Goal: Task Accomplishment & Management: Manage account settings

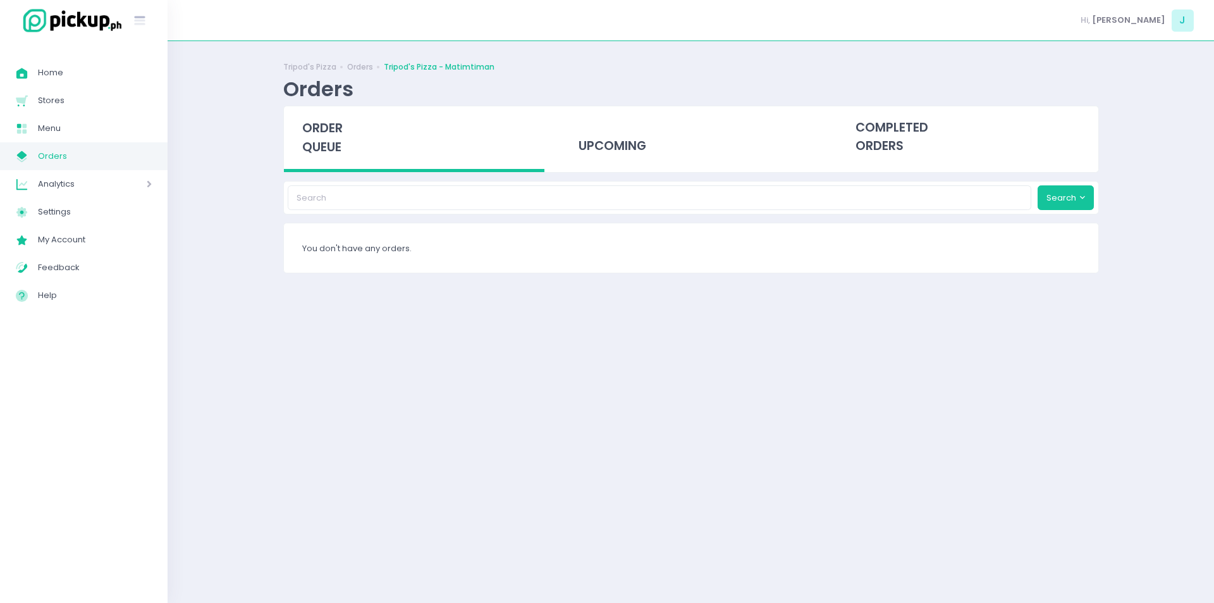
click at [326, 130] on span "order queue" at bounding box center [322, 138] width 40 height 36
click at [331, 132] on span "order queue" at bounding box center [322, 138] width 40 height 36
click at [312, 127] on span "order queue" at bounding box center [322, 138] width 40 height 36
click at [314, 136] on span "order queue" at bounding box center [322, 138] width 40 height 36
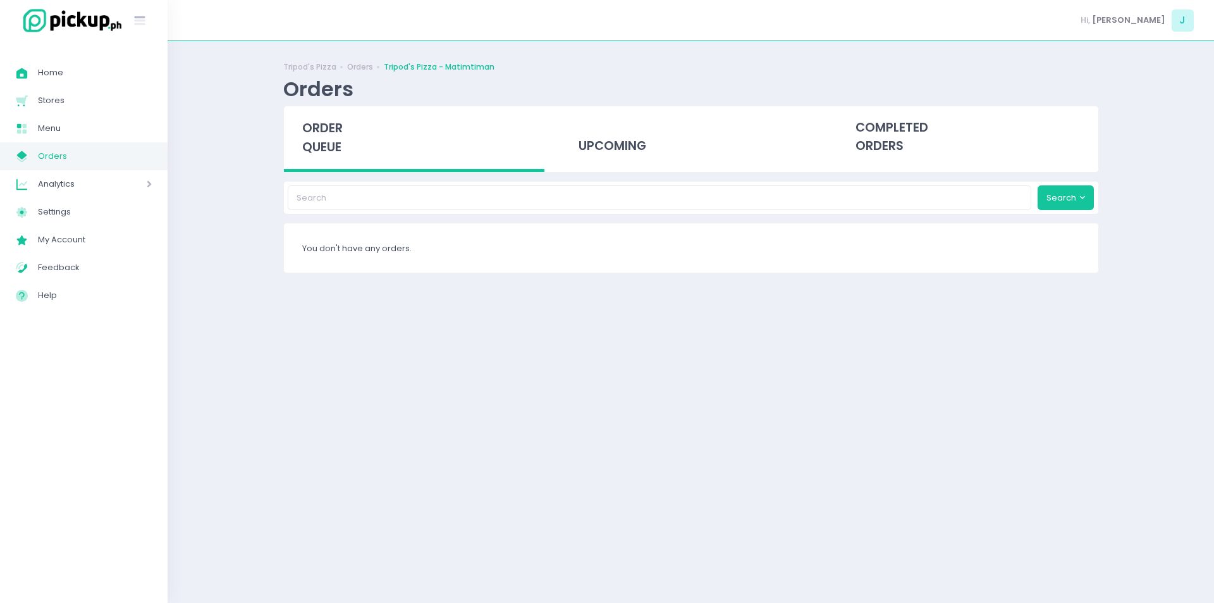
click at [337, 135] on span "order queue" at bounding box center [322, 138] width 40 height 36
click at [332, 145] on span "order queue" at bounding box center [322, 138] width 40 height 36
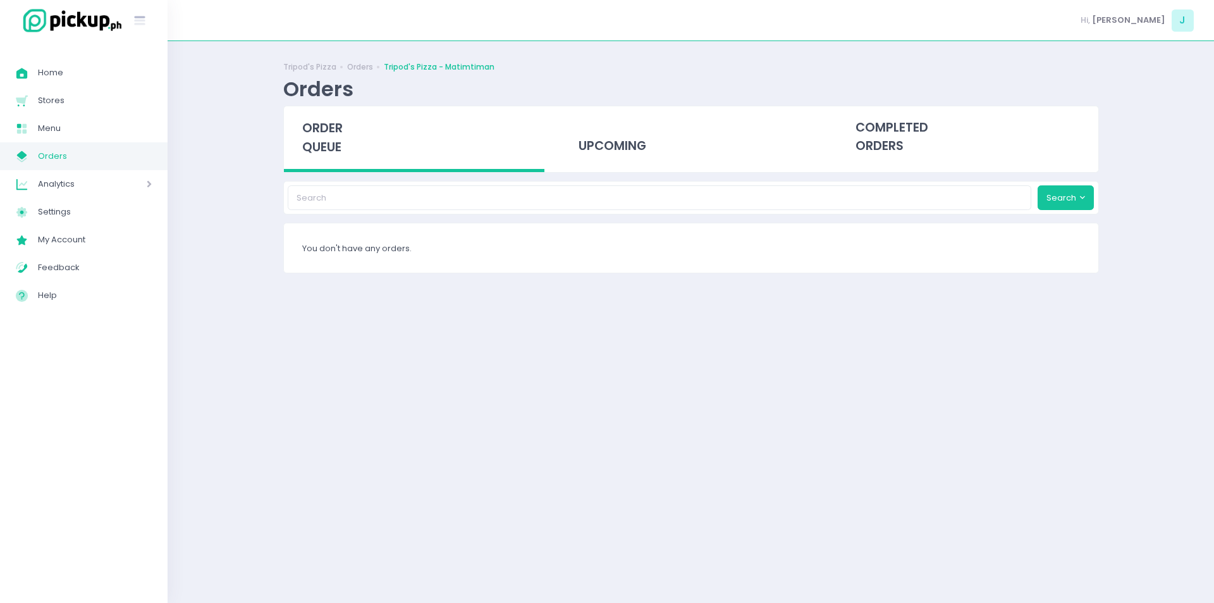
click at [330, 149] on span "order queue" at bounding box center [322, 138] width 40 height 36
click at [330, 166] on div "order queue" at bounding box center [414, 139] width 261 height 66
click at [331, 150] on span "order queue" at bounding box center [322, 138] width 40 height 36
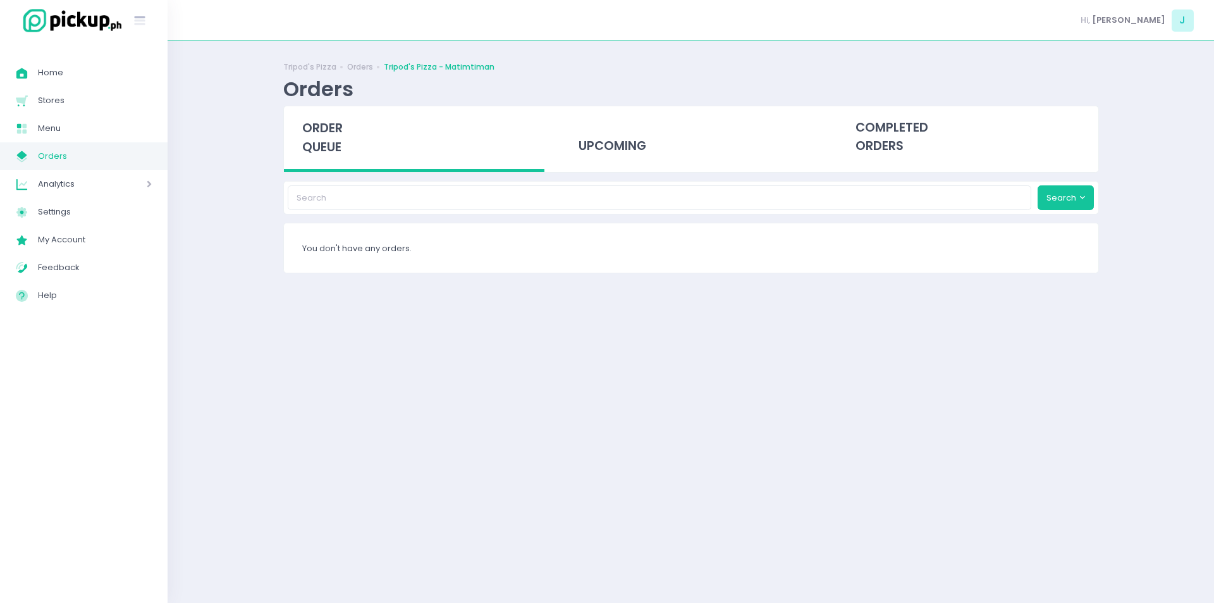
click at [334, 133] on span "order queue" at bounding box center [322, 138] width 40 height 36
click at [321, 149] on span "order queue" at bounding box center [322, 138] width 40 height 36
click at [326, 146] on span "order queue" at bounding box center [322, 138] width 40 height 36
click at [314, 130] on span "order queue" at bounding box center [322, 138] width 40 height 36
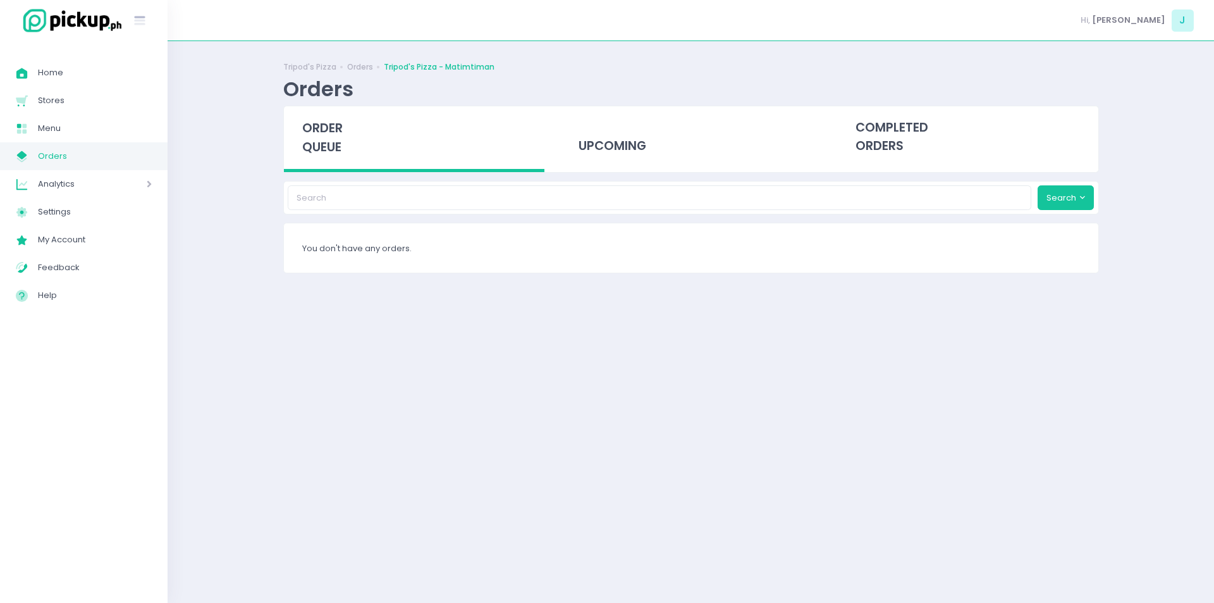
click at [319, 144] on span "order queue" at bounding box center [322, 138] width 40 height 36
click at [323, 136] on span "order queue" at bounding box center [322, 138] width 40 height 36
click at [333, 142] on span "order queue" at bounding box center [322, 138] width 40 height 36
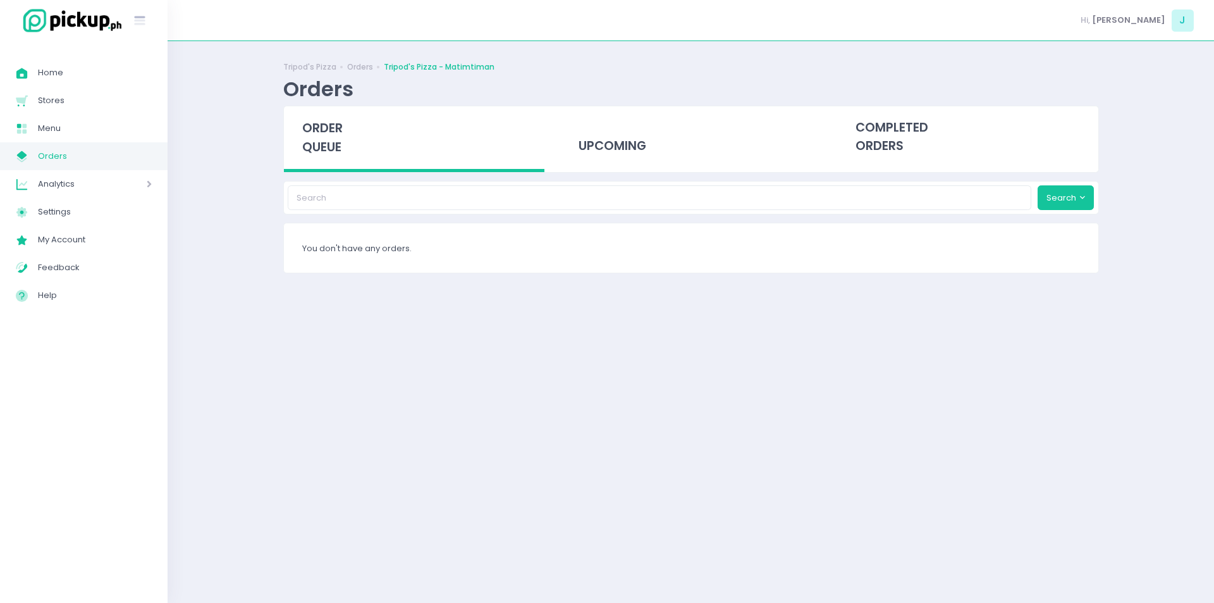
click at [333, 142] on span "order queue" at bounding box center [322, 138] width 40 height 36
click at [299, 130] on div "order queue" at bounding box center [414, 139] width 261 height 66
click at [356, 143] on div "order queue" at bounding box center [414, 139] width 261 height 66
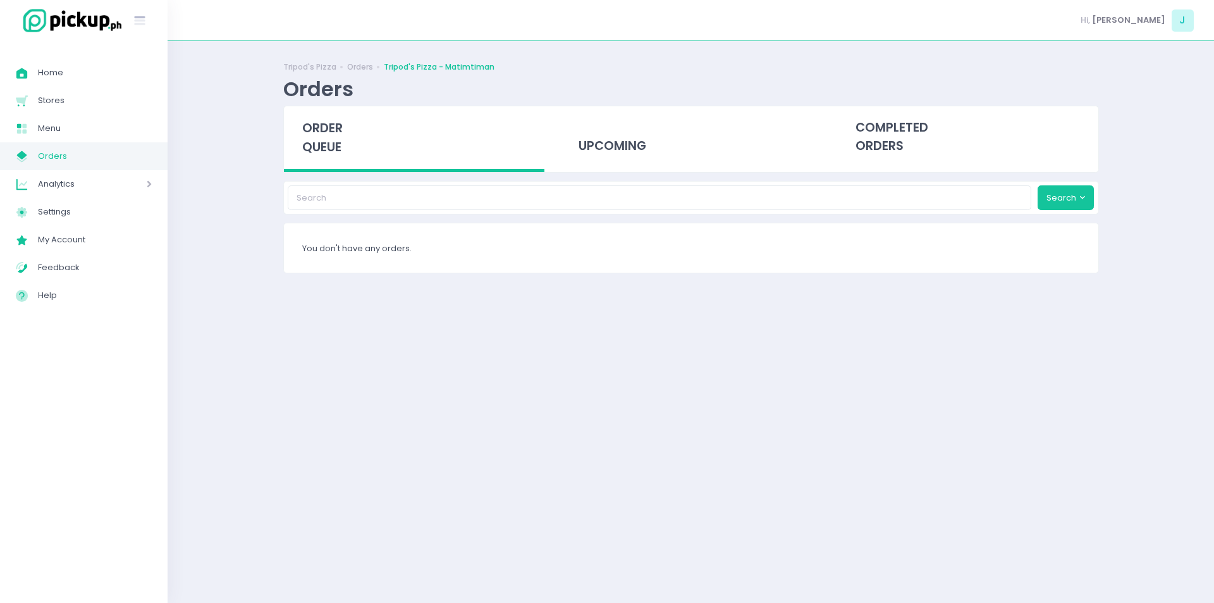
click at [344, 160] on div "order queue" at bounding box center [414, 139] width 261 height 66
click at [330, 139] on span "order queue" at bounding box center [322, 138] width 40 height 36
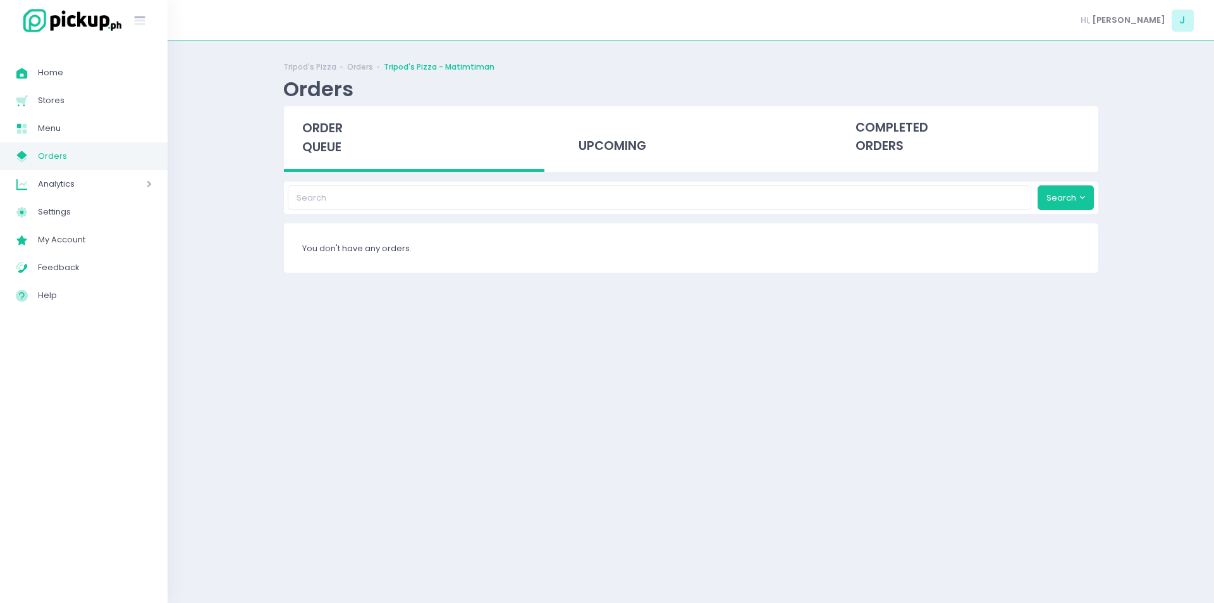
click at [330, 139] on span "order queue" at bounding box center [322, 138] width 40 height 36
click at [323, 147] on span "order queue" at bounding box center [322, 138] width 40 height 36
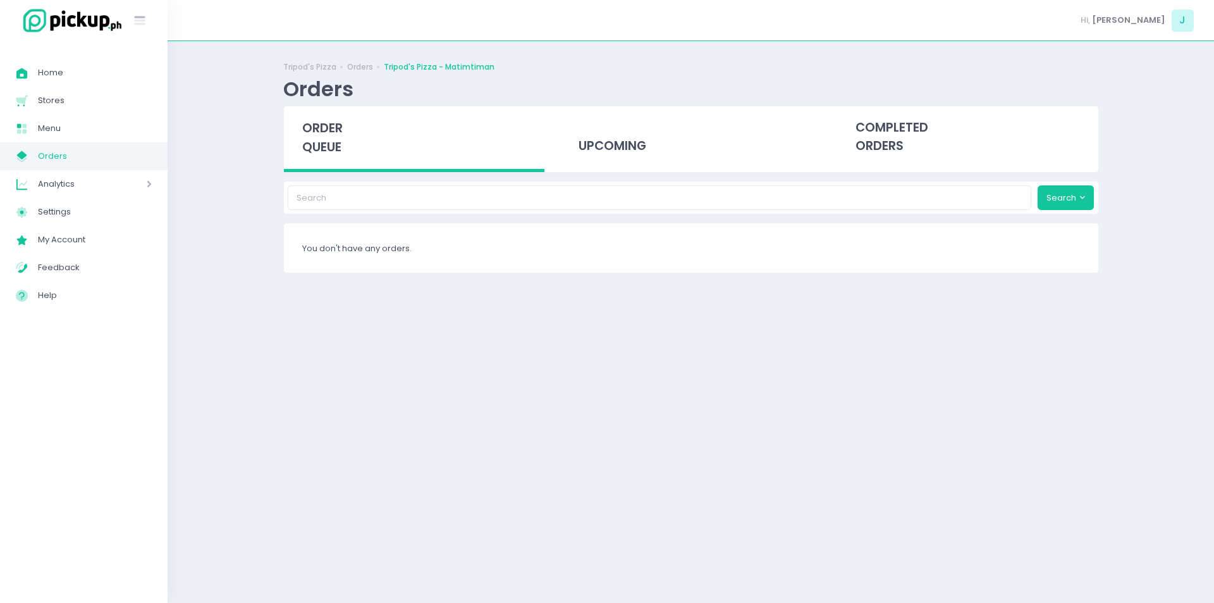
click at [323, 147] on span "order queue" at bounding box center [322, 138] width 40 height 36
click at [337, 138] on div "order queue" at bounding box center [414, 139] width 261 height 66
click at [333, 149] on span "order queue" at bounding box center [322, 138] width 40 height 36
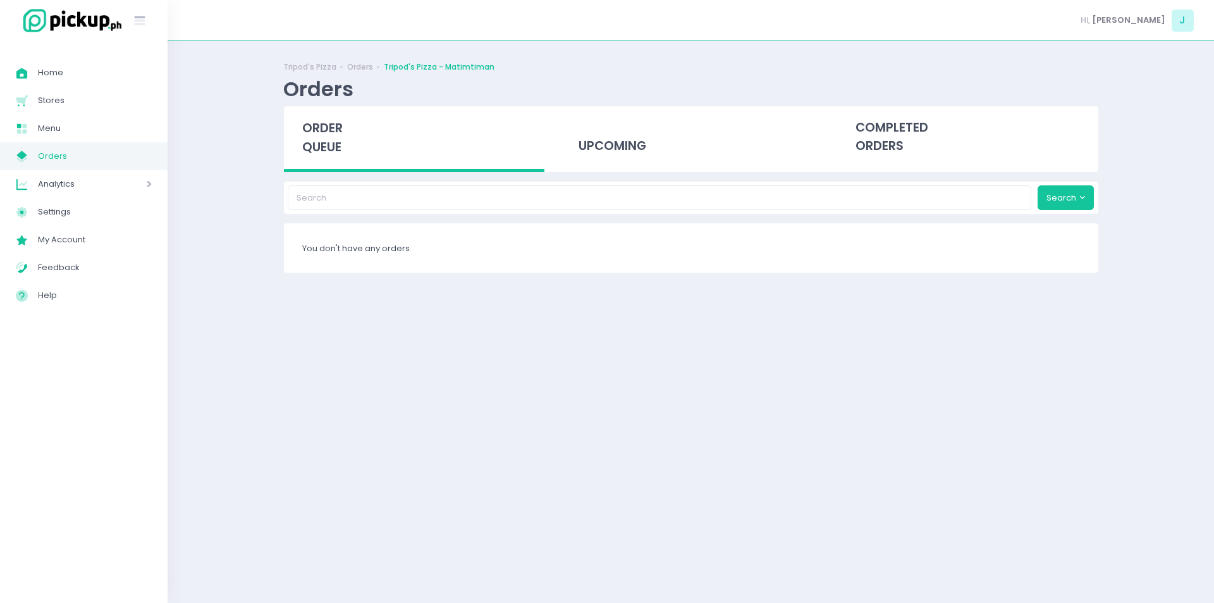
click at [333, 149] on span "order queue" at bounding box center [322, 138] width 40 height 36
click at [323, 143] on span "order queue" at bounding box center [322, 138] width 40 height 36
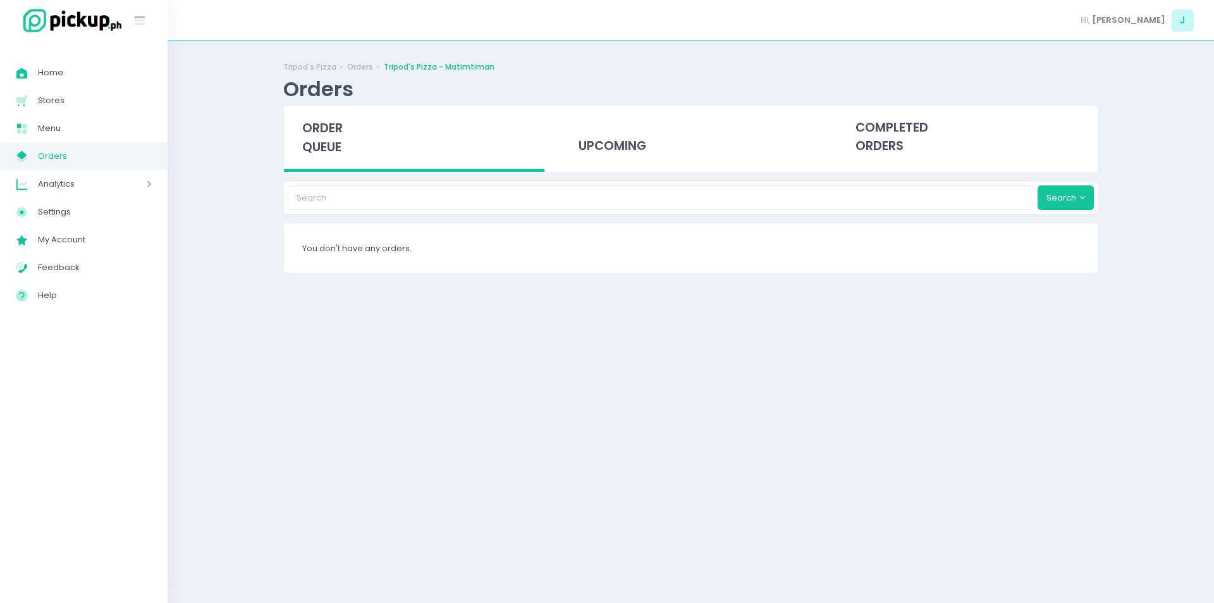
click at [323, 143] on span "order queue" at bounding box center [322, 138] width 40 height 36
click at [345, 124] on div "order queue" at bounding box center [414, 139] width 261 height 66
click at [314, 133] on span "order queue" at bounding box center [322, 138] width 40 height 36
click at [324, 156] on span "order queue" at bounding box center [322, 138] width 40 height 36
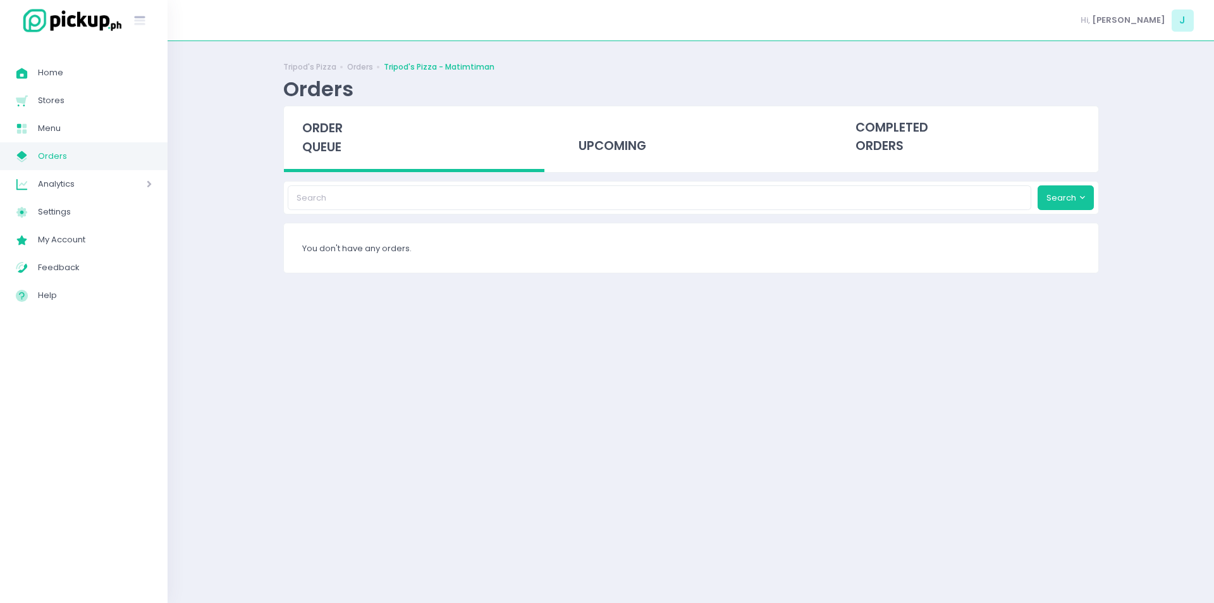
click at [307, 137] on div "order queue" at bounding box center [414, 139] width 261 height 66
click at [195, 233] on div "Tripod's Pizza Orders Tripod's Pizza - Matimtiman Orders order queue upcoming c…" at bounding box center [691, 322] width 1047 height 530
click at [319, 140] on span "order queue" at bounding box center [322, 138] width 40 height 36
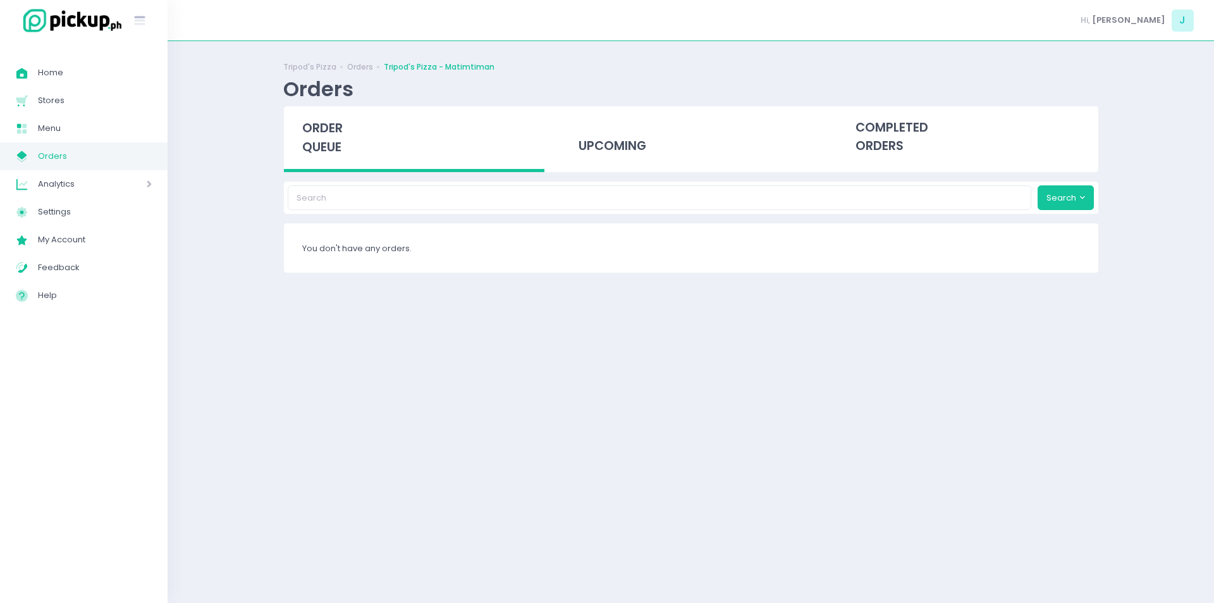
click at [322, 139] on span "order queue" at bounding box center [322, 138] width 40 height 36
click at [333, 142] on span "order queue" at bounding box center [322, 138] width 40 height 36
click at [331, 136] on span "order queue" at bounding box center [322, 138] width 40 height 36
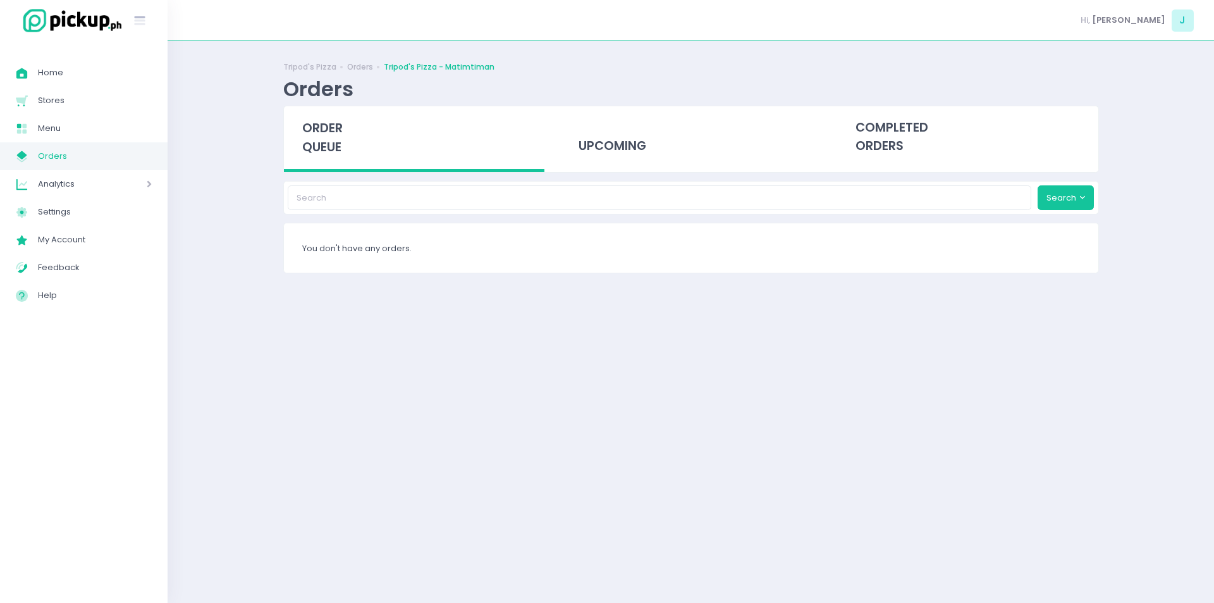
click at [331, 136] on span "order queue" at bounding box center [322, 138] width 40 height 36
click at [327, 123] on span "order queue" at bounding box center [322, 138] width 40 height 36
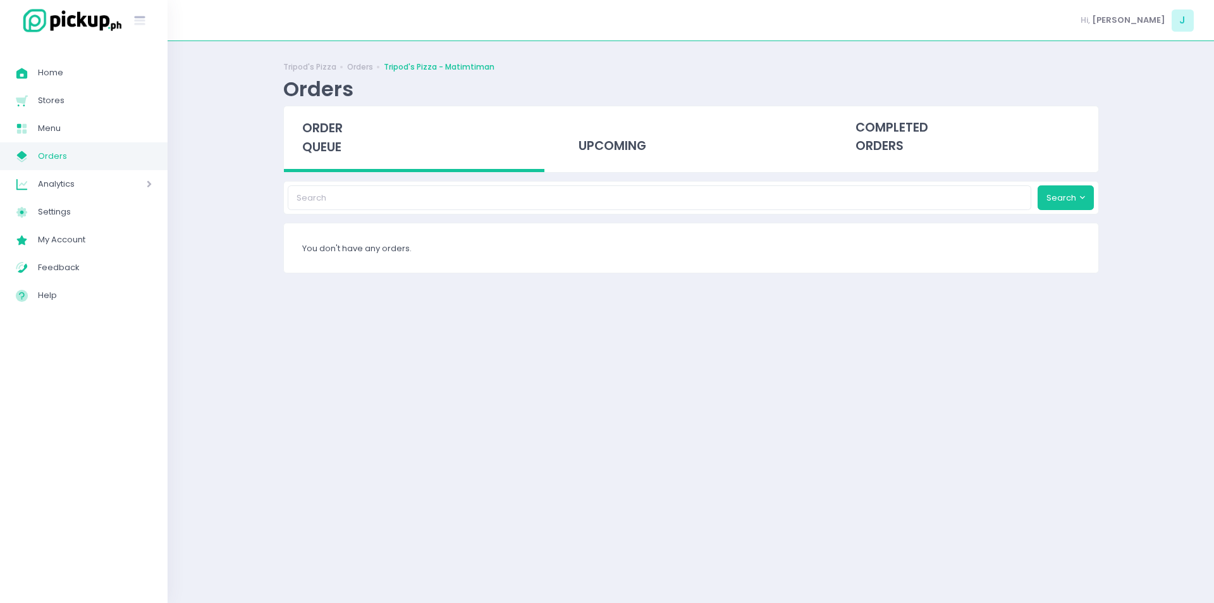
click at [326, 132] on span "order queue" at bounding box center [322, 138] width 40 height 36
click at [310, 139] on span "order queue" at bounding box center [322, 138] width 40 height 36
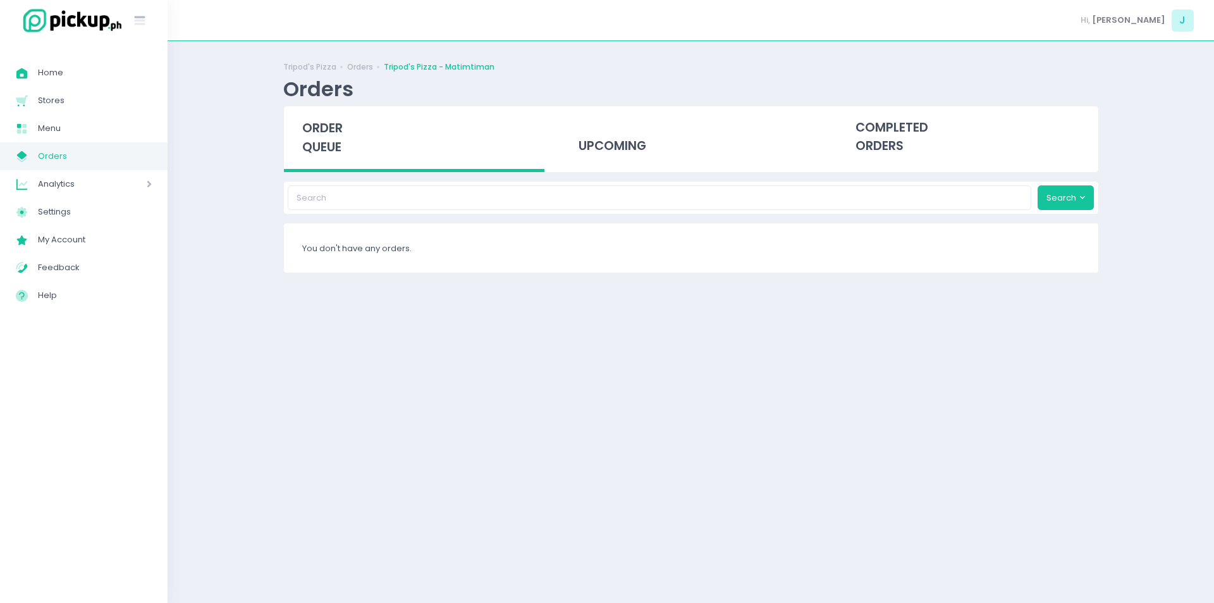
click at [310, 139] on span "order queue" at bounding box center [322, 138] width 40 height 36
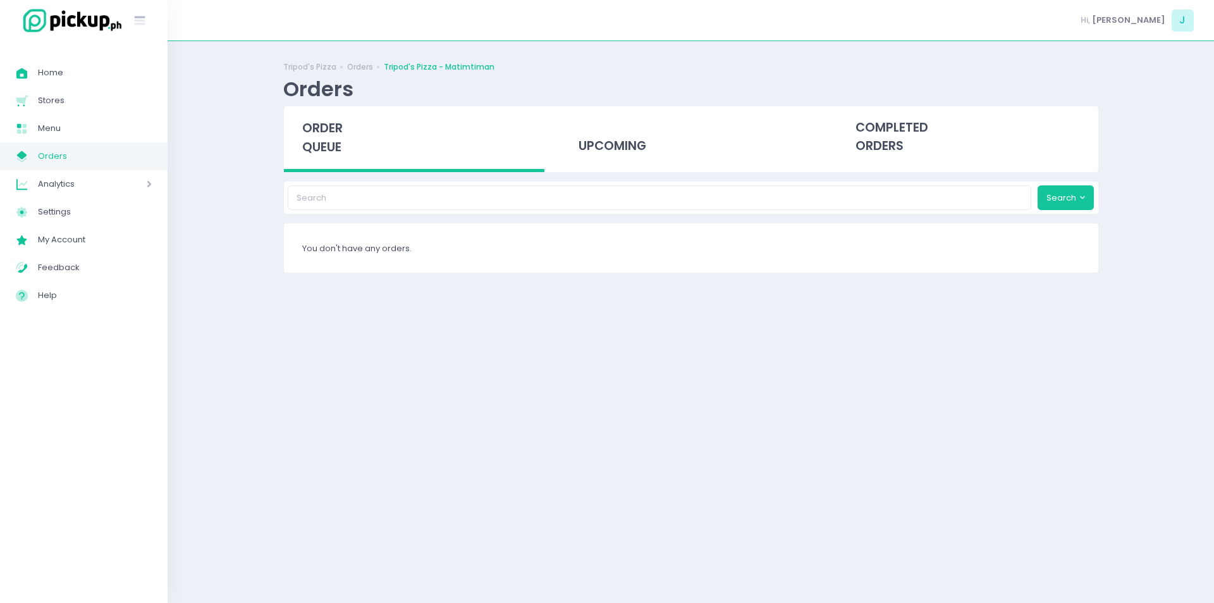
click at [310, 139] on span "order queue" at bounding box center [322, 138] width 40 height 36
click at [916, 85] on div "Orders" at bounding box center [691, 89] width 816 height 25
click at [333, 137] on span "order queue" at bounding box center [322, 138] width 40 height 36
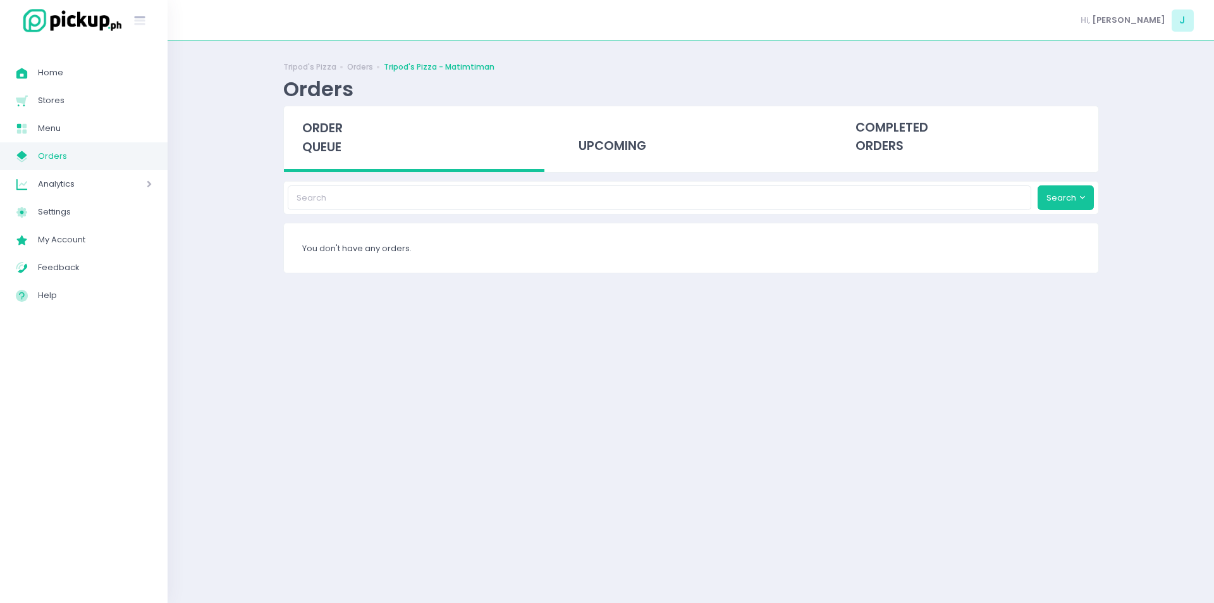
click at [342, 140] on span "order queue" at bounding box center [322, 138] width 40 height 36
click at [342, 135] on span "order queue" at bounding box center [322, 138] width 40 height 36
click at [309, 159] on div "order queue" at bounding box center [414, 139] width 261 height 66
click at [322, 143] on span "order queue" at bounding box center [322, 138] width 40 height 36
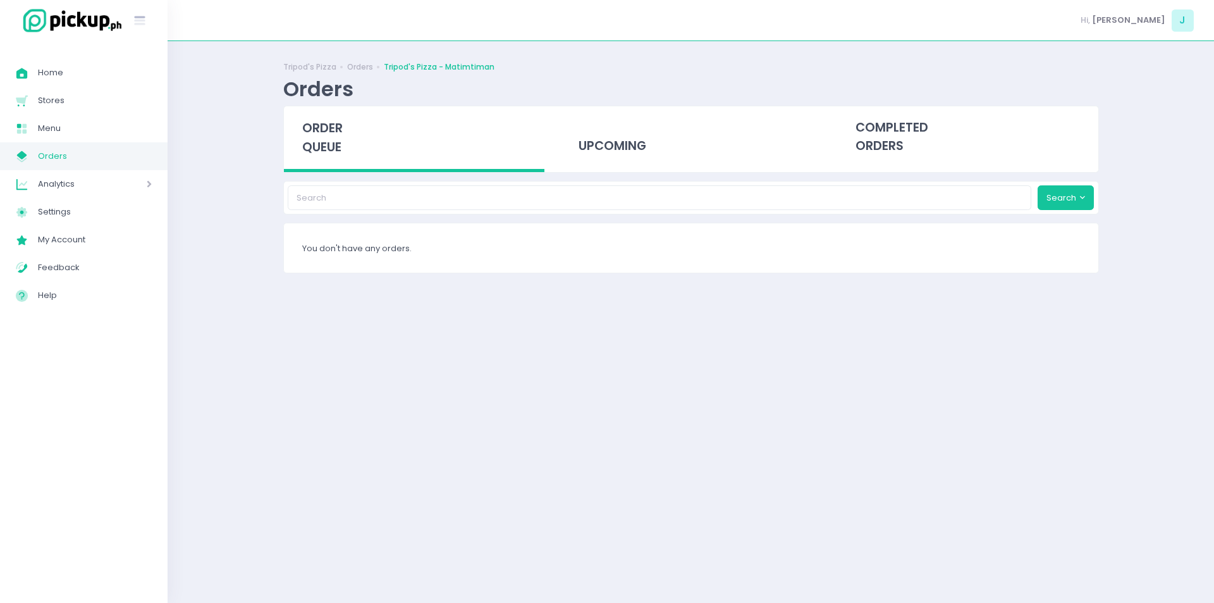
click at [318, 152] on span "order queue" at bounding box center [322, 138] width 40 height 36
click at [295, 112] on div "order queue" at bounding box center [414, 139] width 261 height 66
click at [326, 151] on span "order queue" at bounding box center [322, 138] width 40 height 36
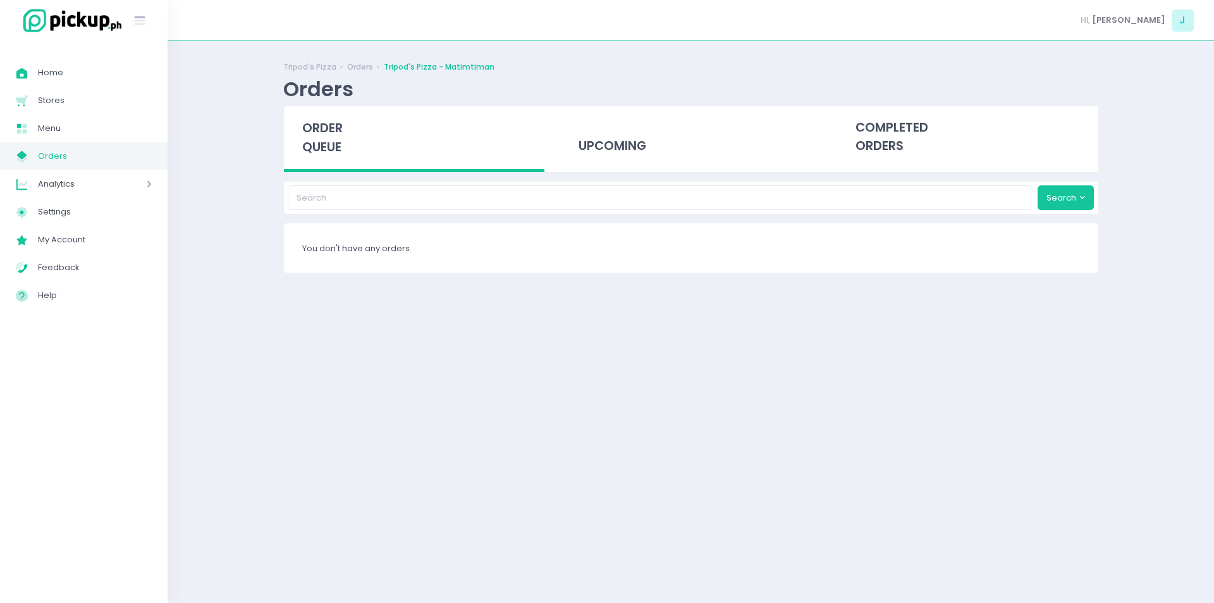
click at [328, 147] on span "order queue" at bounding box center [322, 138] width 40 height 36
click at [330, 149] on span "order queue" at bounding box center [322, 138] width 40 height 36
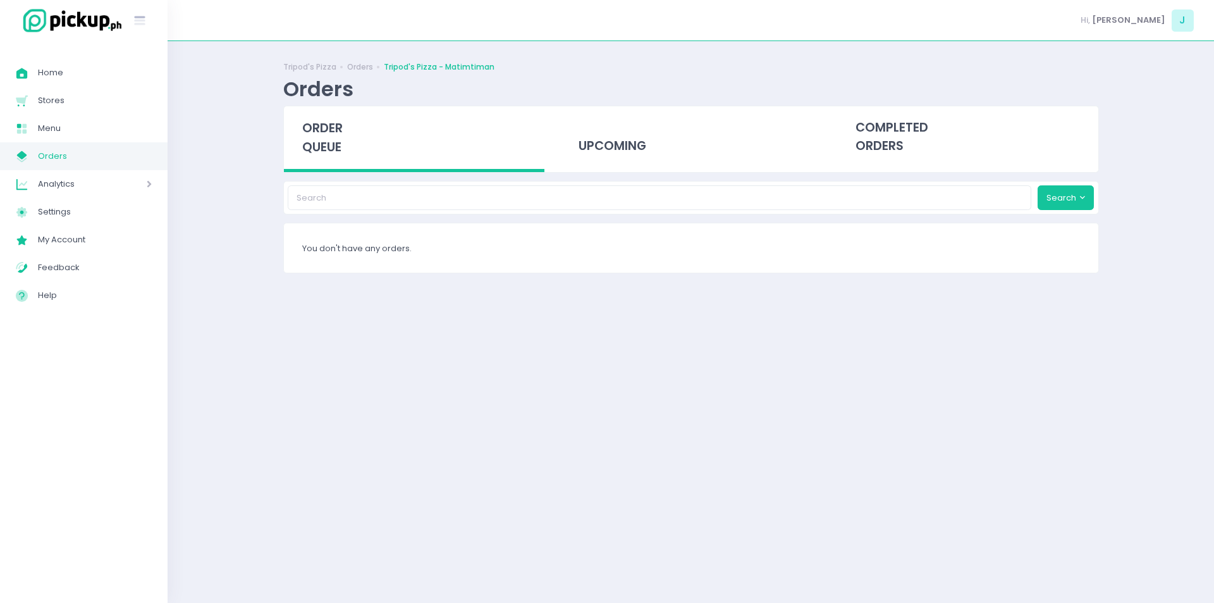
click at [330, 149] on span "order queue" at bounding box center [322, 138] width 40 height 36
click at [346, 157] on div "order queue" at bounding box center [414, 139] width 261 height 66
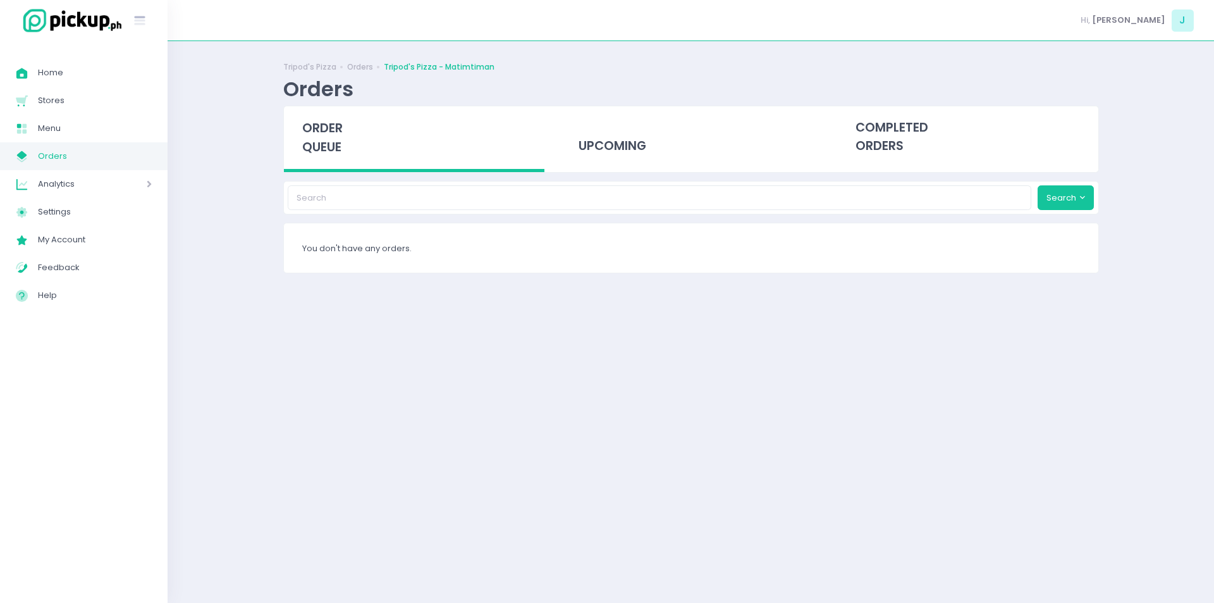
click at [346, 157] on div "order queue" at bounding box center [414, 139] width 261 height 66
click at [299, 135] on div "order queue" at bounding box center [414, 139] width 261 height 66
click at [333, 132] on span "order queue" at bounding box center [322, 138] width 40 height 36
click at [328, 140] on span "order queue" at bounding box center [322, 138] width 40 height 36
click at [318, 133] on span "order queue" at bounding box center [322, 138] width 40 height 36
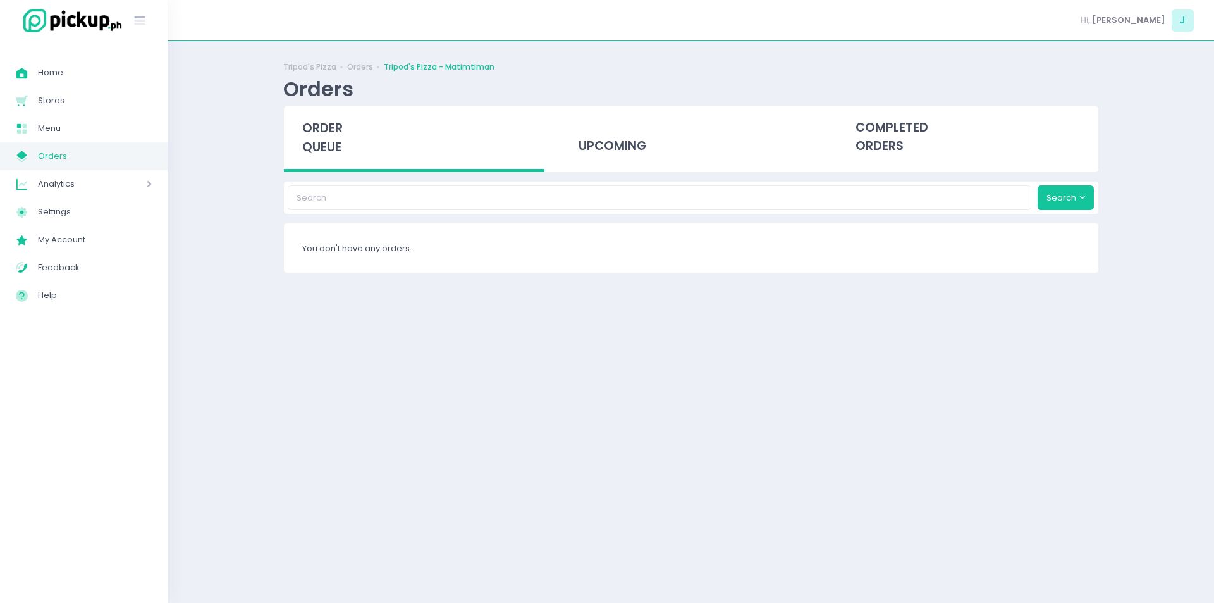
click at [318, 133] on span "order queue" at bounding box center [322, 138] width 40 height 36
click at [333, 143] on span "order queue" at bounding box center [322, 138] width 40 height 36
click at [335, 121] on span "order queue" at bounding box center [322, 138] width 40 height 36
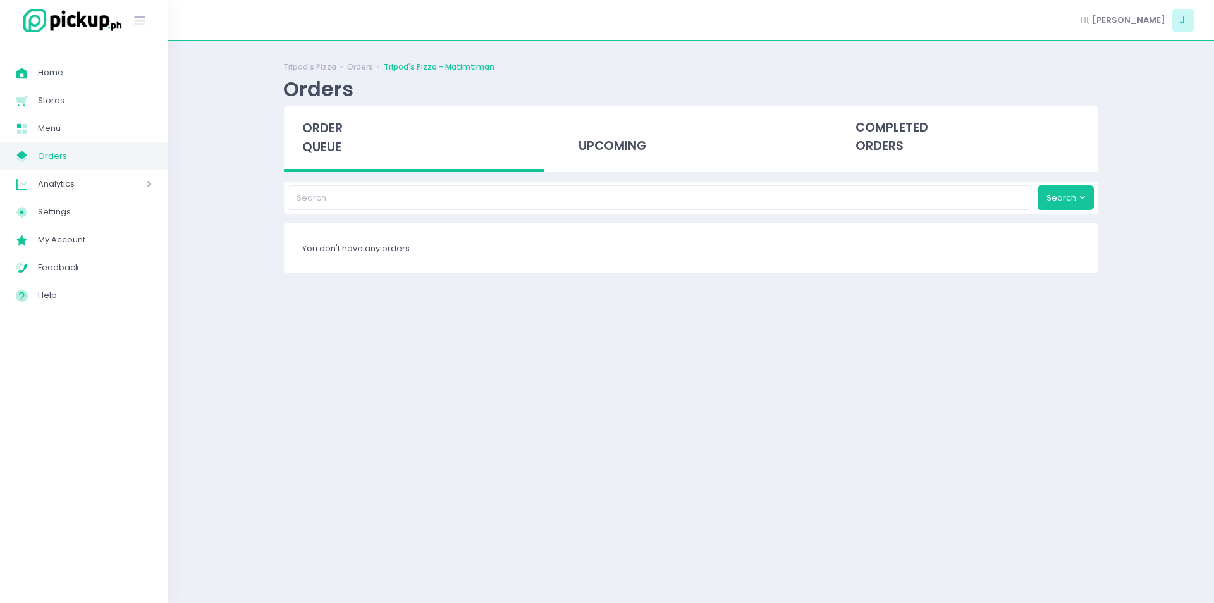
click at [324, 166] on div "order queue" at bounding box center [414, 139] width 261 height 66
click at [319, 157] on div "order queue" at bounding box center [414, 139] width 261 height 66
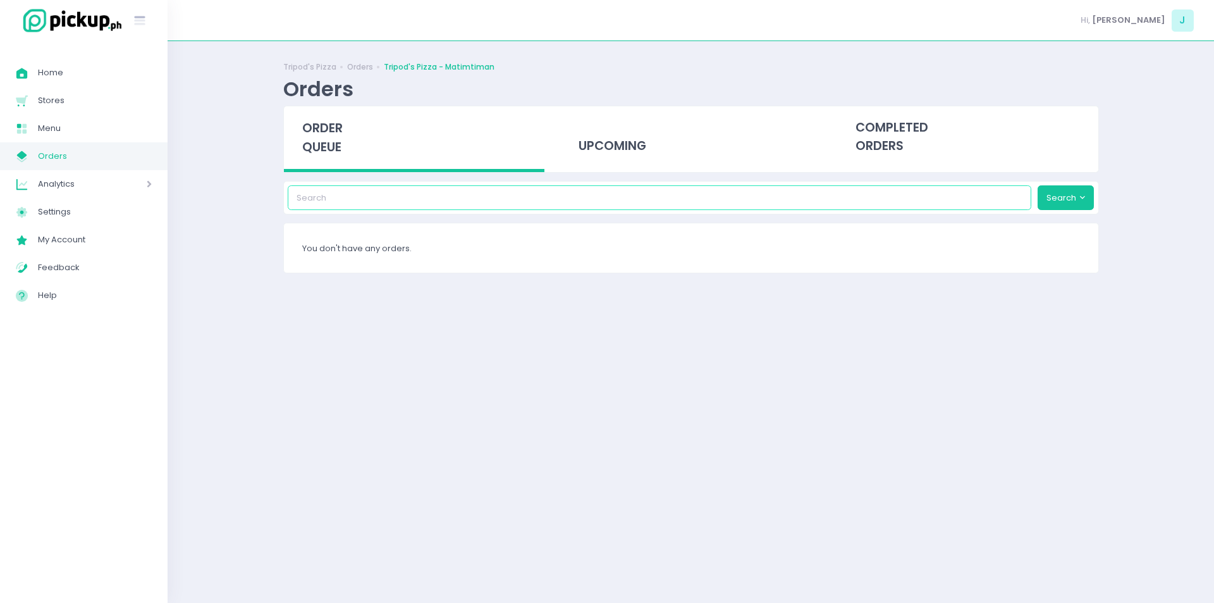
click at [308, 190] on input "search" at bounding box center [660, 197] width 744 height 24
click at [318, 148] on span "order queue" at bounding box center [322, 138] width 40 height 36
click at [324, 124] on span "order queue" at bounding box center [322, 138] width 40 height 36
click at [318, 145] on span "order queue" at bounding box center [322, 138] width 40 height 36
click at [316, 123] on span "order queue" at bounding box center [322, 138] width 40 height 36
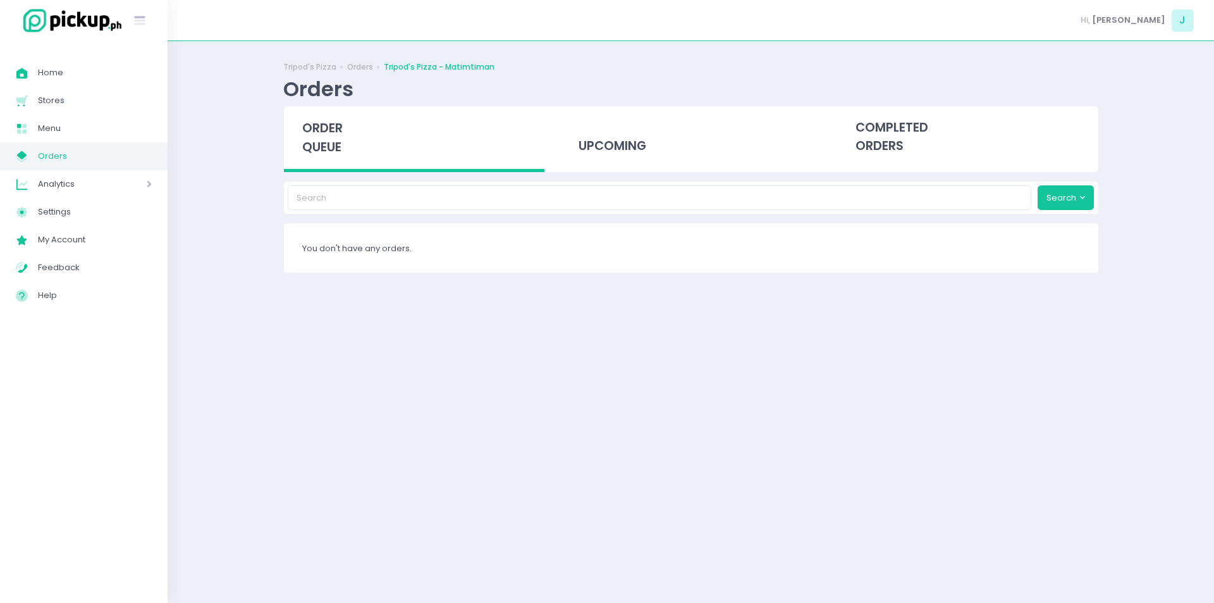
click at [316, 123] on span "order queue" at bounding box center [322, 138] width 40 height 36
click at [330, 161] on div "order queue" at bounding box center [414, 139] width 261 height 66
click at [296, 148] on div "order queue" at bounding box center [414, 139] width 261 height 66
click at [319, 156] on span "order queue" at bounding box center [322, 138] width 40 height 36
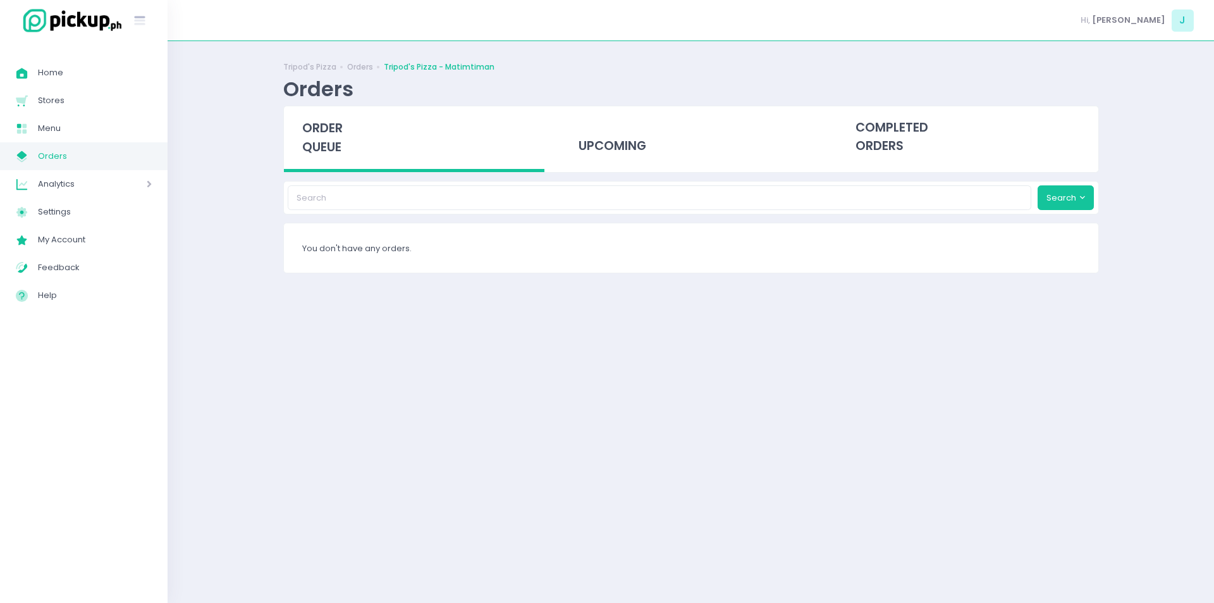
click at [333, 120] on span "order queue" at bounding box center [322, 138] width 40 height 36
click at [326, 154] on span "order queue" at bounding box center [322, 138] width 40 height 36
click at [337, 181] on div "Search" at bounding box center [691, 198] width 816 height 34
click at [333, 154] on span "order queue" at bounding box center [322, 138] width 40 height 36
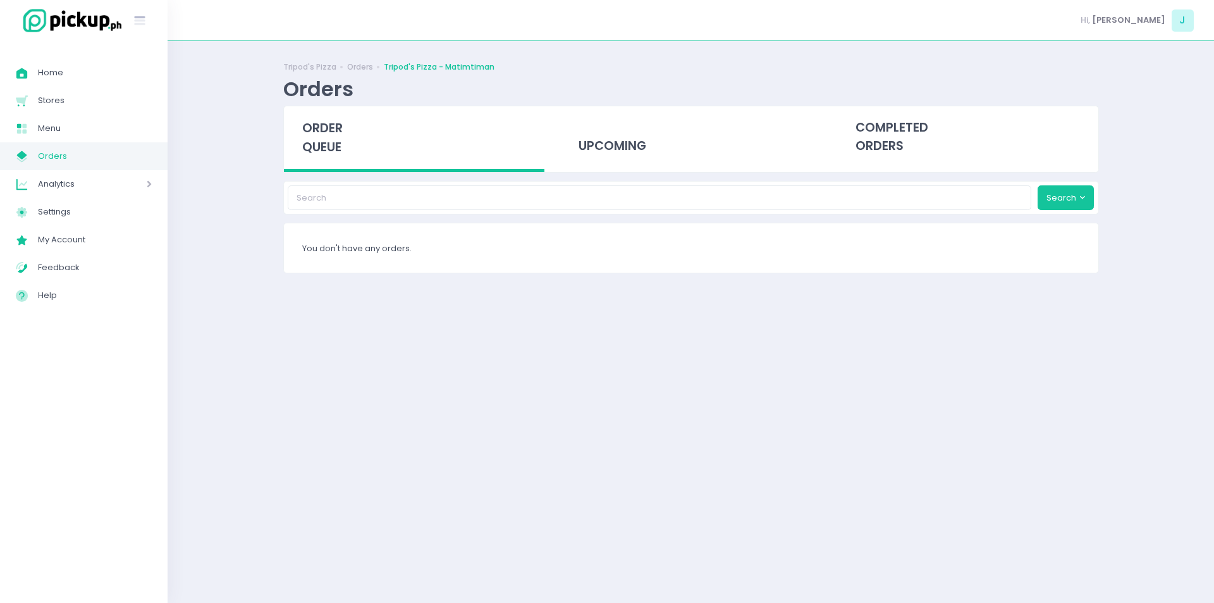
click at [333, 154] on span "order queue" at bounding box center [322, 138] width 40 height 36
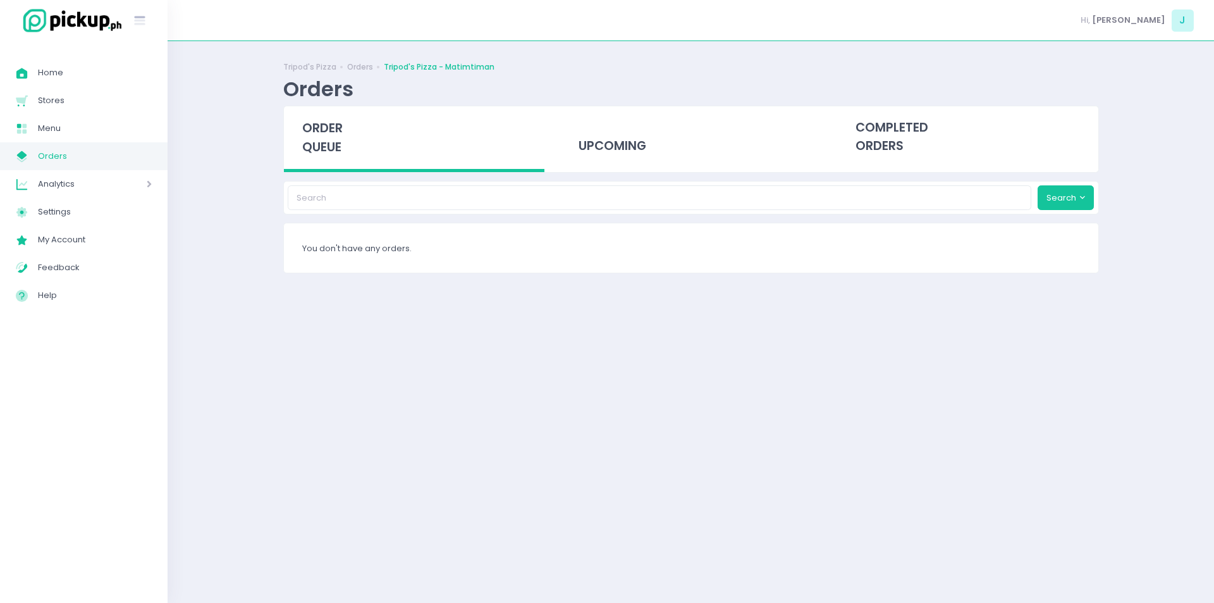
click at [308, 130] on span "order queue" at bounding box center [322, 138] width 40 height 36
click at [333, 122] on span "order queue" at bounding box center [322, 138] width 40 height 36
click at [320, 130] on span "order queue" at bounding box center [322, 138] width 40 height 36
click at [326, 134] on span "order queue" at bounding box center [322, 138] width 40 height 36
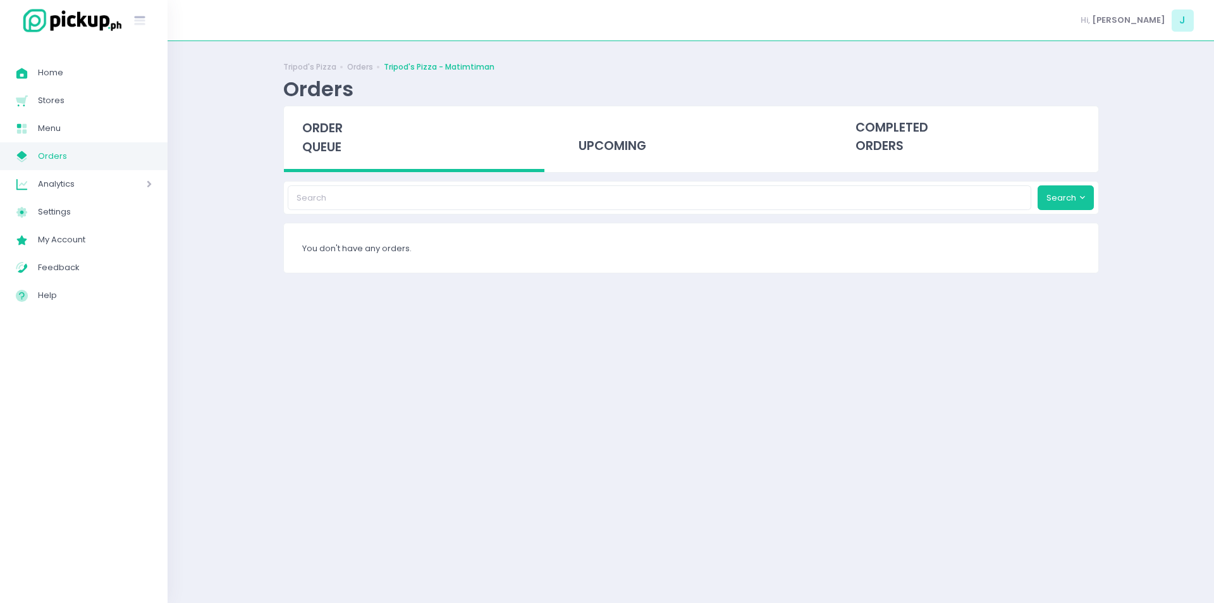
click at [326, 134] on span "order queue" at bounding box center [322, 138] width 40 height 36
click at [319, 145] on span "order queue" at bounding box center [322, 138] width 40 height 36
click at [323, 151] on span "order queue" at bounding box center [322, 138] width 40 height 36
click at [318, 142] on span "order queue" at bounding box center [322, 138] width 40 height 36
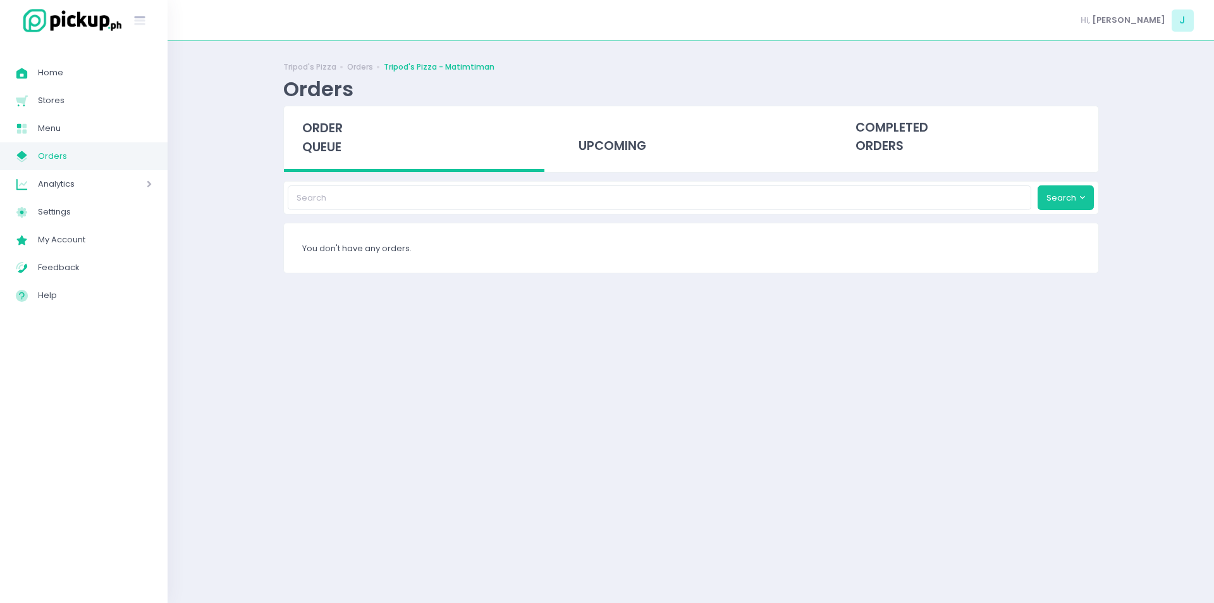
click at [321, 137] on span "order queue" at bounding box center [322, 138] width 40 height 36
click at [332, 135] on span "order queue" at bounding box center [322, 138] width 40 height 36
click at [335, 158] on div "order queue" at bounding box center [414, 139] width 261 height 66
click at [317, 152] on span "order queue" at bounding box center [322, 138] width 40 height 36
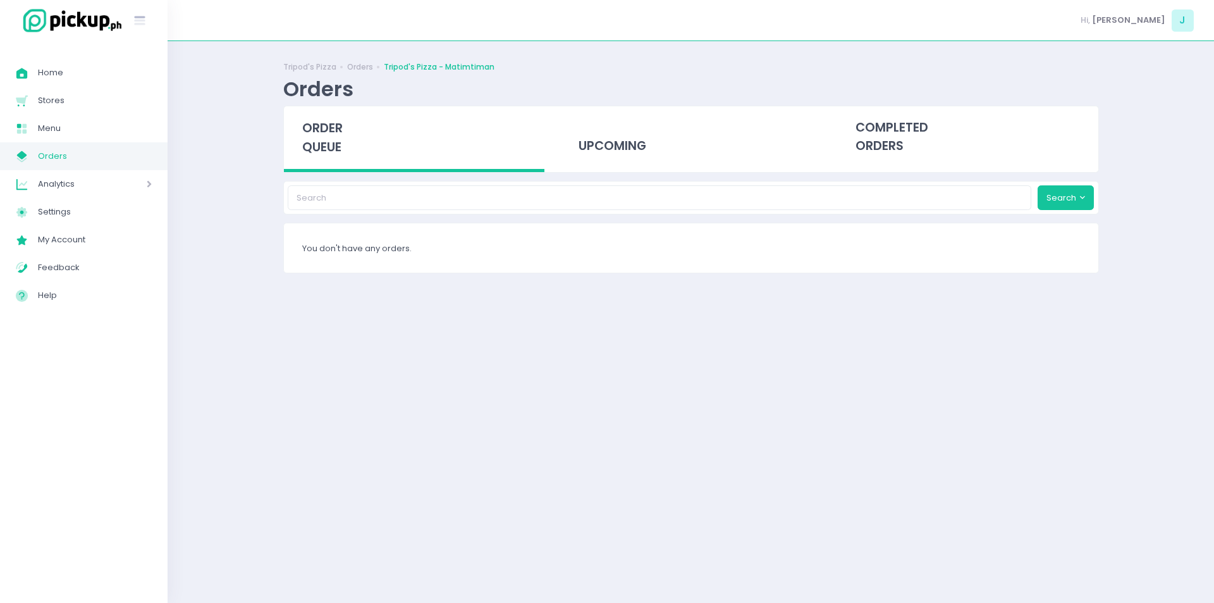
click at [332, 154] on span "order queue" at bounding box center [322, 138] width 40 height 36
click at [333, 161] on div "order queue" at bounding box center [414, 139] width 261 height 66
click at [313, 152] on span "order queue" at bounding box center [322, 138] width 40 height 36
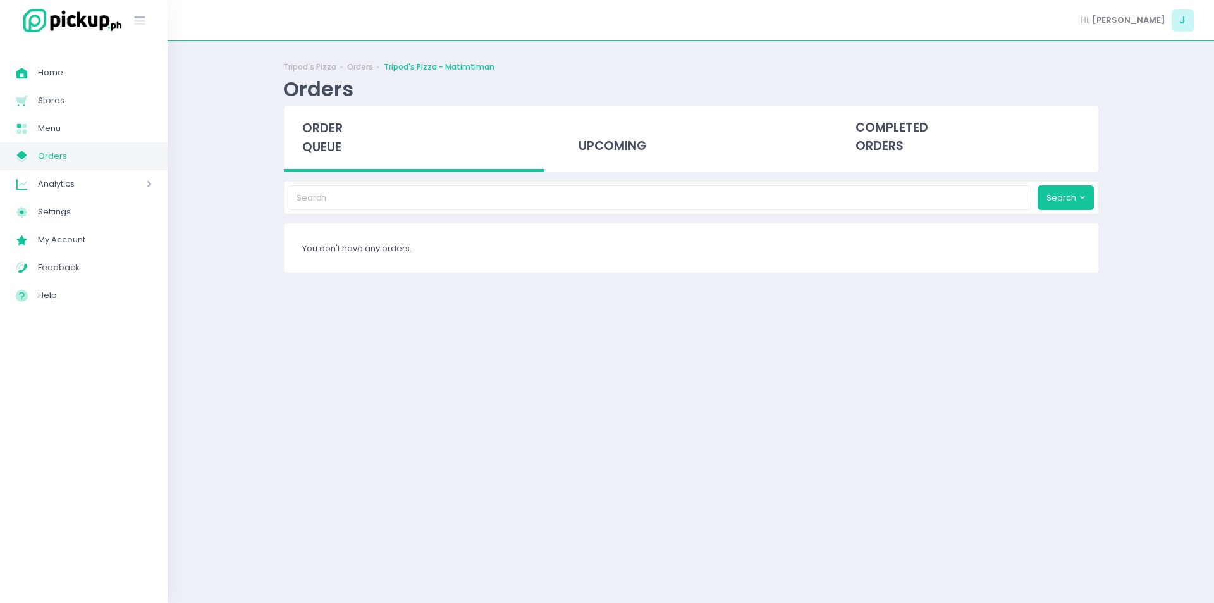
click at [343, 158] on div "order queue" at bounding box center [414, 139] width 261 height 66
click at [323, 143] on span "order queue" at bounding box center [322, 138] width 40 height 36
click at [337, 143] on span "order queue" at bounding box center [322, 138] width 40 height 36
click at [329, 145] on span "order queue" at bounding box center [322, 138] width 40 height 36
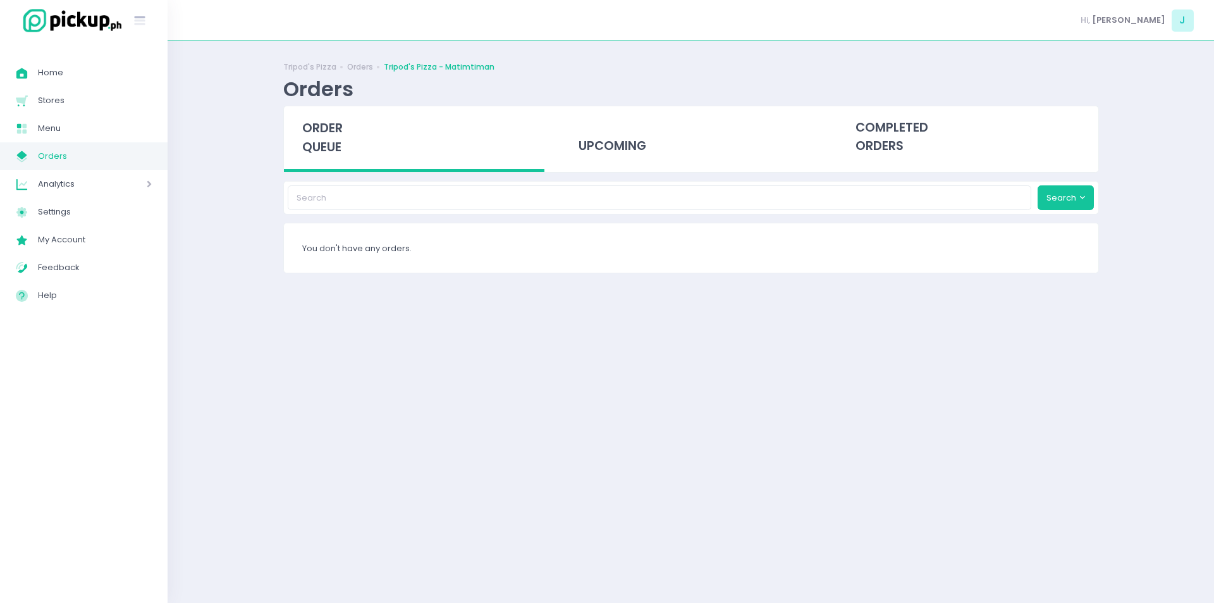
click at [329, 145] on span "order queue" at bounding box center [322, 138] width 40 height 36
click at [330, 133] on span "order queue" at bounding box center [322, 138] width 40 height 36
click at [351, 166] on div "order queue" at bounding box center [414, 139] width 261 height 66
click at [323, 131] on span "order queue" at bounding box center [322, 138] width 40 height 36
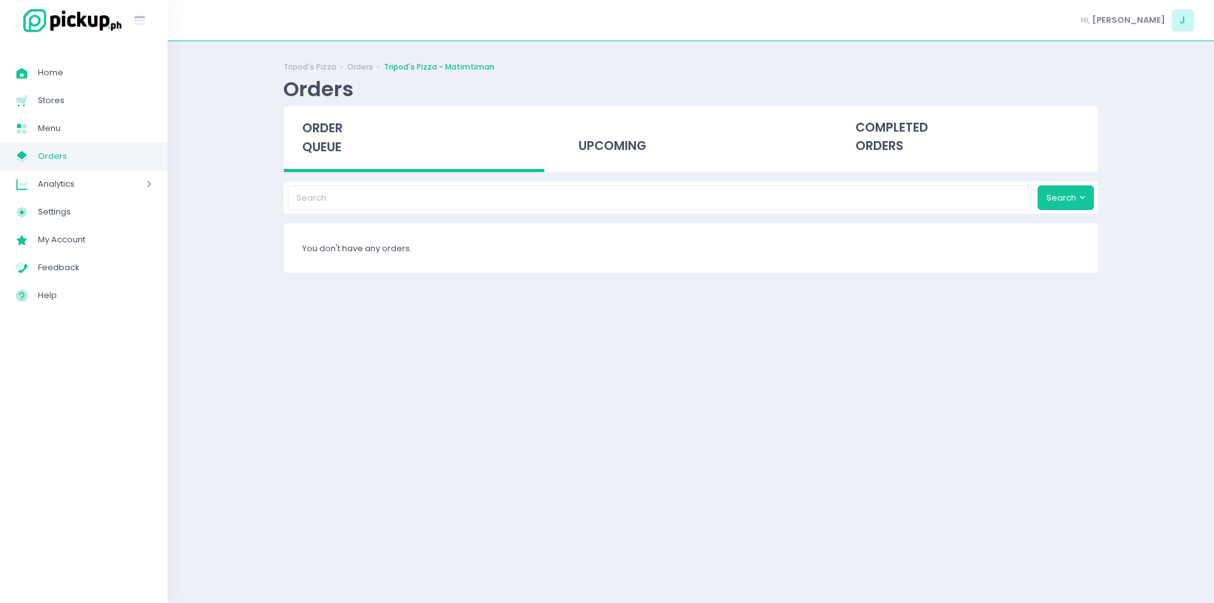
click at [323, 131] on span "order queue" at bounding box center [322, 138] width 40 height 36
click at [330, 145] on span "order queue" at bounding box center [322, 138] width 40 height 36
click at [323, 139] on span "order queue" at bounding box center [322, 138] width 40 height 36
click at [675, 168] on div "upcoming 1" at bounding box center [690, 137] width 261 height 62
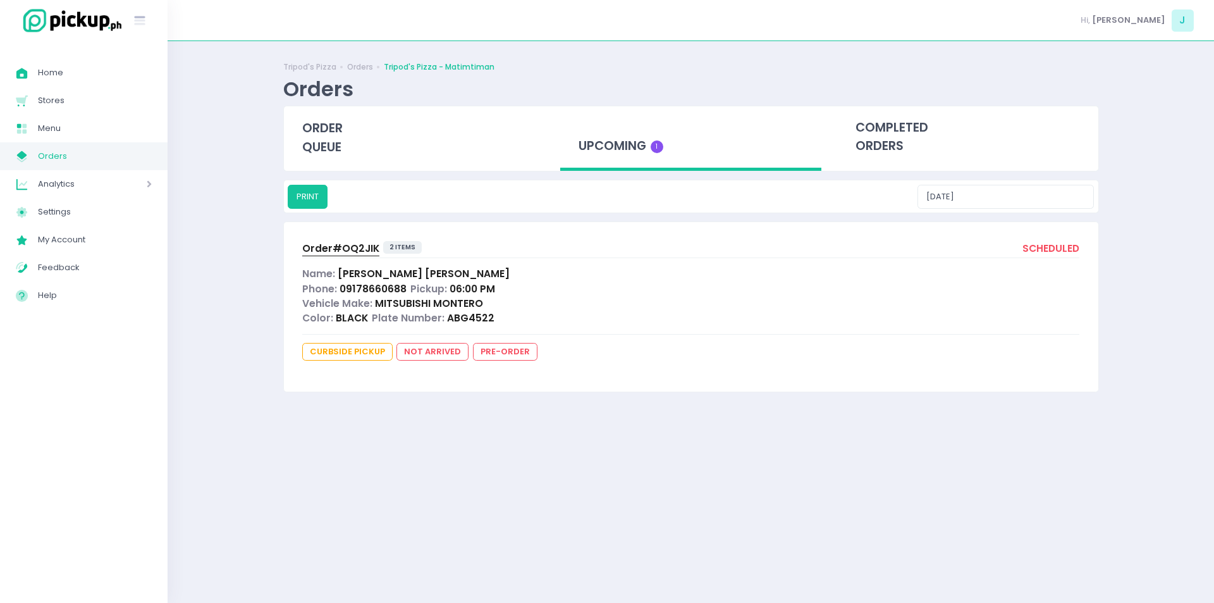
click at [344, 249] on span "Order# OQ2JIK" at bounding box center [340, 248] width 77 height 13
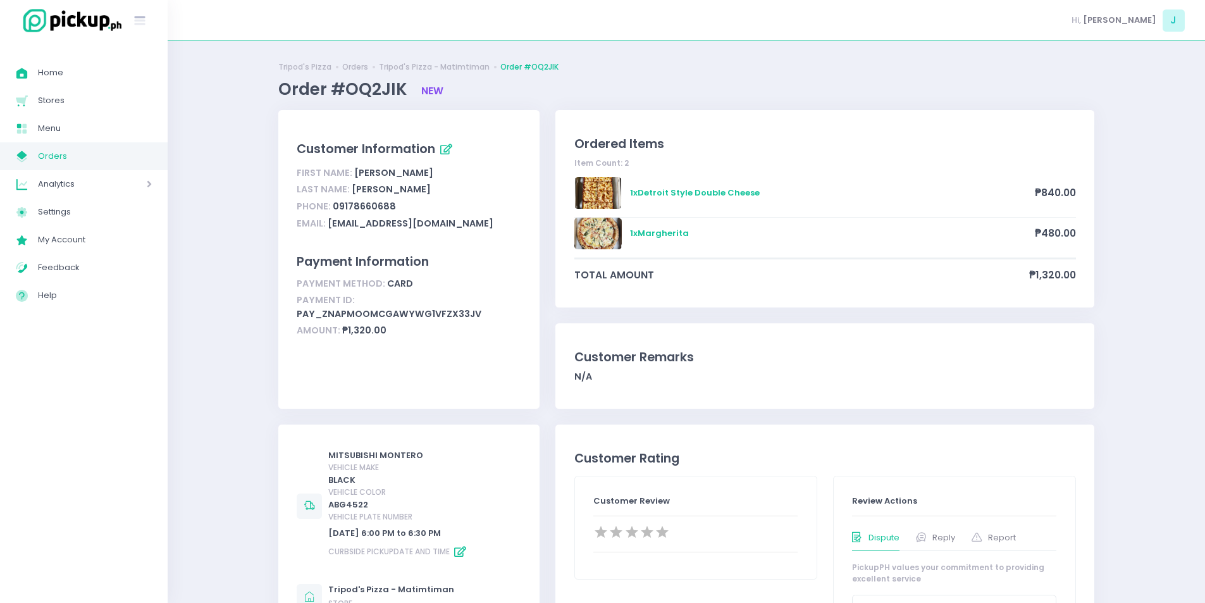
click at [140, 168] on link "My Store Created with Sketch. Orders" at bounding box center [84, 156] width 168 height 28
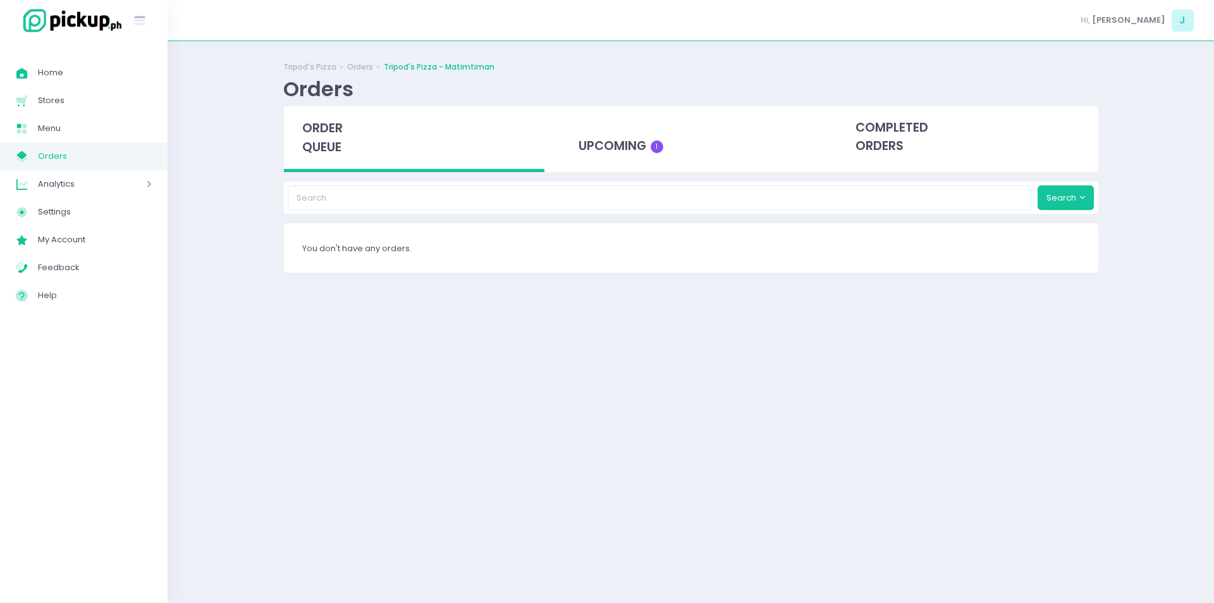
click at [319, 132] on span "order queue" at bounding box center [322, 138] width 40 height 36
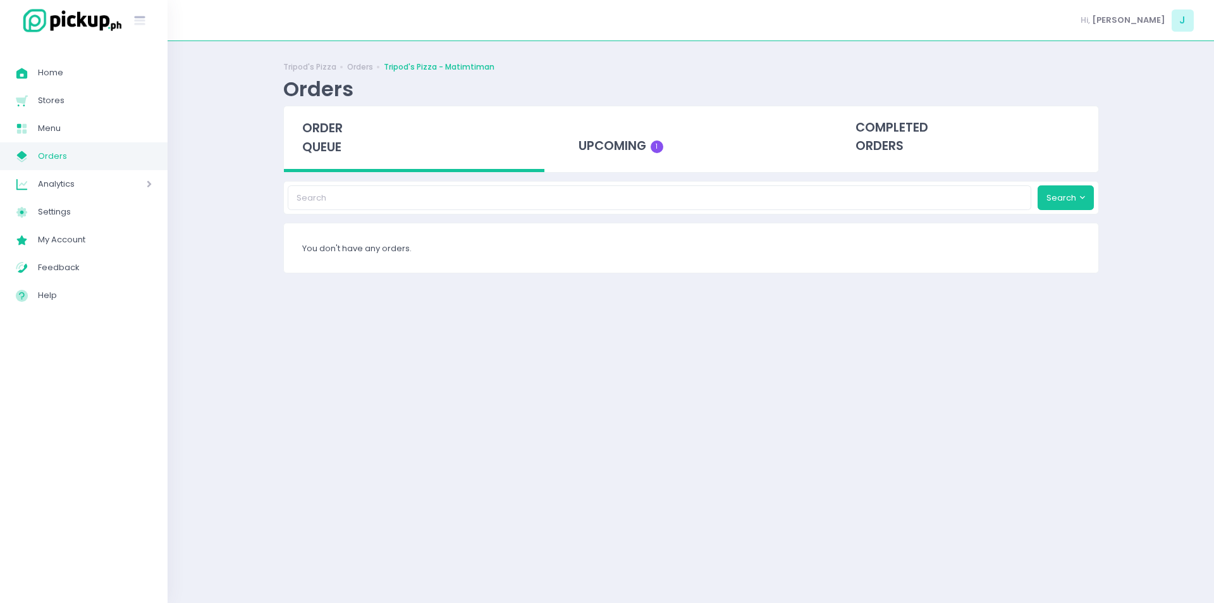
click at [319, 132] on span "order queue" at bounding box center [322, 138] width 40 height 36
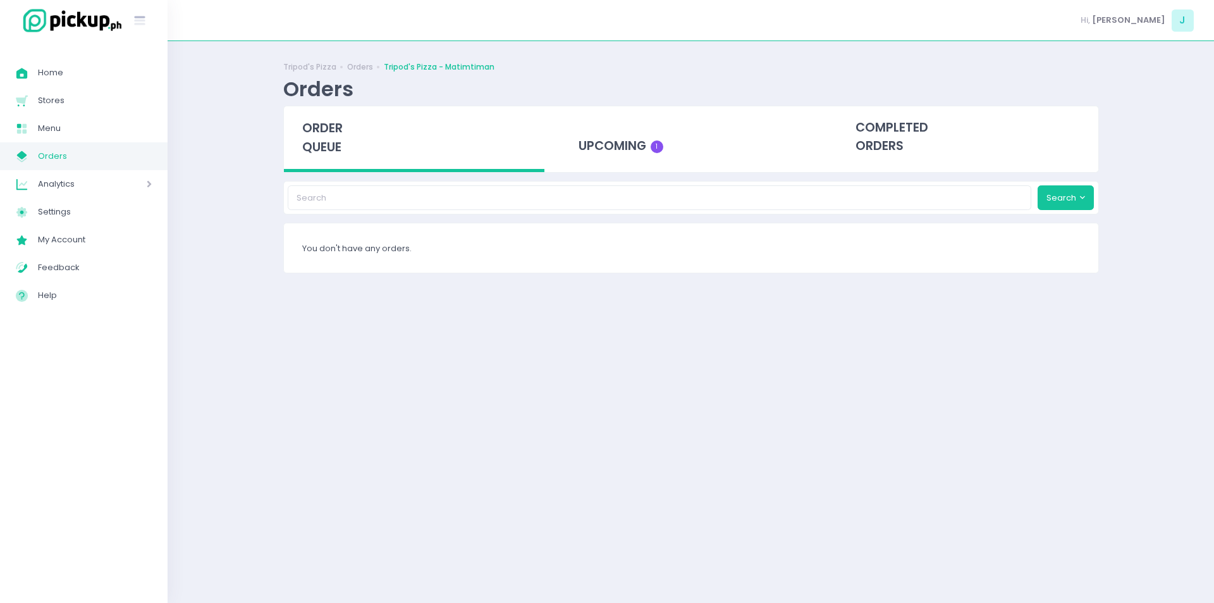
click at [319, 132] on span "order queue" at bounding box center [322, 138] width 40 height 36
click at [662, 168] on div "upcoming 1" at bounding box center [690, 137] width 261 height 62
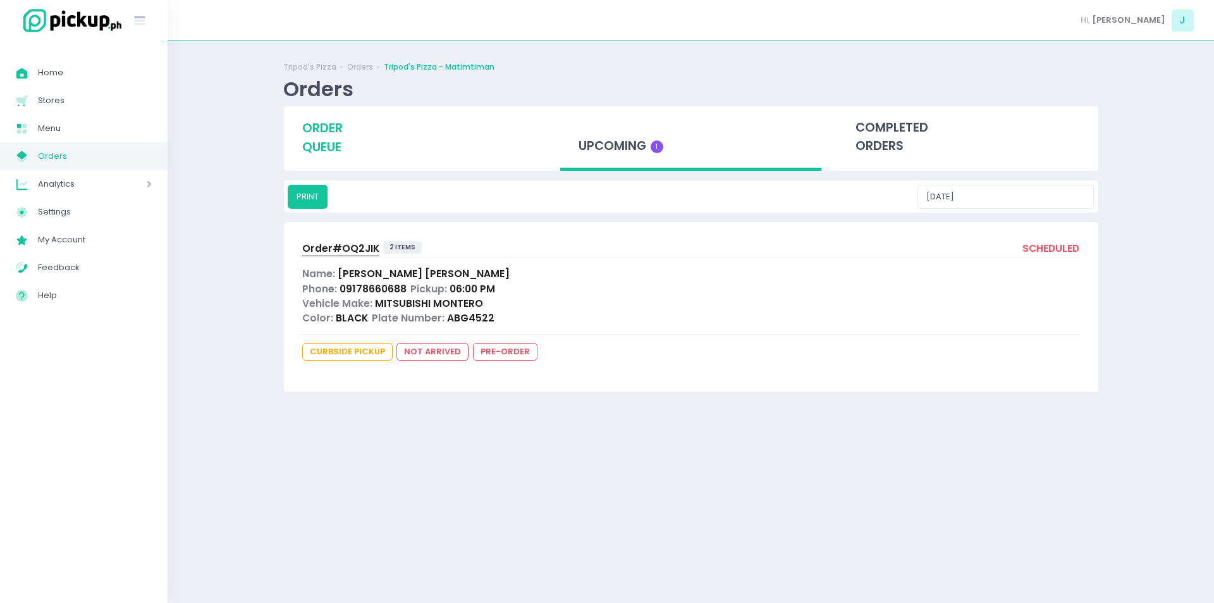
click at [306, 141] on span "order queue" at bounding box center [322, 138] width 40 height 36
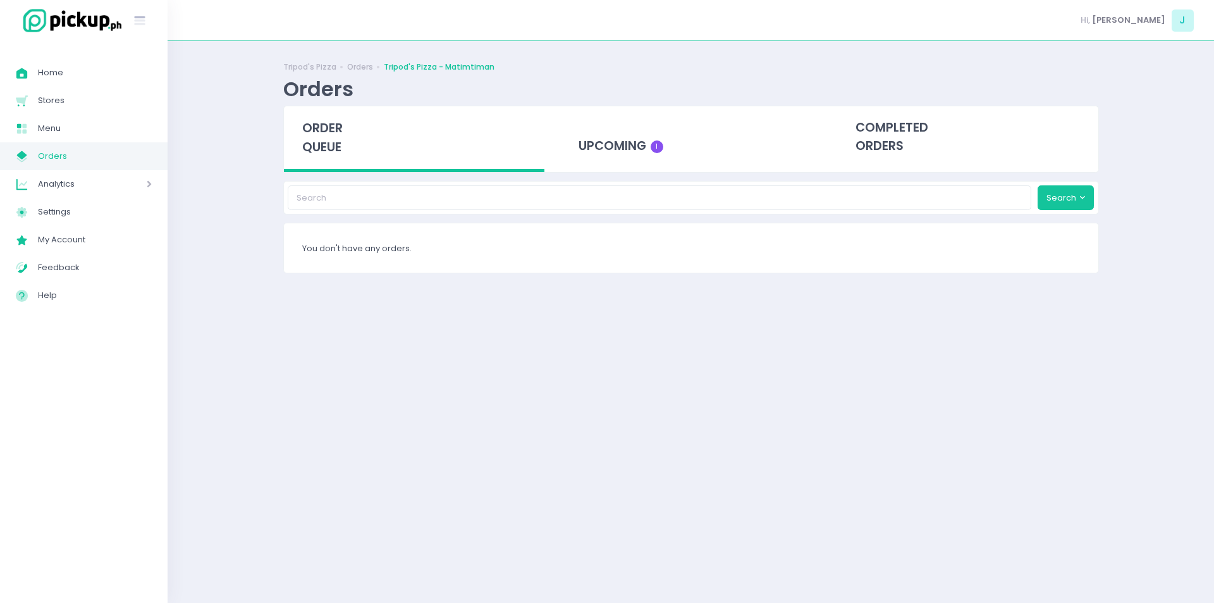
click at [312, 132] on span "order queue" at bounding box center [322, 138] width 40 height 36
click at [318, 150] on span "order queue" at bounding box center [322, 138] width 40 height 36
click at [233, 250] on div "Tripod's Pizza Orders Tripod's Pizza - Matimtiman Orders order queue upcoming 1…" at bounding box center [691, 322] width 1047 height 530
click at [343, 142] on div "order queue" at bounding box center [414, 139] width 261 height 66
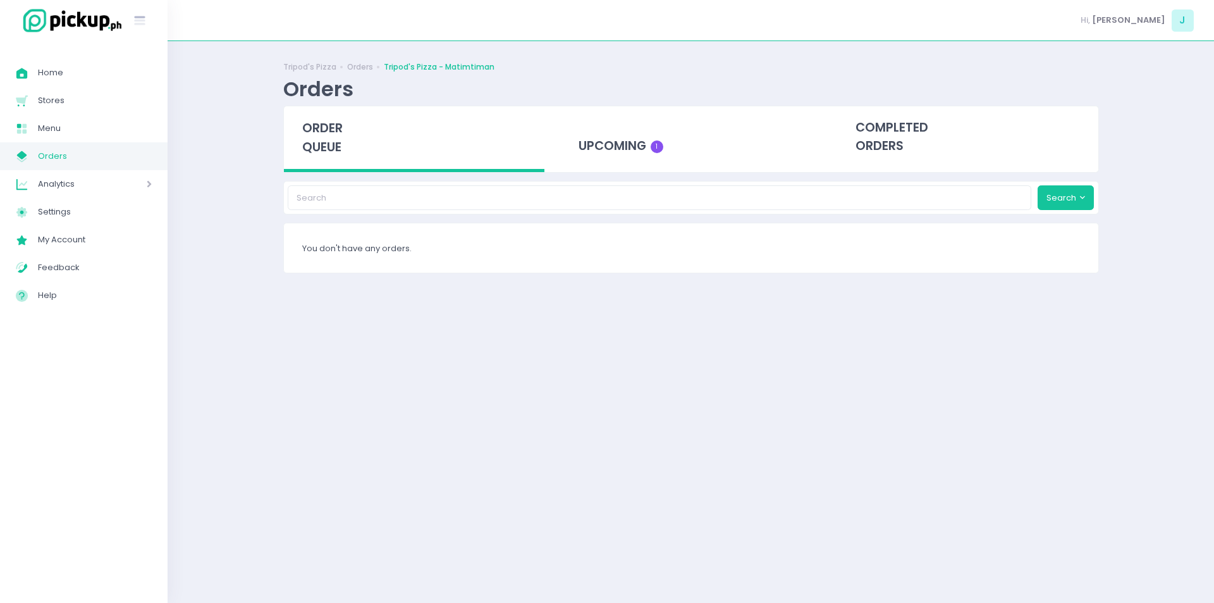
click at [343, 142] on div "order queue" at bounding box center [414, 139] width 261 height 66
click at [312, 141] on span "order queue" at bounding box center [322, 138] width 40 height 36
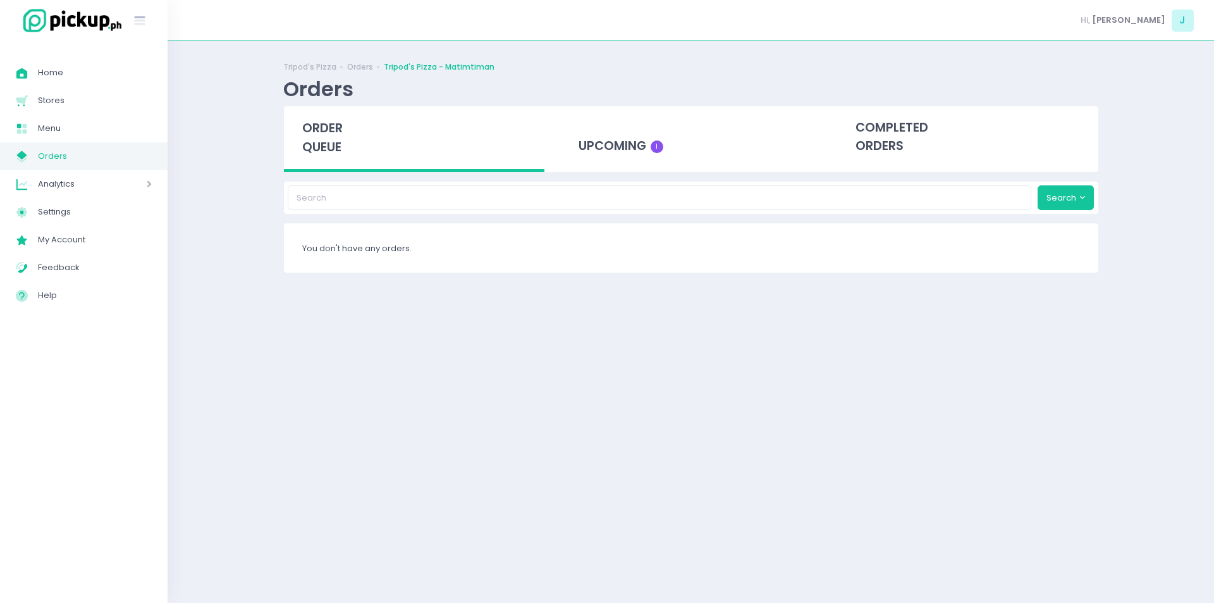
click at [312, 141] on span "order queue" at bounding box center [322, 138] width 40 height 36
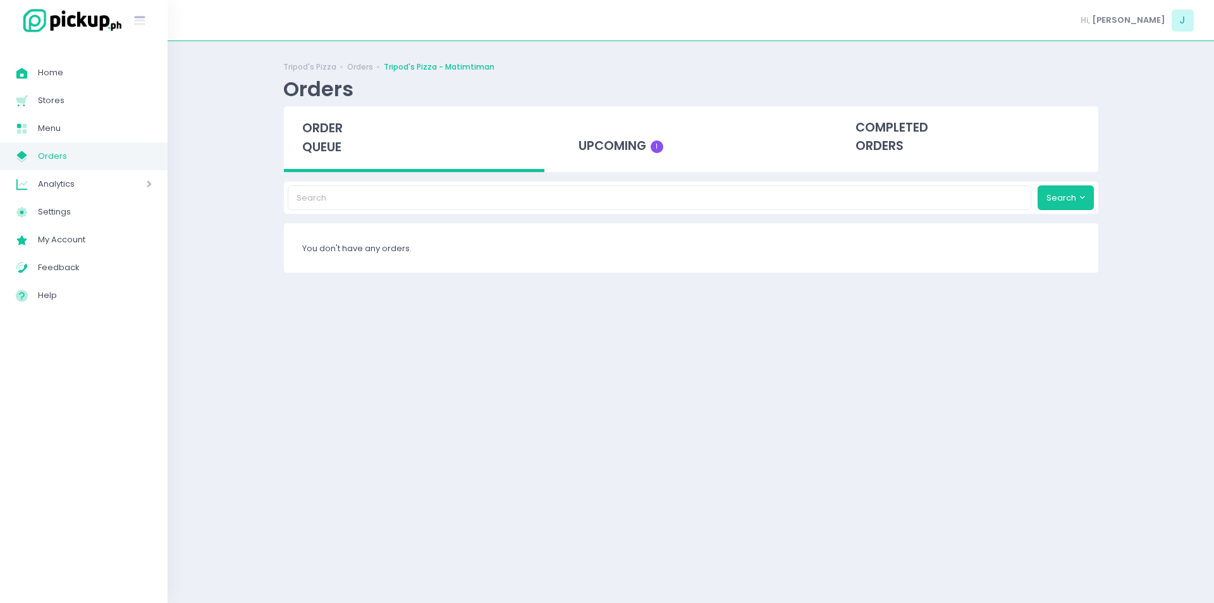
click at [312, 141] on span "order queue" at bounding box center [322, 138] width 40 height 36
click at [319, 143] on span "order queue" at bounding box center [322, 138] width 40 height 36
click at [340, 130] on span "order queue" at bounding box center [322, 138] width 40 height 36
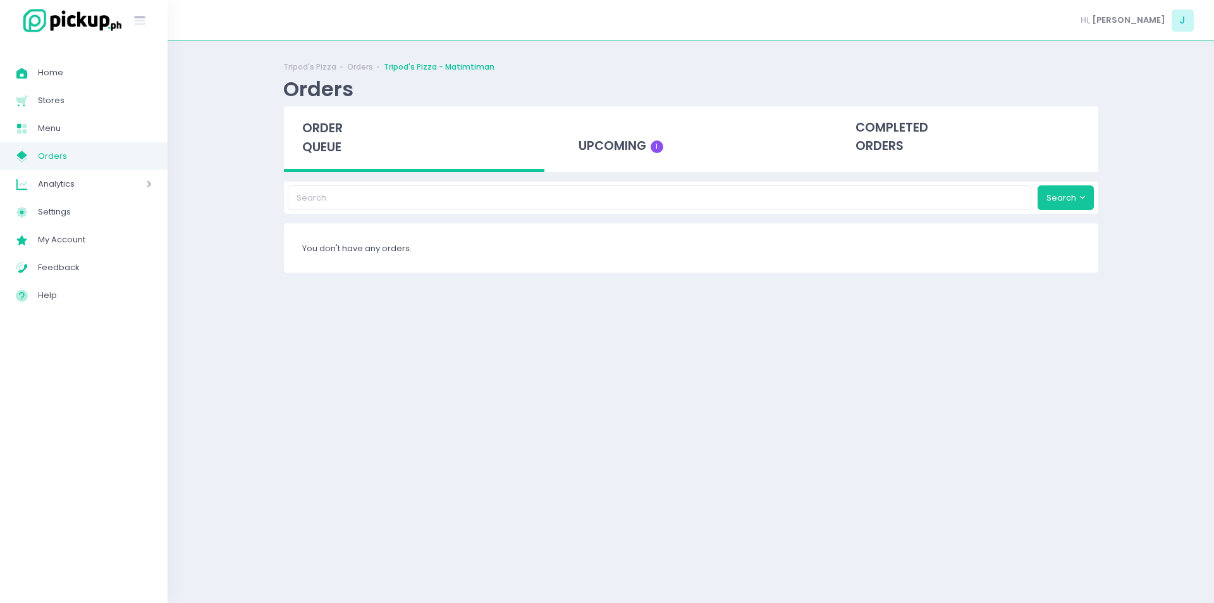
click at [339, 118] on div "order queue" at bounding box center [414, 139] width 261 height 66
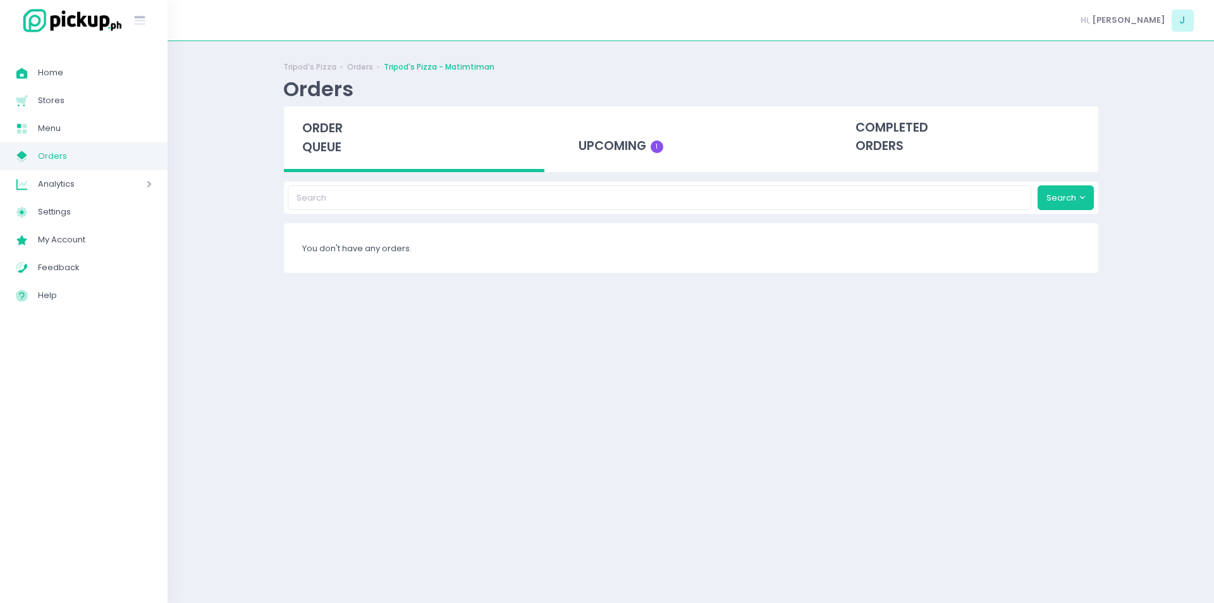
click at [318, 123] on span "order queue" at bounding box center [322, 138] width 40 height 36
click at [316, 123] on span "order queue" at bounding box center [322, 138] width 40 height 36
click at [319, 134] on span "order queue" at bounding box center [322, 138] width 40 height 36
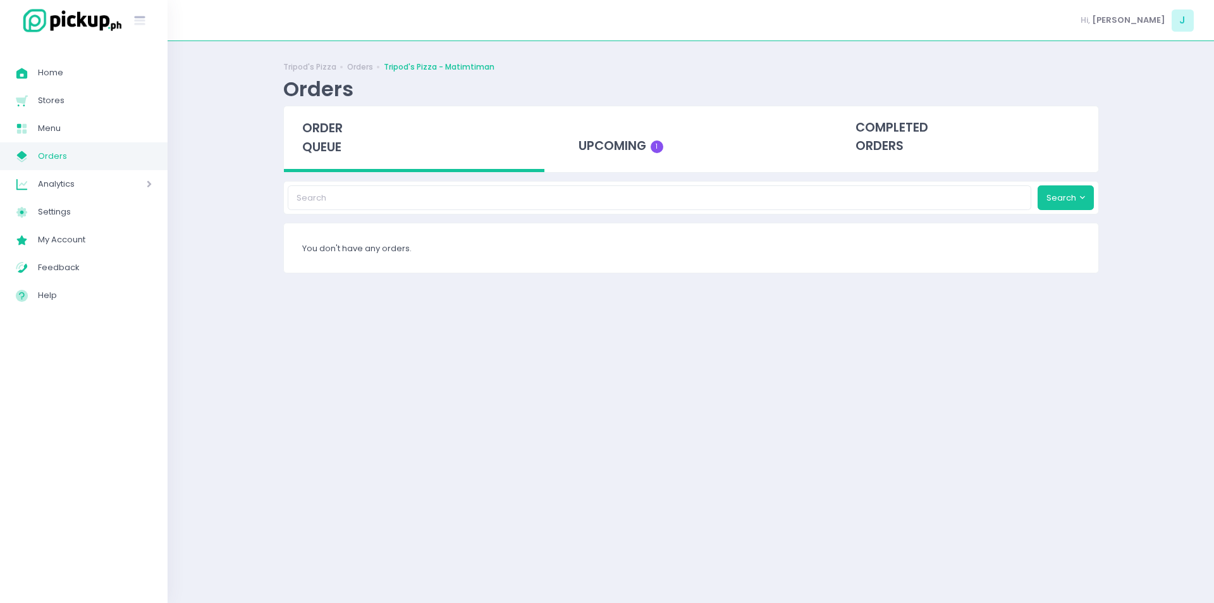
click at [316, 144] on span "order queue" at bounding box center [322, 138] width 40 height 36
click at [309, 117] on div "order queue" at bounding box center [414, 139] width 261 height 66
click at [340, 159] on div "order queue" at bounding box center [414, 139] width 261 height 66
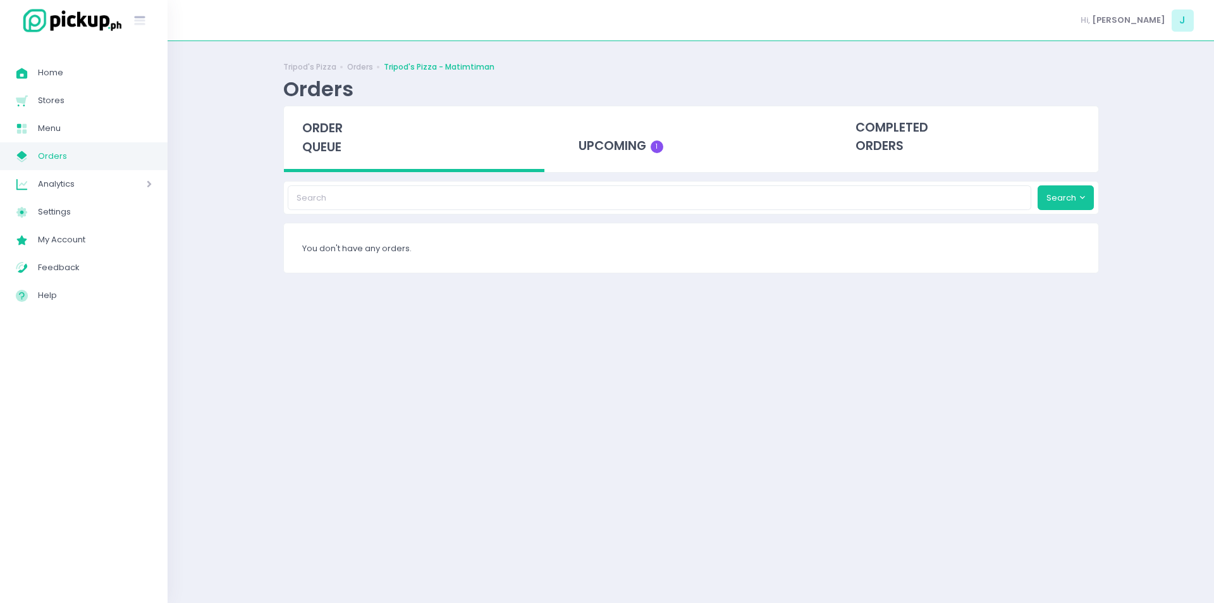
click at [340, 159] on div "order queue" at bounding box center [414, 139] width 261 height 66
click at [335, 139] on span "order queue" at bounding box center [322, 138] width 40 height 36
click at [318, 140] on span "order queue" at bounding box center [322, 138] width 40 height 36
click at [338, 140] on span "order queue" at bounding box center [322, 138] width 40 height 36
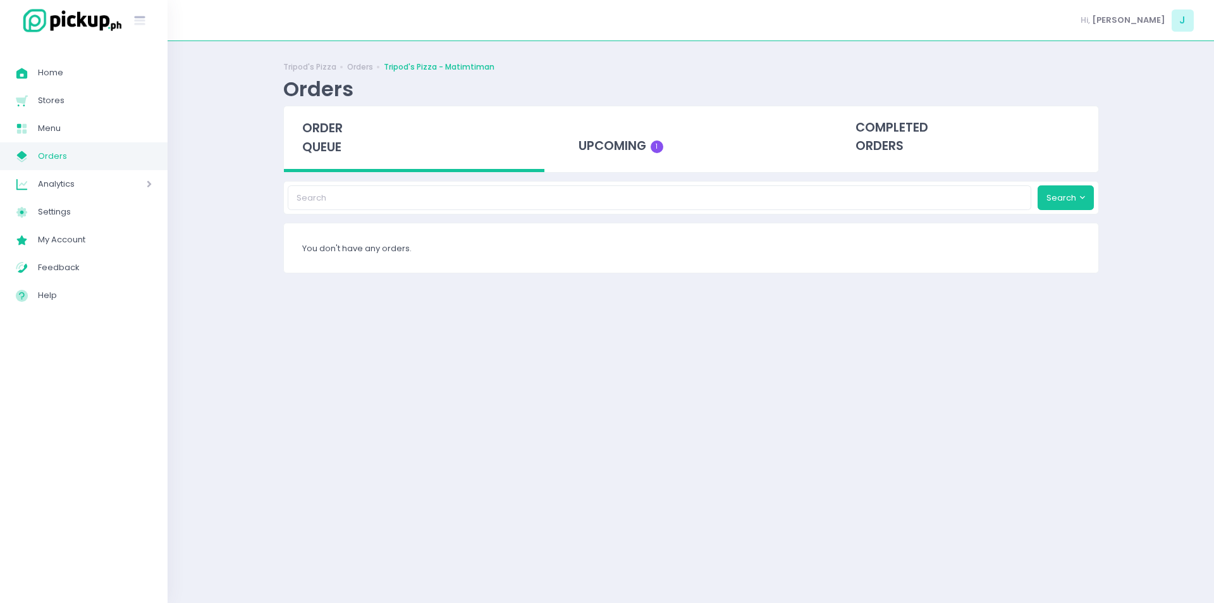
click at [338, 140] on span "order queue" at bounding box center [322, 138] width 40 height 36
click at [335, 129] on span "order queue" at bounding box center [322, 138] width 40 height 36
click at [320, 133] on span "order queue" at bounding box center [322, 138] width 40 height 36
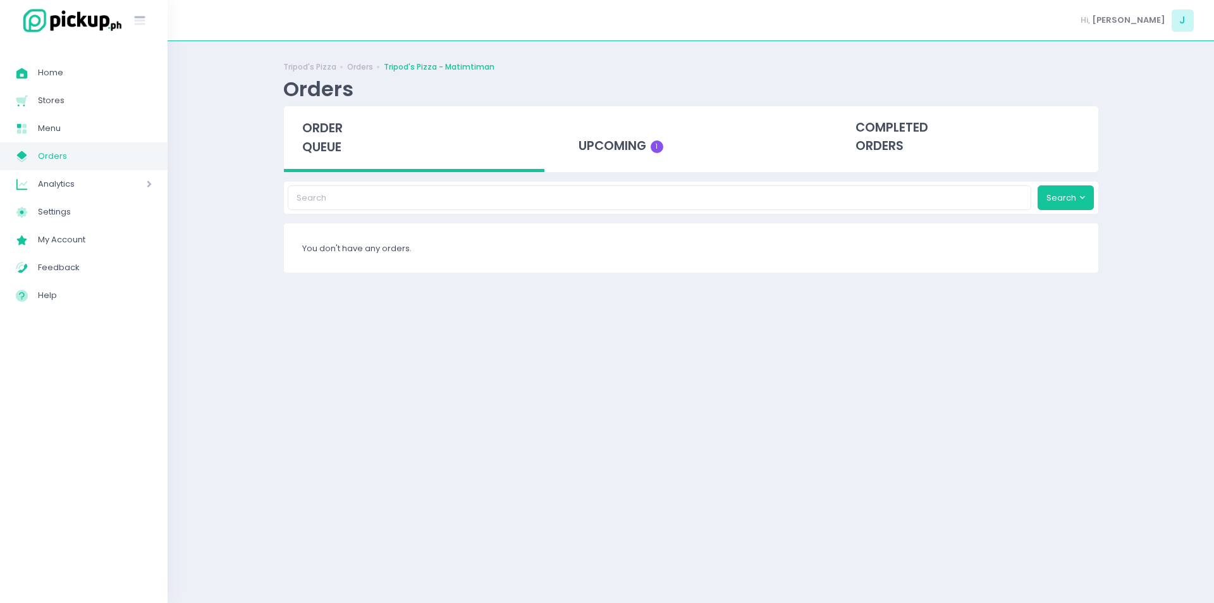
click at [87, 30] on img at bounding box center [70, 20] width 108 height 27
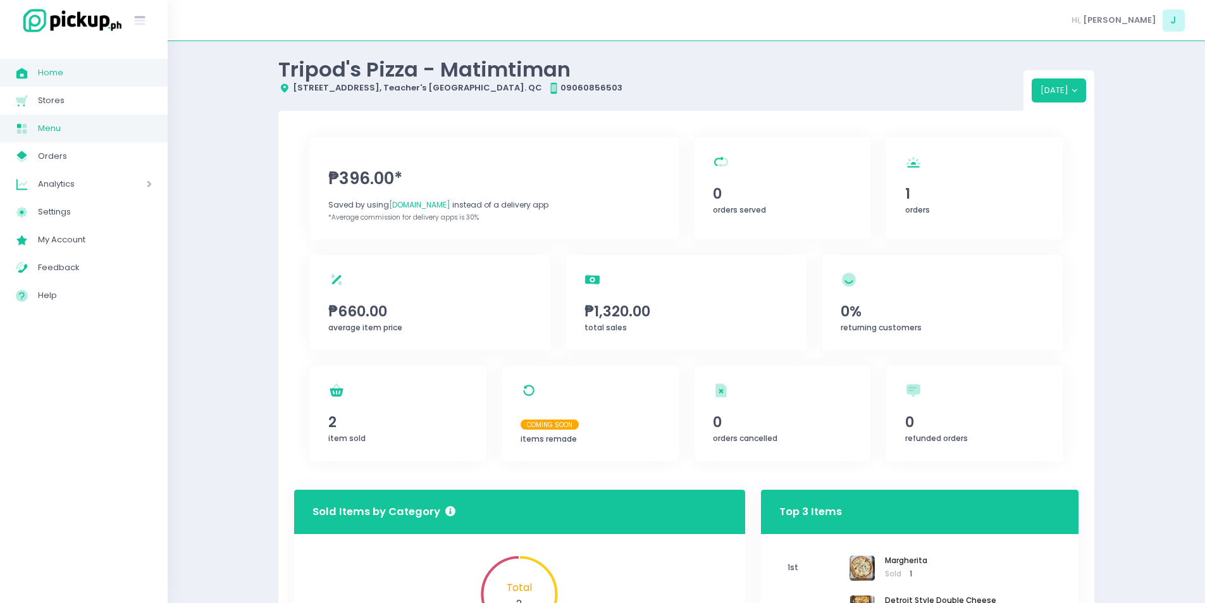
click at [95, 136] on span "Menu" at bounding box center [95, 128] width 114 height 16
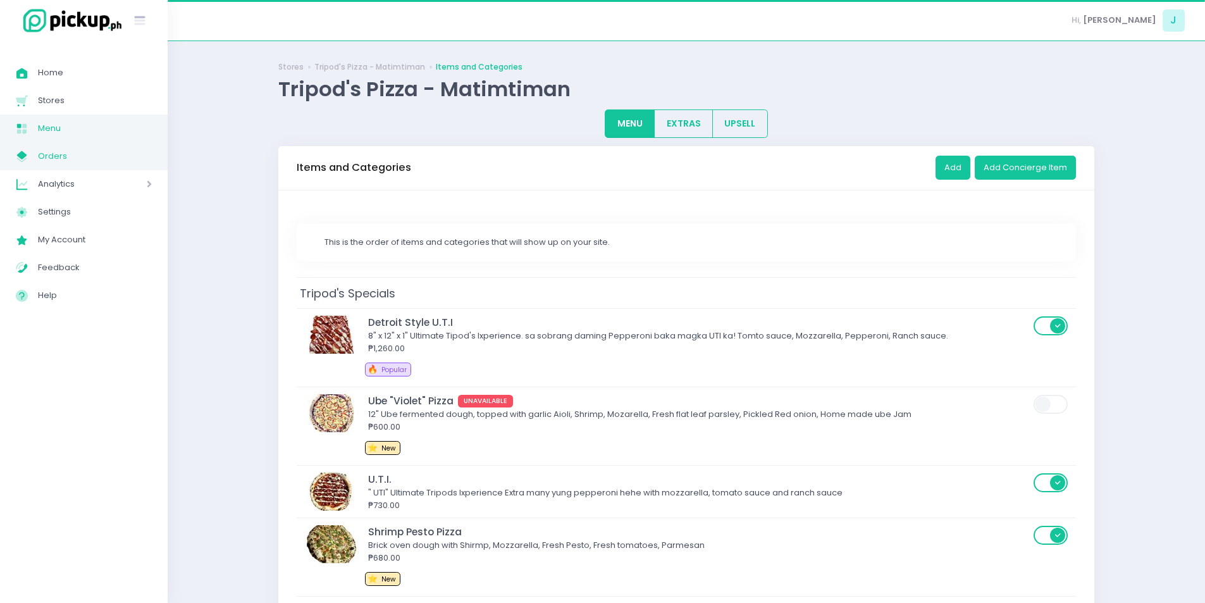
click at [86, 156] on span "Orders" at bounding box center [95, 156] width 114 height 16
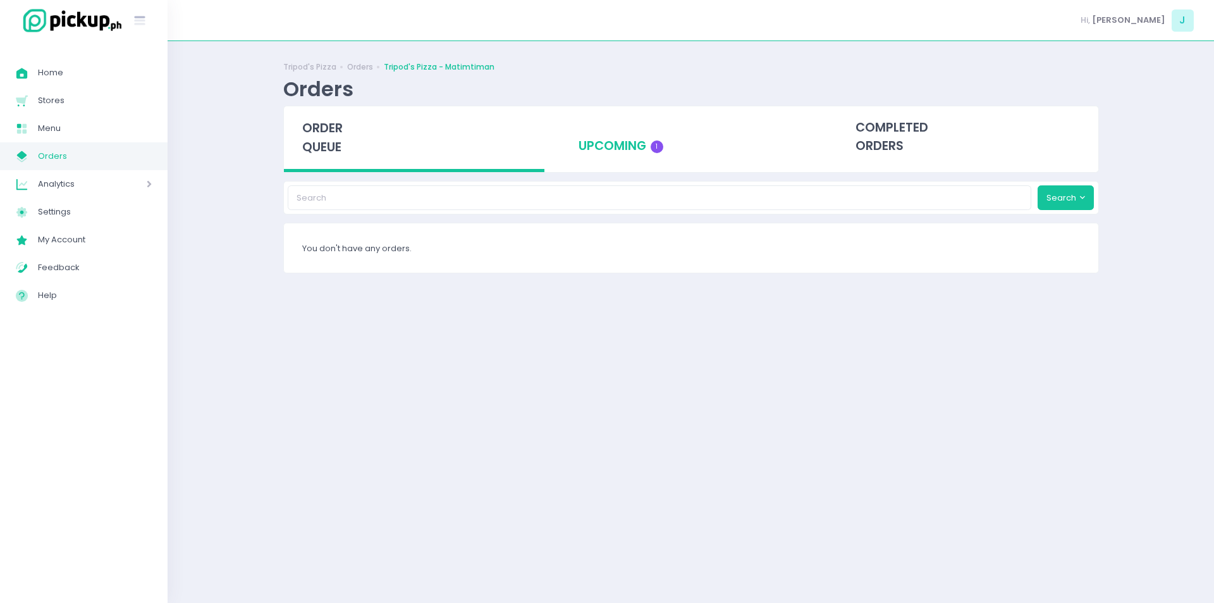
click at [633, 152] on div "upcoming 1" at bounding box center [690, 137] width 261 height 62
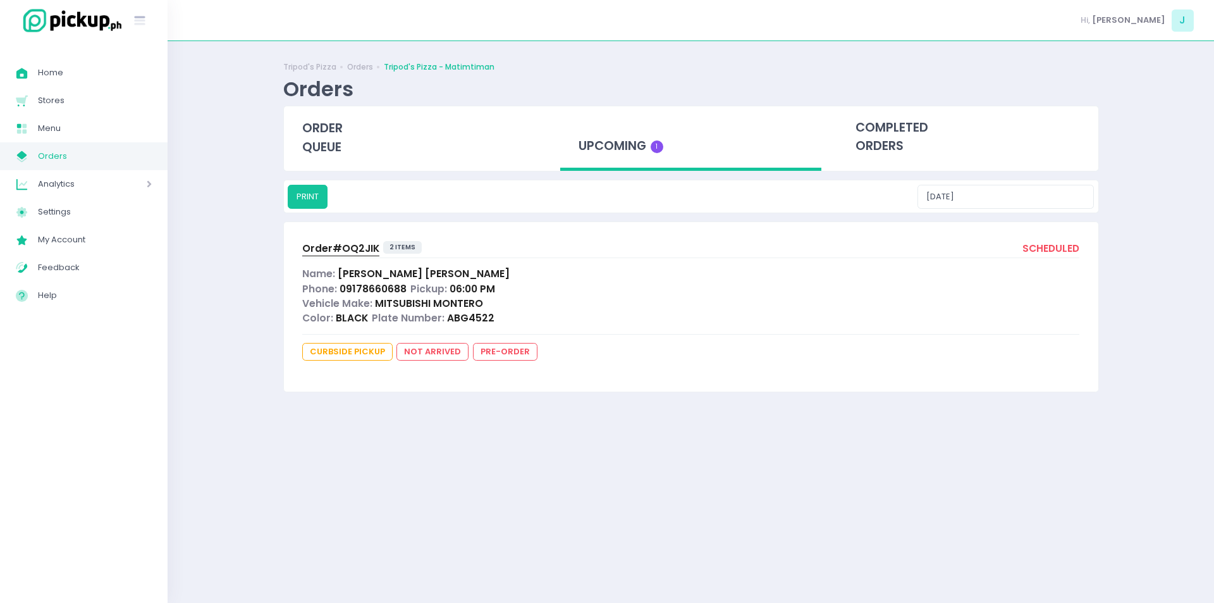
click at [358, 244] on span "Order# OQ2JIK" at bounding box center [340, 248] width 77 height 13
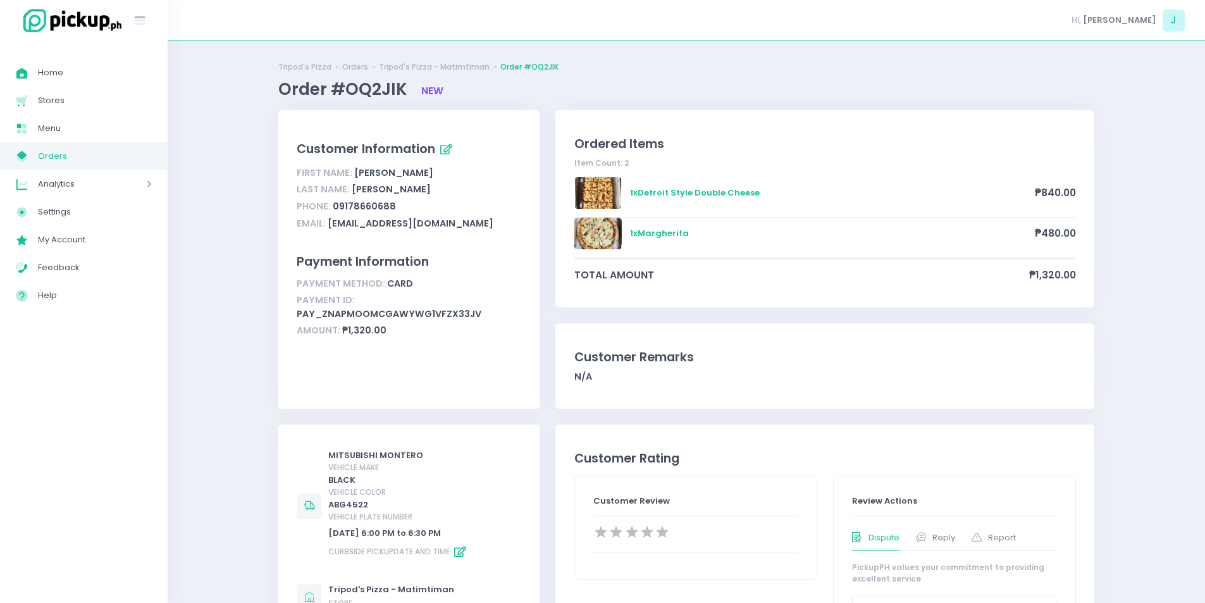
click at [123, 155] on span "Orders" at bounding box center [95, 156] width 114 height 16
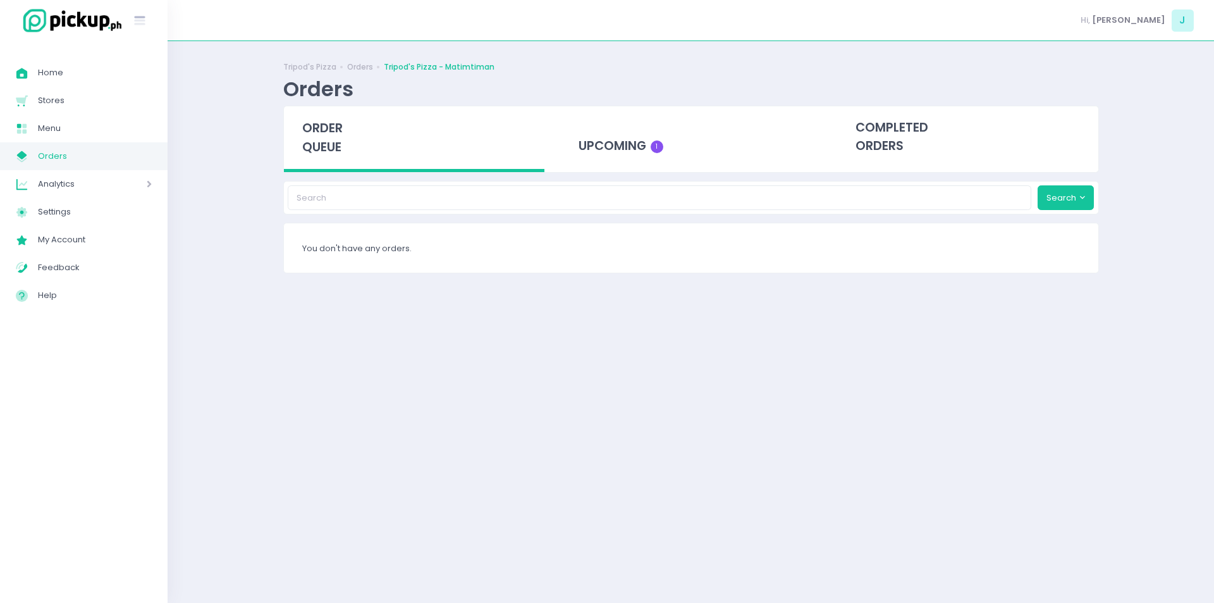
click at [324, 129] on span "order queue" at bounding box center [322, 138] width 40 height 36
drag, startPoint x: 507, startPoint y: 36, endPoint x: 334, endPoint y: 126, distance: 195.2
click at [334, 126] on span "order queue" at bounding box center [322, 138] width 40 height 36
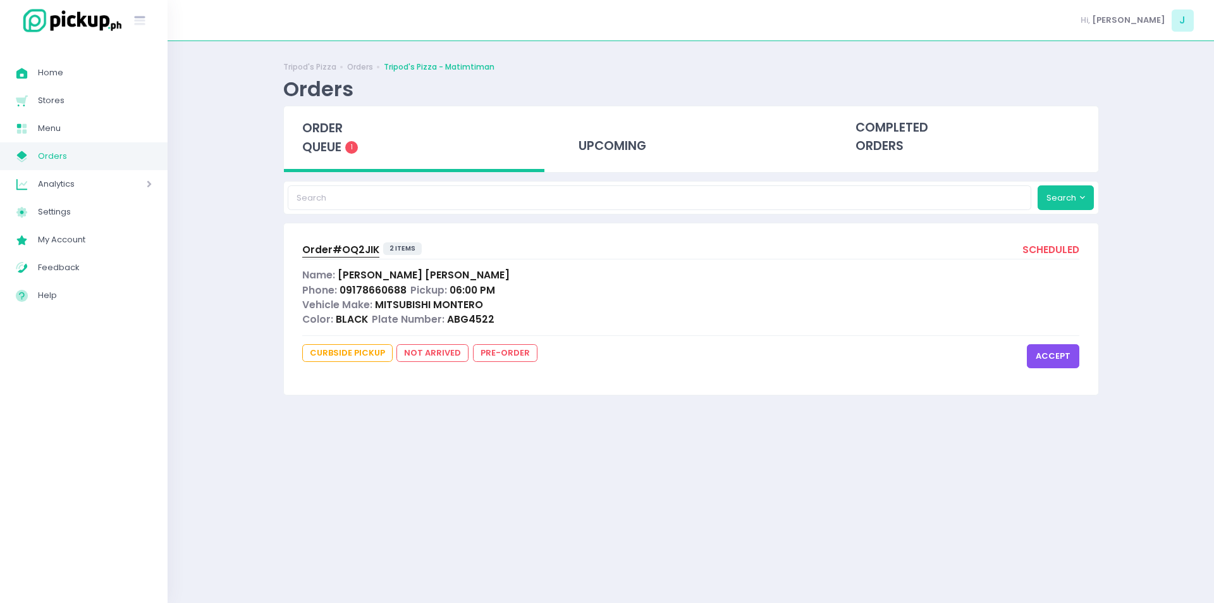
click at [1064, 358] on button "accept" at bounding box center [1053, 356] width 53 height 24
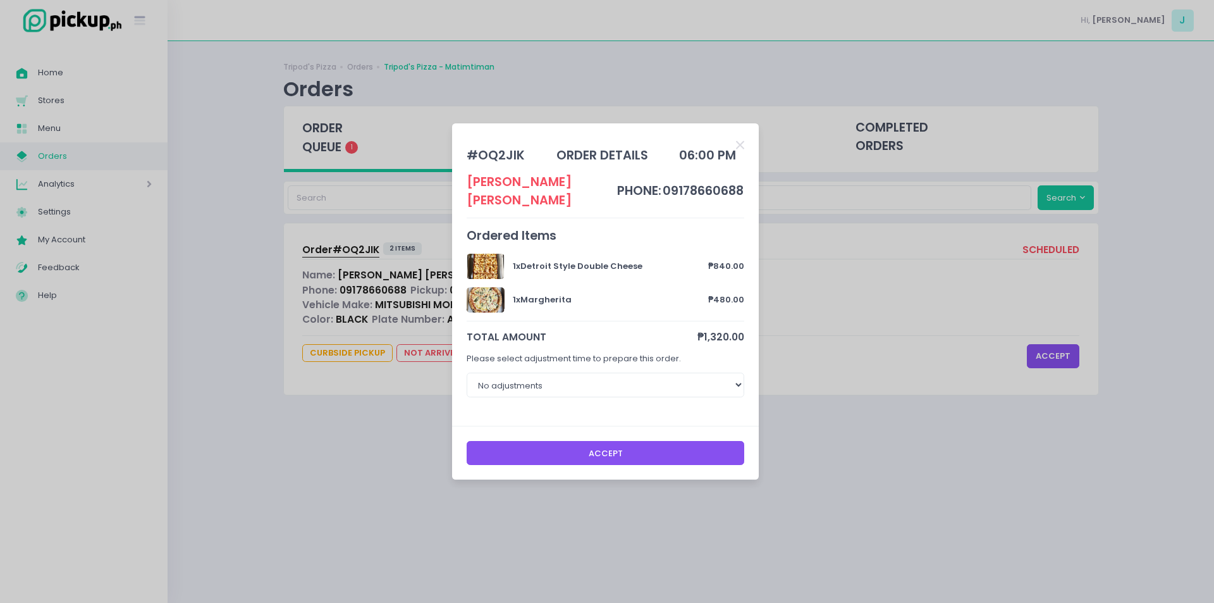
click at [591, 448] on button "Accept" at bounding box center [606, 453] width 278 height 24
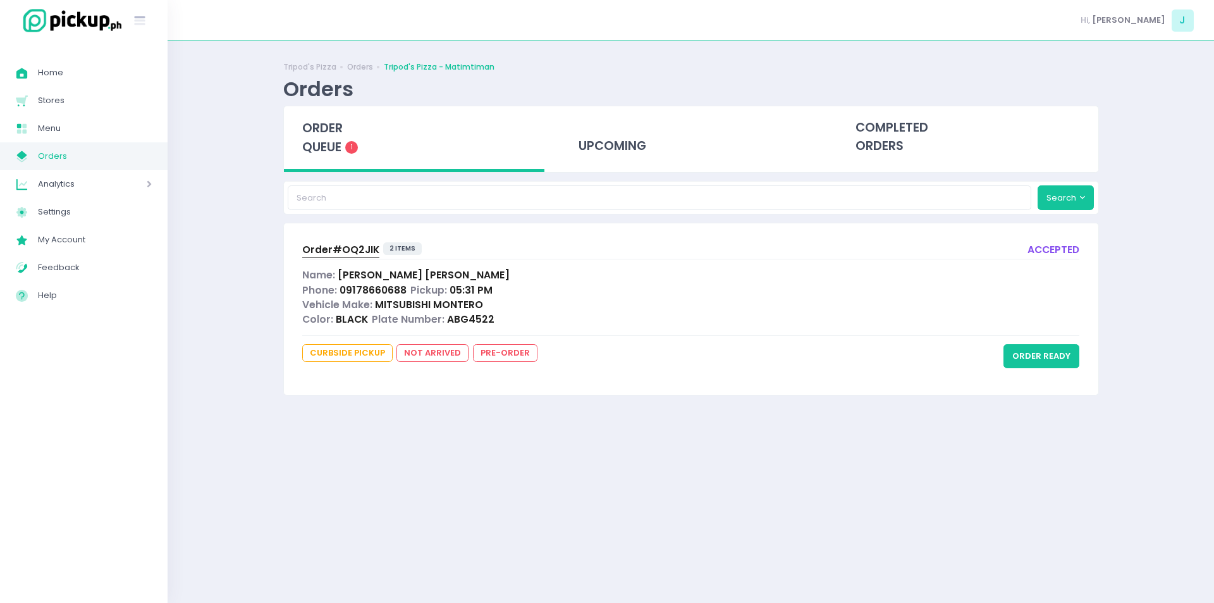
click at [373, 247] on span "Order# OQ2JIK" at bounding box center [340, 249] width 77 height 13
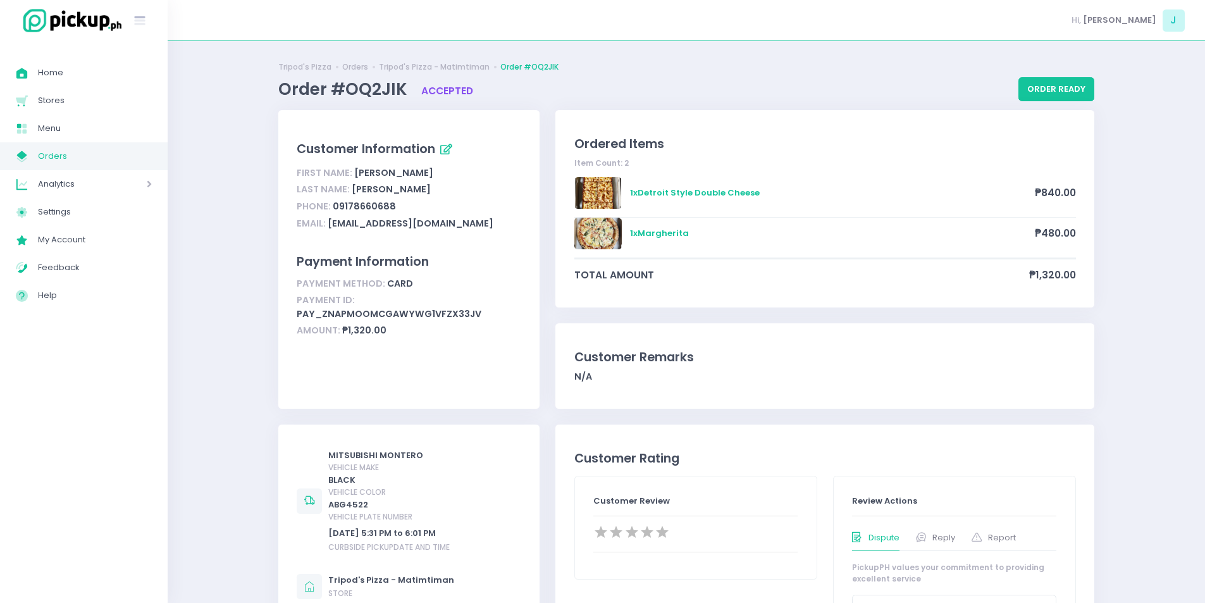
click at [76, 154] on span "Orders" at bounding box center [95, 156] width 114 height 16
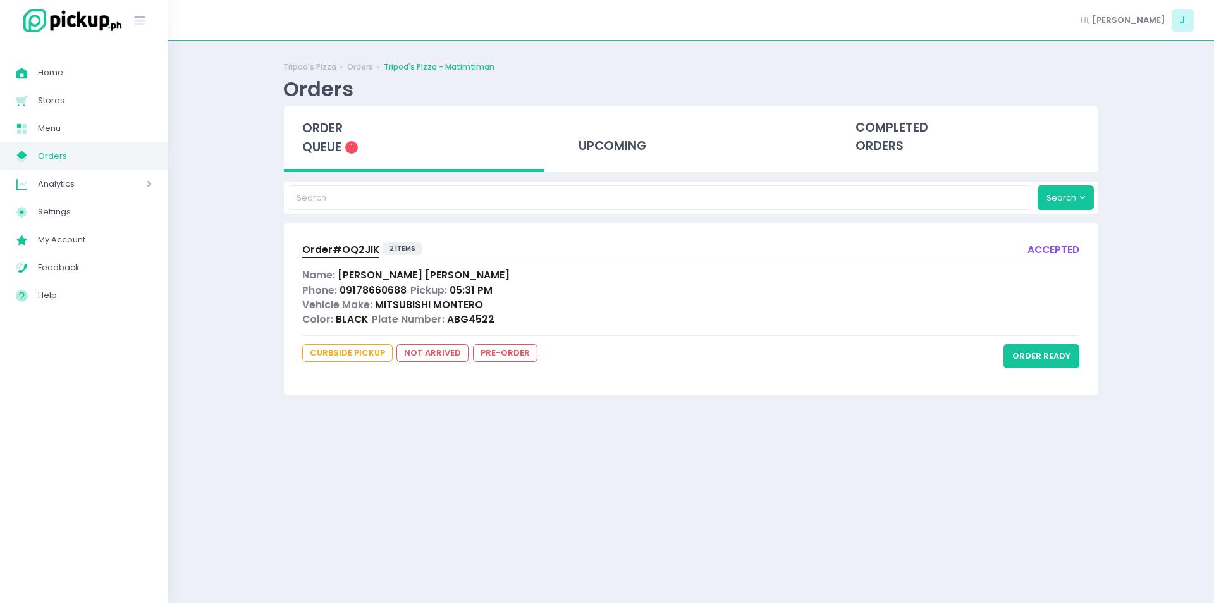
click at [311, 144] on span "order queue" at bounding box center [322, 138] width 40 height 36
click at [311, 144] on span "order queue" at bounding box center [317, 138] width 40 height 36
click at [326, 140] on span "order queue" at bounding box center [322, 138] width 40 height 36
click at [326, 143] on span "order queue" at bounding box center [322, 138] width 40 height 36
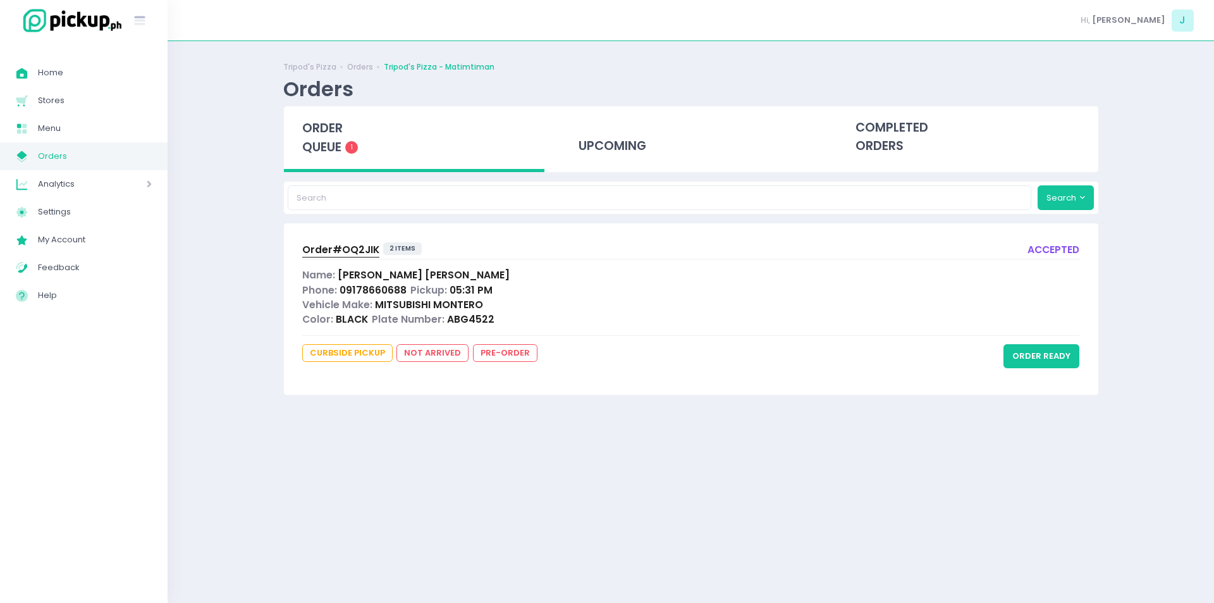
click at [343, 136] on span "order queue" at bounding box center [322, 138] width 40 height 36
click at [323, 150] on span "order queue" at bounding box center [322, 138] width 40 height 36
click at [351, 140] on div "order queue 1" at bounding box center [414, 139] width 261 height 66
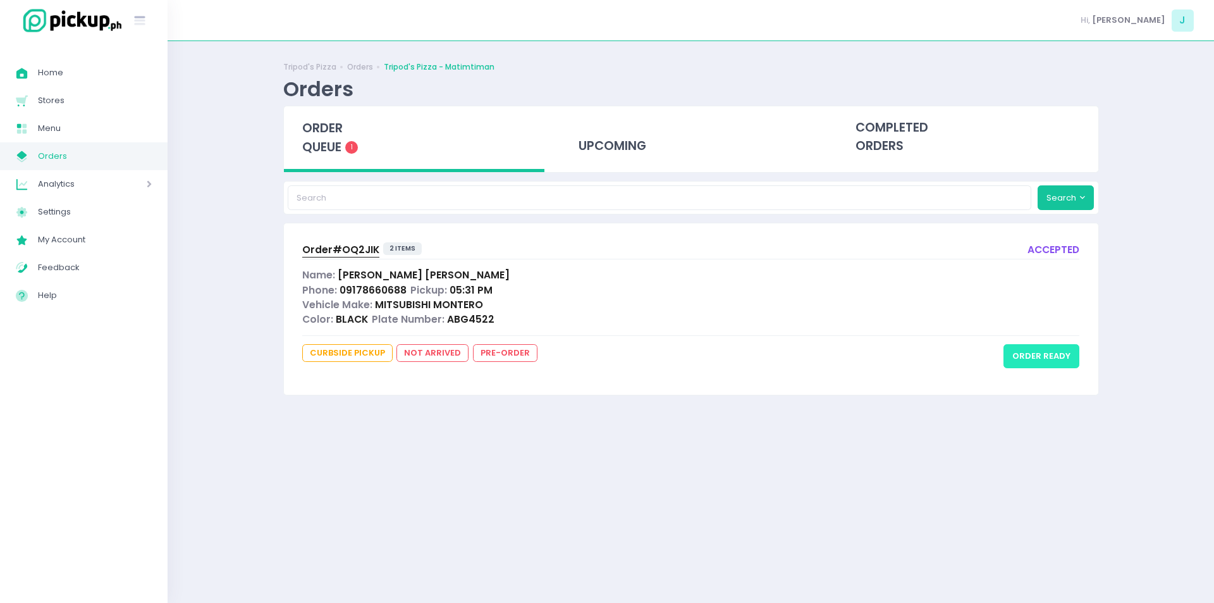
click at [1029, 362] on button "order ready" at bounding box center [1042, 356] width 76 height 24
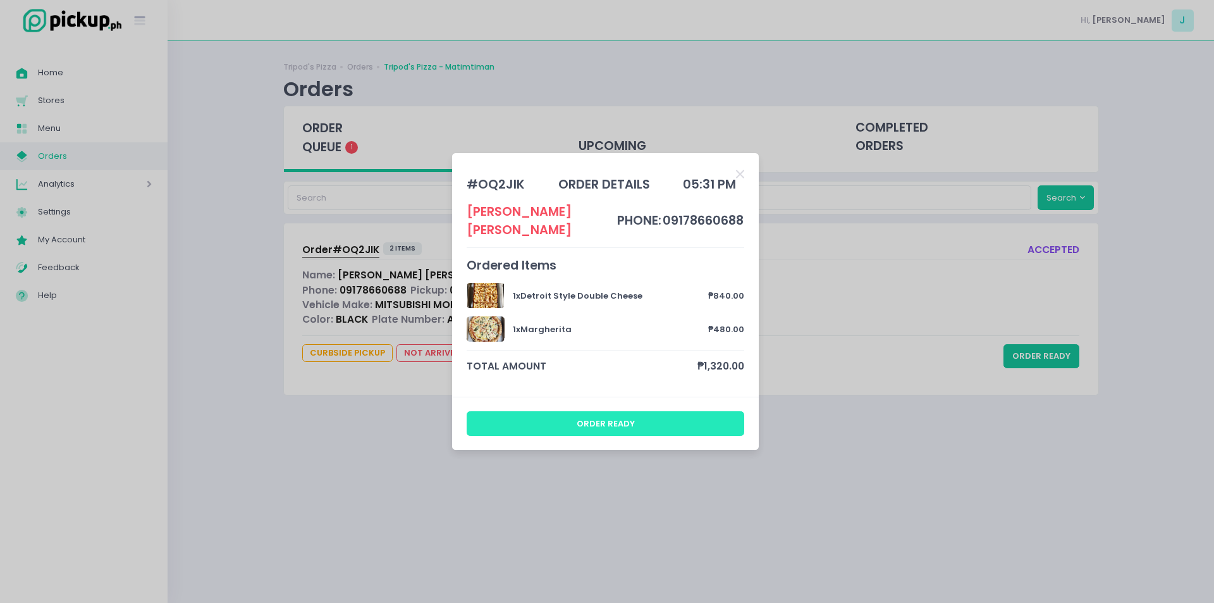
click at [607, 418] on button "order ready" at bounding box center [606, 423] width 278 height 24
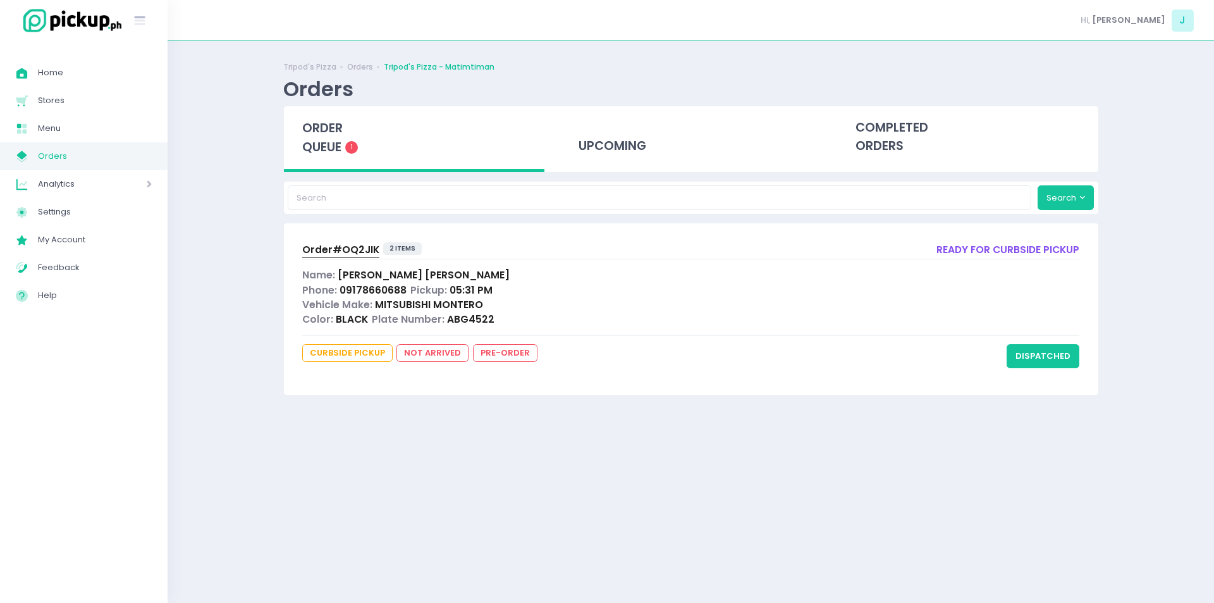
click at [332, 129] on span "order queue" at bounding box center [322, 138] width 40 height 36
click at [343, 151] on div "order queue 1" at bounding box center [414, 139] width 261 height 66
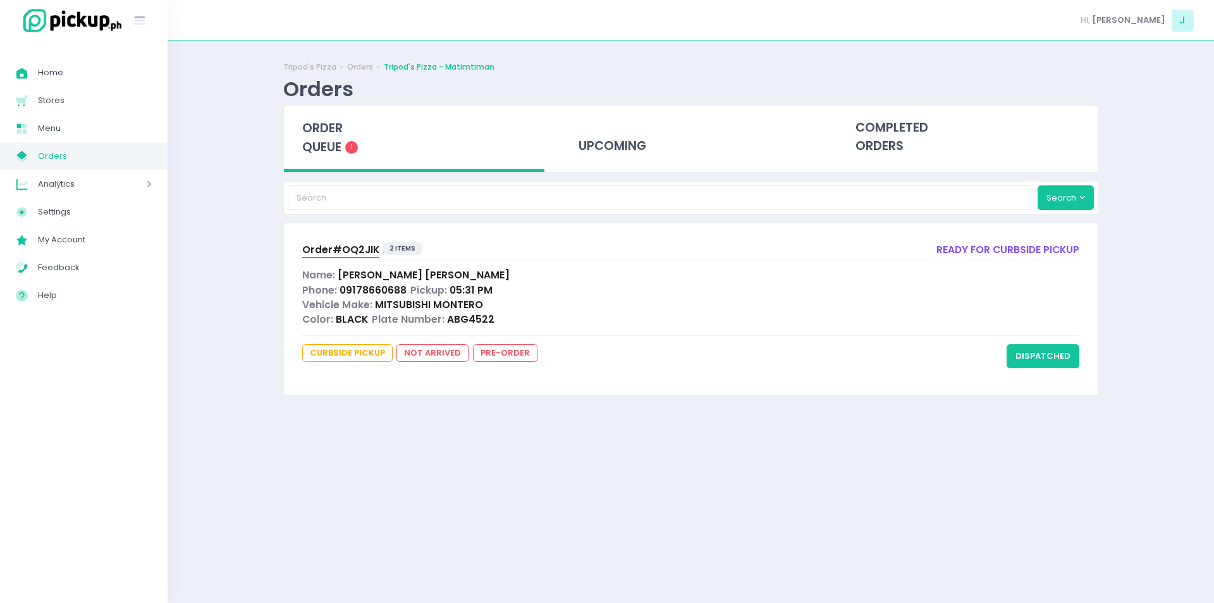
click at [316, 140] on span "order queue" at bounding box center [322, 138] width 40 height 36
click at [328, 120] on span "order queue" at bounding box center [322, 138] width 40 height 36
click at [338, 132] on span "order queue" at bounding box center [322, 138] width 40 height 36
click at [322, 142] on span "order queue" at bounding box center [322, 138] width 40 height 36
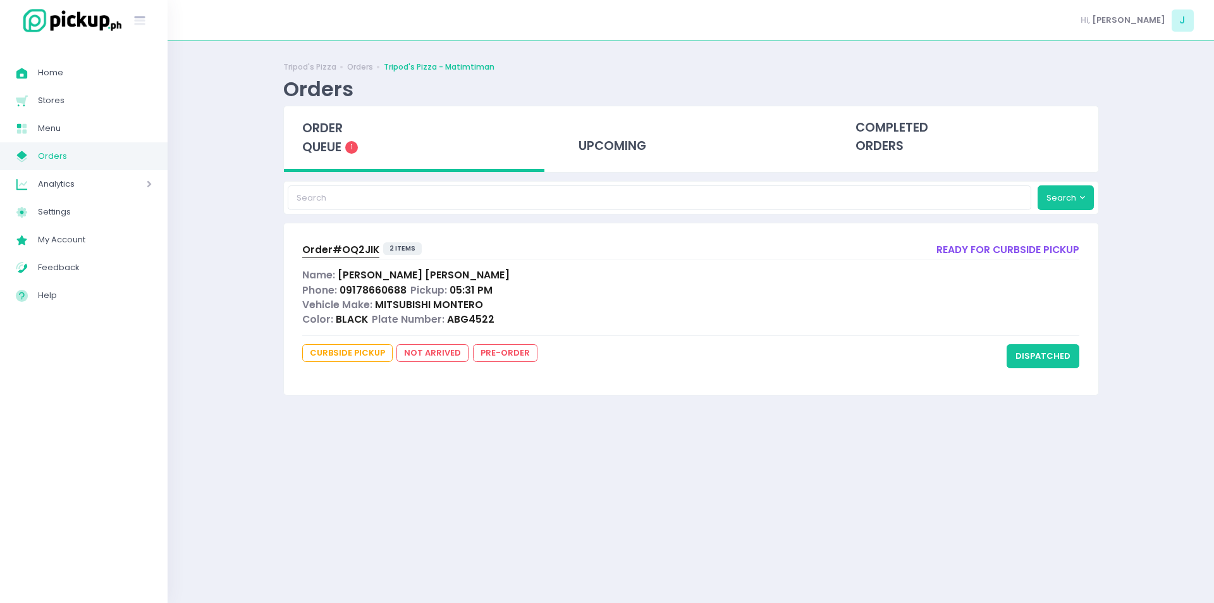
click at [322, 142] on span "order queue" at bounding box center [322, 138] width 40 height 36
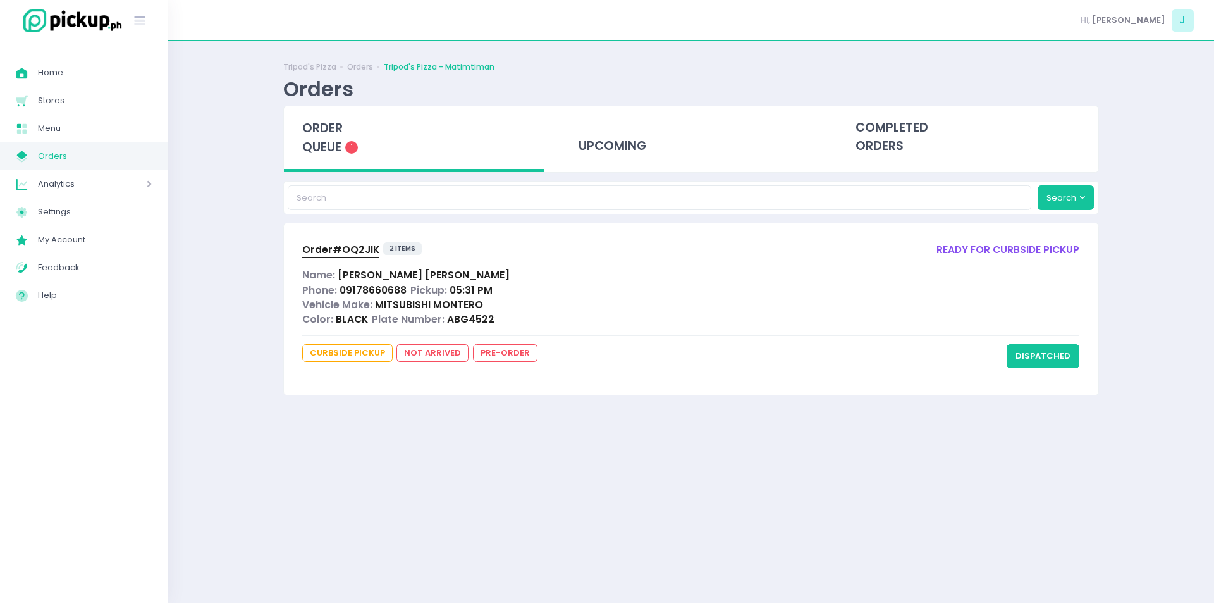
click at [314, 150] on span "order queue" at bounding box center [322, 138] width 40 height 36
click at [1045, 355] on button "dispatched" at bounding box center [1043, 356] width 73 height 24
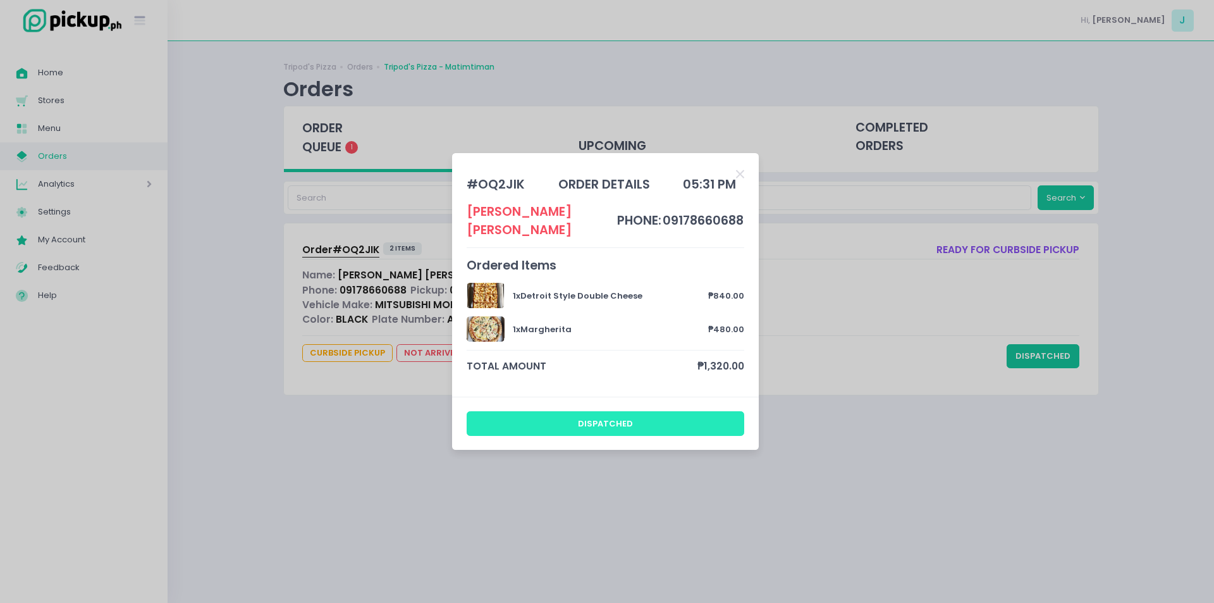
click at [567, 415] on button "dispatched" at bounding box center [606, 423] width 278 height 24
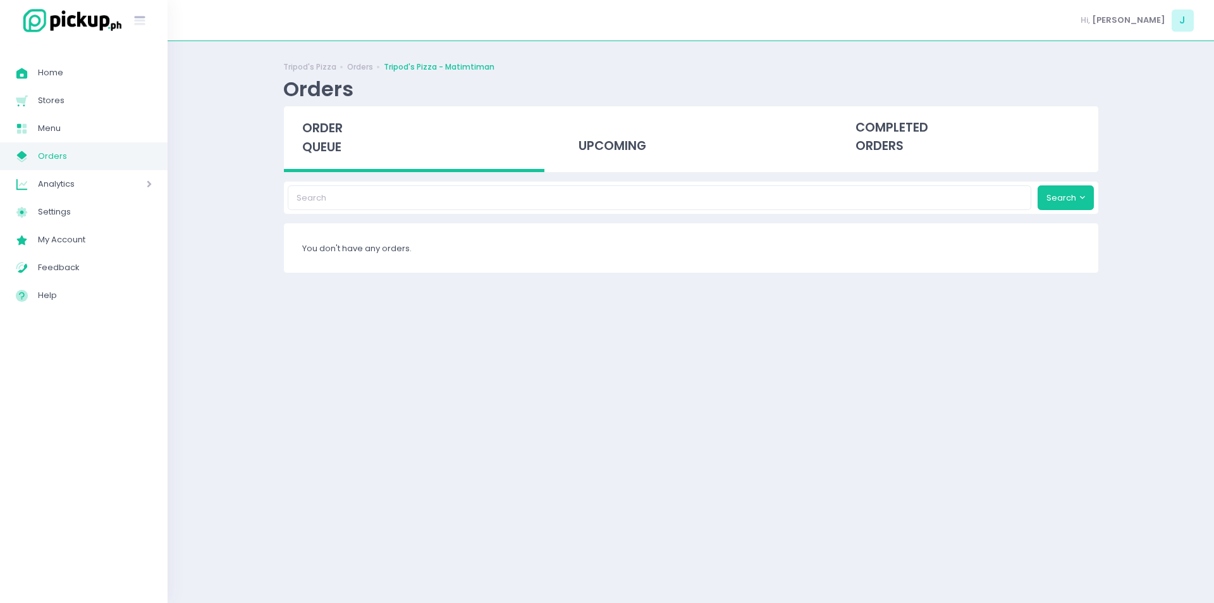
click at [567, 415] on div "Tripod's Pizza Orders Tripod's Pizza - Matimtiman Orders order queue upcoming c…" at bounding box center [692, 322] width 848 height 530
click at [362, 145] on div "order queue" at bounding box center [414, 139] width 261 height 66
click at [311, 149] on span "order queue" at bounding box center [322, 138] width 40 height 36
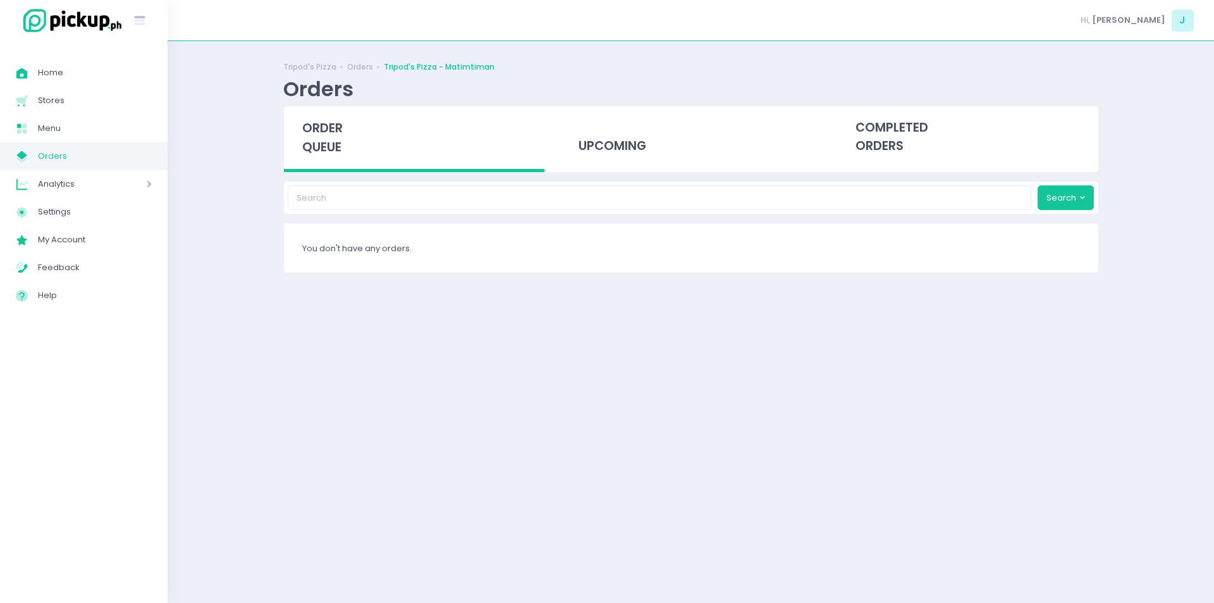
click at [311, 149] on span "order queue" at bounding box center [322, 138] width 40 height 36
click at [336, 128] on span "order queue" at bounding box center [322, 138] width 40 height 36
click at [337, 135] on span "order queue" at bounding box center [322, 138] width 40 height 36
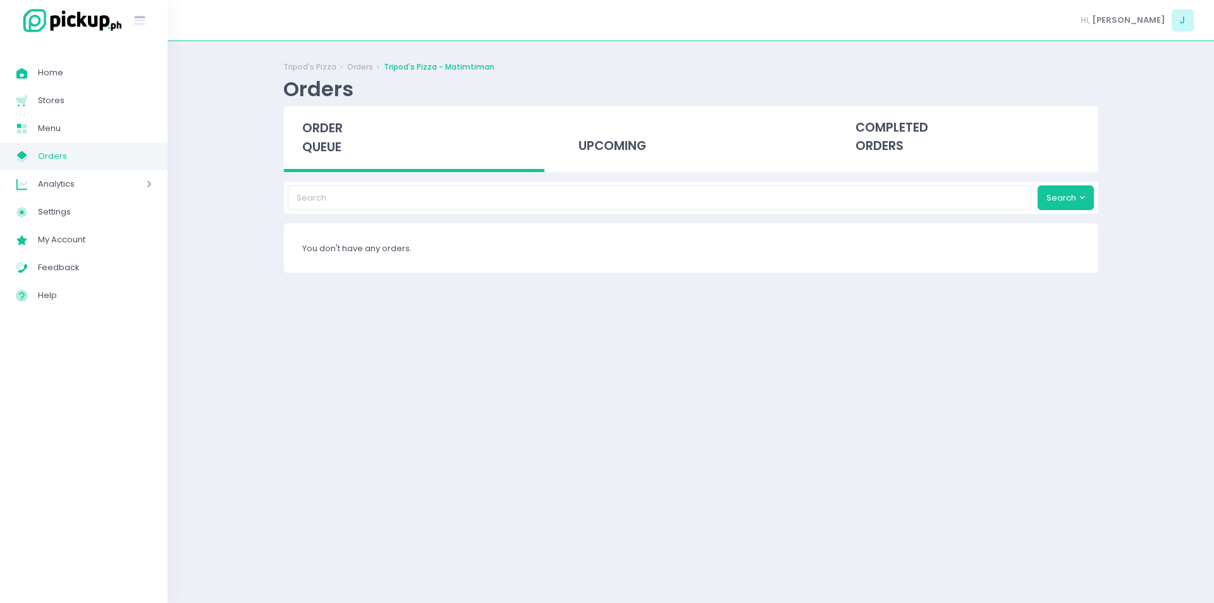
click at [350, 147] on div "order queue" at bounding box center [414, 139] width 261 height 66
click at [322, 154] on span "order queue" at bounding box center [322, 138] width 40 height 36
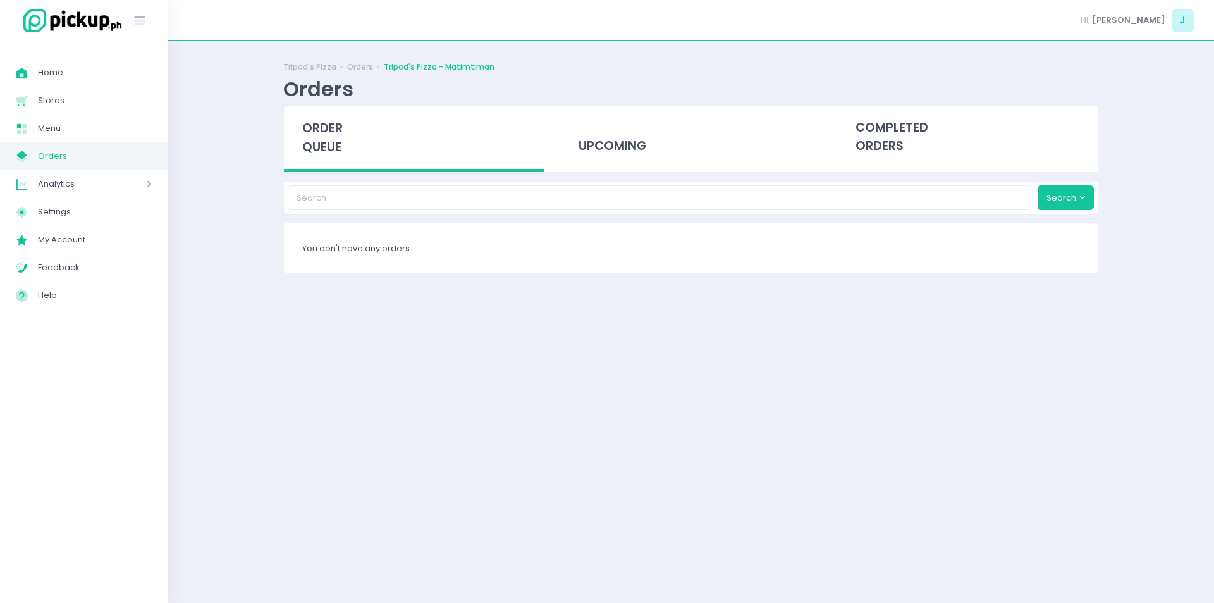
click at [310, 118] on div "order queue" at bounding box center [414, 139] width 261 height 66
click at [335, 168] on div "order queue" at bounding box center [414, 139] width 261 height 66
click at [326, 149] on span "order queue" at bounding box center [322, 138] width 40 height 36
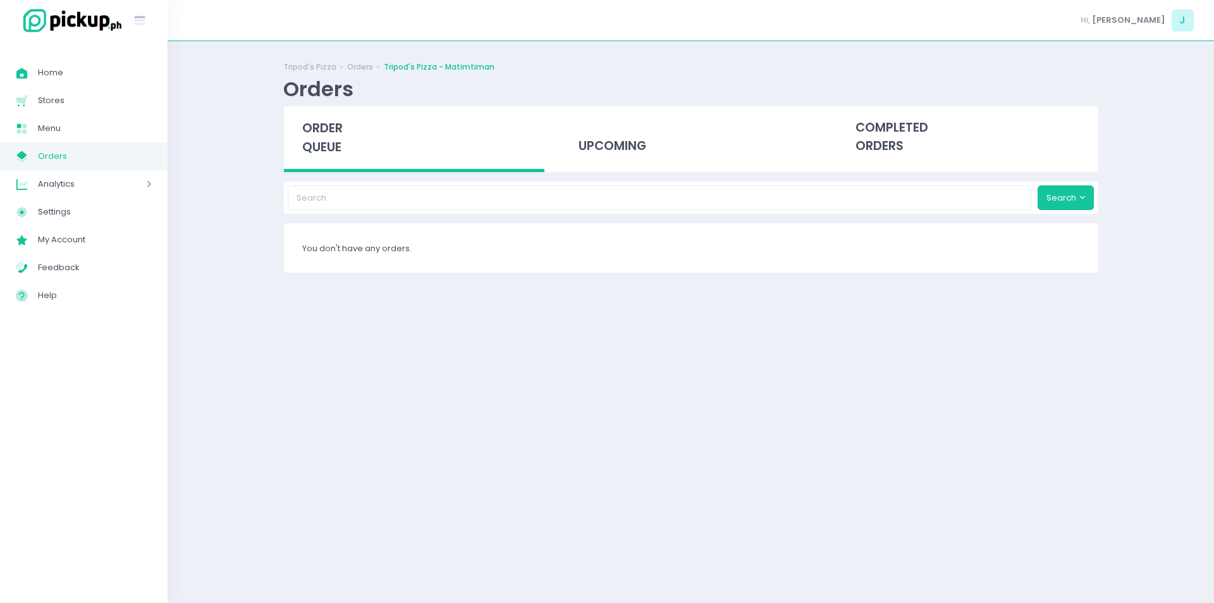
click at [326, 149] on span "order queue" at bounding box center [322, 138] width 40 height 36
click at [323, 129] on span "order queue" at bounding box center [322, 138] width 40 height 36
click at [327, 160] on div "order queue" at bounding box center [414, 139] width 261 height 66
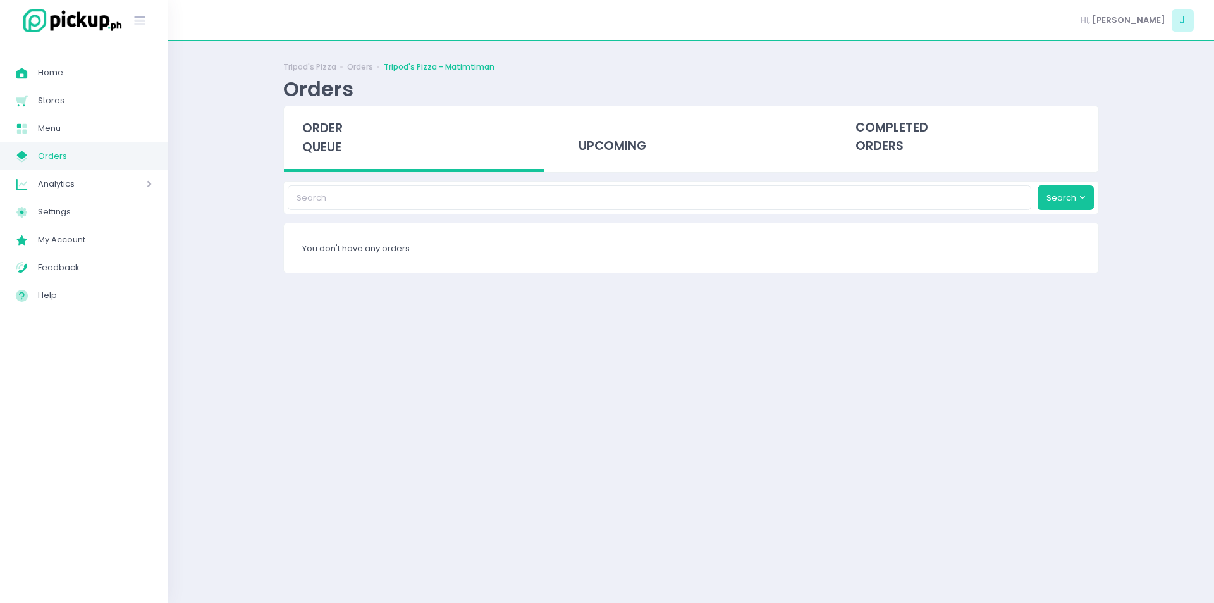
click at [327, 160] on div "order queue" at bounding box center [414, 139] width 261 height 66
click at [326, 154] on span "order queue" at bounding box center [322, 138] width 40 height 36
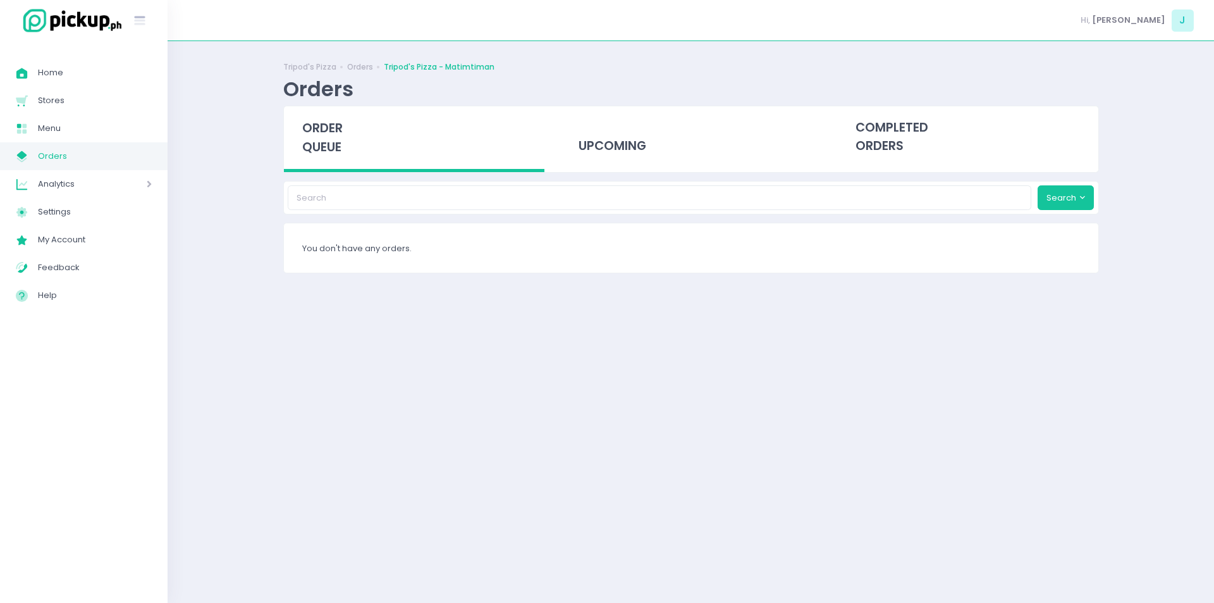
click at [331, 133] on span "order queue" at bounding box center [322, 138] width 40 height 36
click at [340, 133] on span "order queue" at bounding box center [322, 138] width 40 height 36
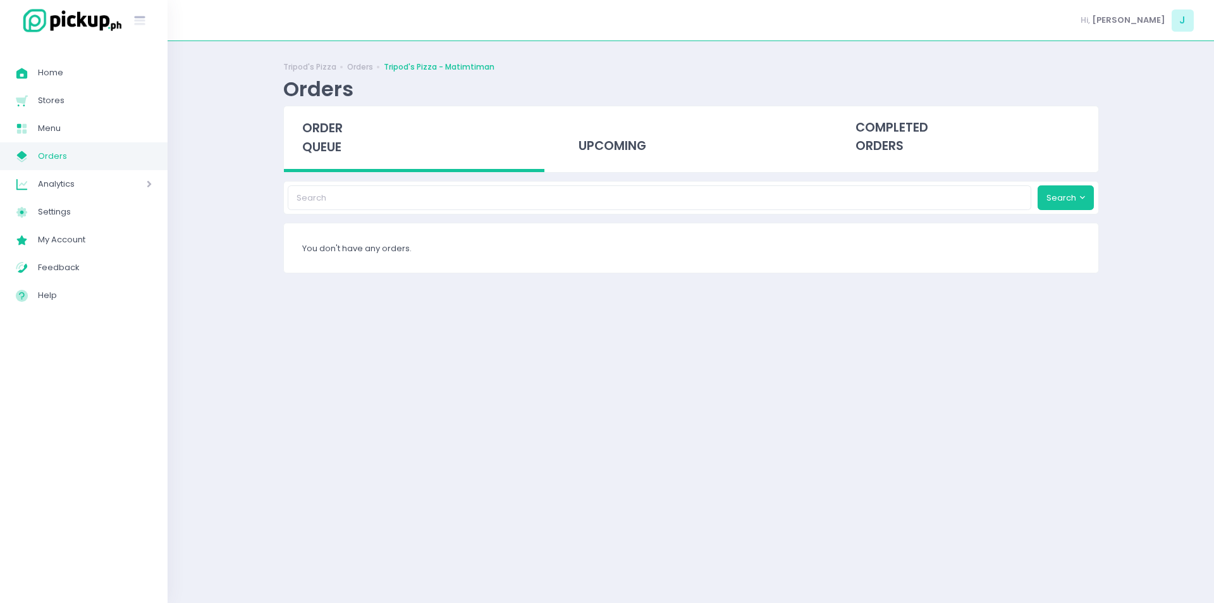
click at [331, 132] on span "order queue" at bounding box center [322, 138] width 40 height 36
click at [318, 133] on span "order queue" at bounding box center [322, 138] width 40 height 36
click at [341, 149] on span "order queue" at bounding box center [322, 138] width 40 height 36
click at [321, 155] on span "order queue" at bounding box center [322, 138] width 40 height 36
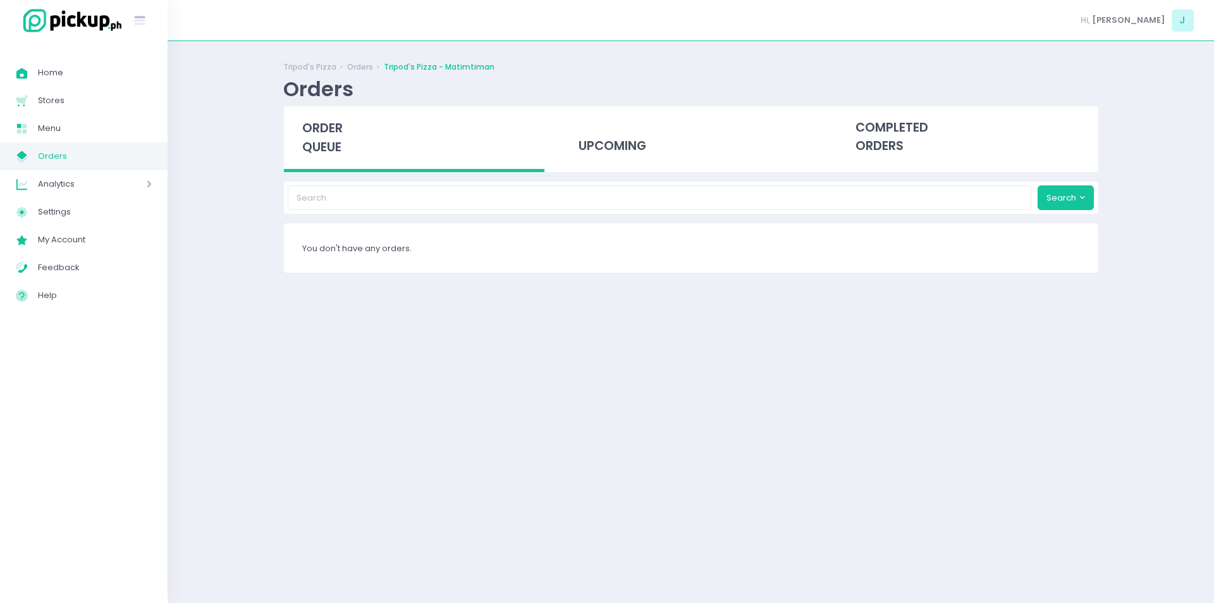
click at [328, 151] on span "order queue" at bounding box center [322, 138] width 40 height 36
click at [323, 164] on div "order queue" at bounding box center [414, 139] width 261 height 66
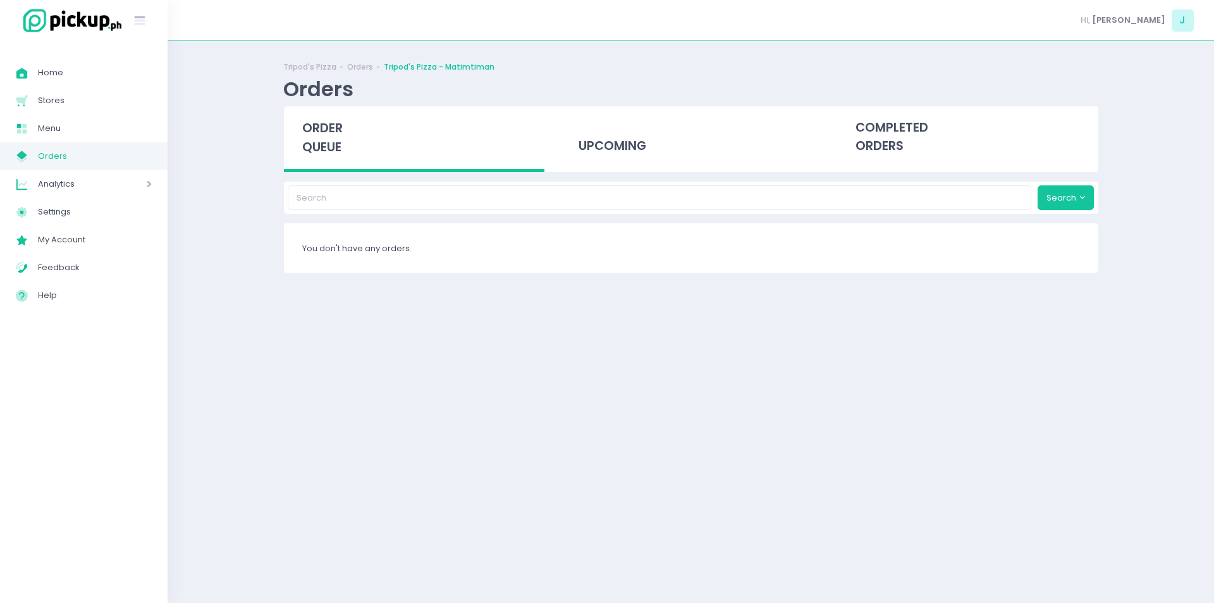
click at [323, 164] on div "order queue" at bounding box center [414, 139] width 261 height 66
click at [352, 134] on div "order queue" at bounding box center [414, 139] width 261 height 66
click at [327, 135] on span "order queue" at bounding box center [322, 138] width 40 height 36
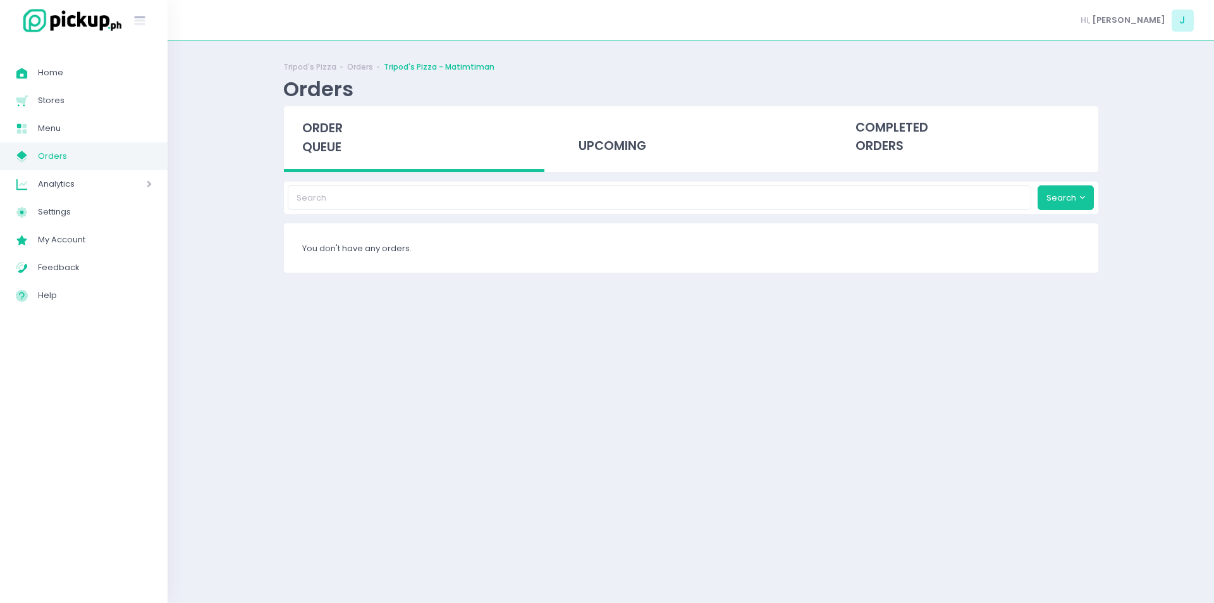
click at [327, 135] on span "order queue" at bounding box center [322, 138] width 40 height 36
click at [334, 149] on span "order queue" at bounding box center [322, 138] width 40 height 36
click at [290, 142] on div "order queue" at bounding box center [414, 139] width 261 height 66
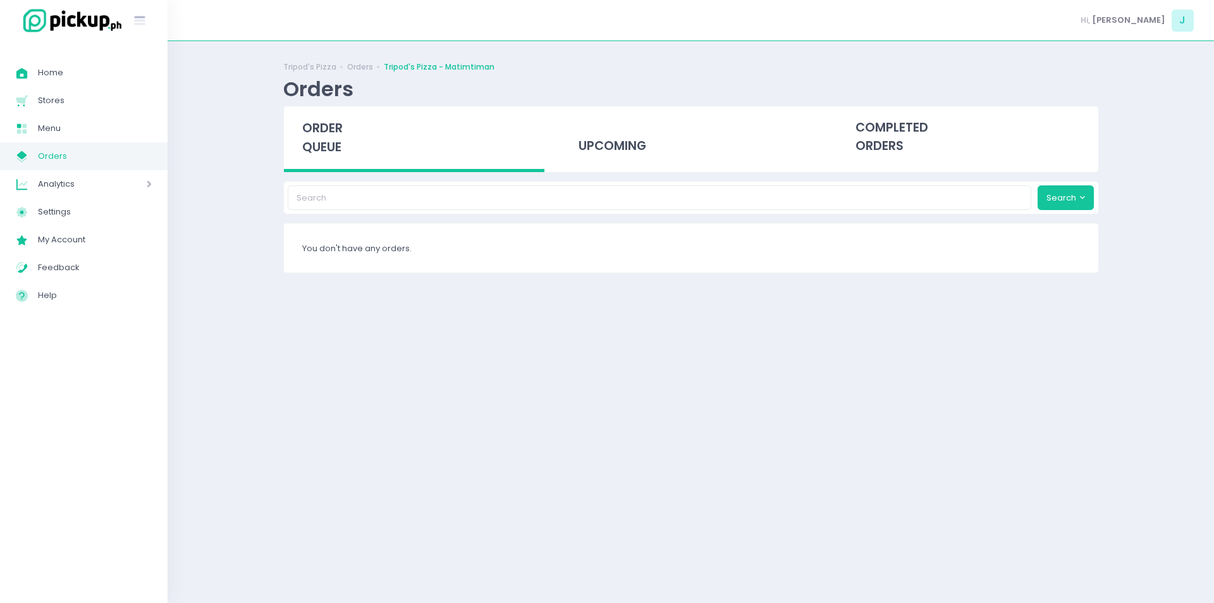
click at [323, 128] on span "order queue" at bounding box center [322, 138] width 40 height 36
click at [338, 139] on span "order queue" at bounding box center [322, 138] width 40 height 36
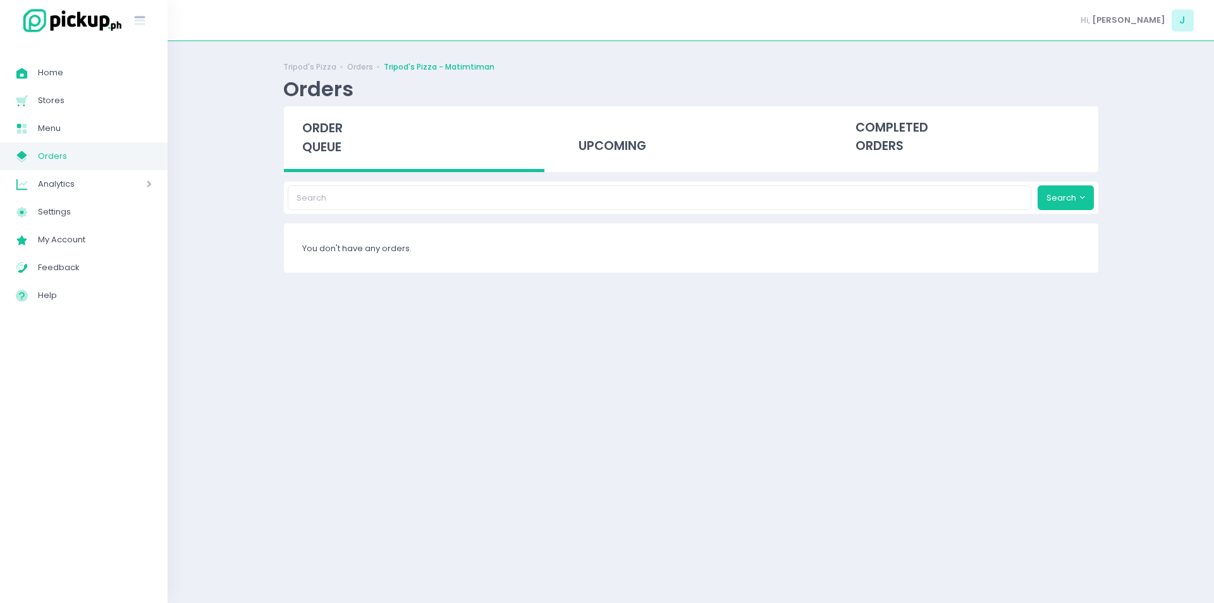
click at [338, 139] on span "order queue" at bounding box center [322, 138] width 40 height 36
click at [330, 166] on div "order queue" at bounding box center [414, 139] width 261 height 66
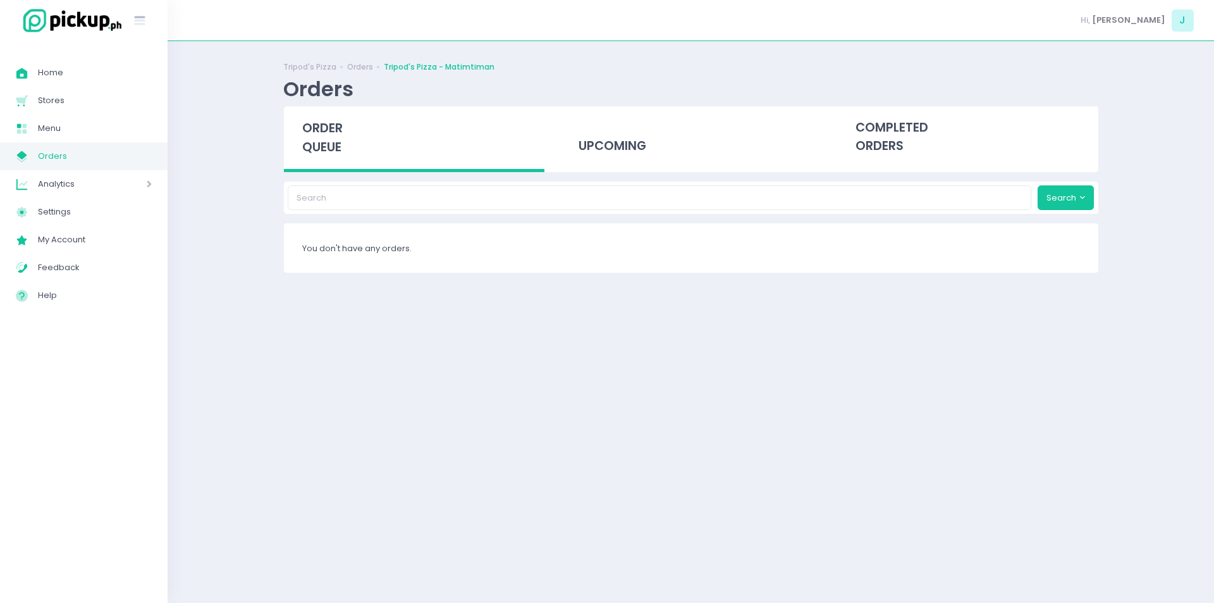
click at [330, 154] on span "order queue" at bounding box center [322, 138] width 40 height 36
click at [315, 135] on span "order queue" at bounding box center [322, 138] width 40 height 36
click at [323, 128] on span "order queue" at bounding box center [322, 138] width 40 height 36
click at [302, 123] on span "order queue" at bounding box center [322, 138] width 40 height 36
click at [333, 149] on span "order queue" at bounding box center [322, 138] width 40 height 36
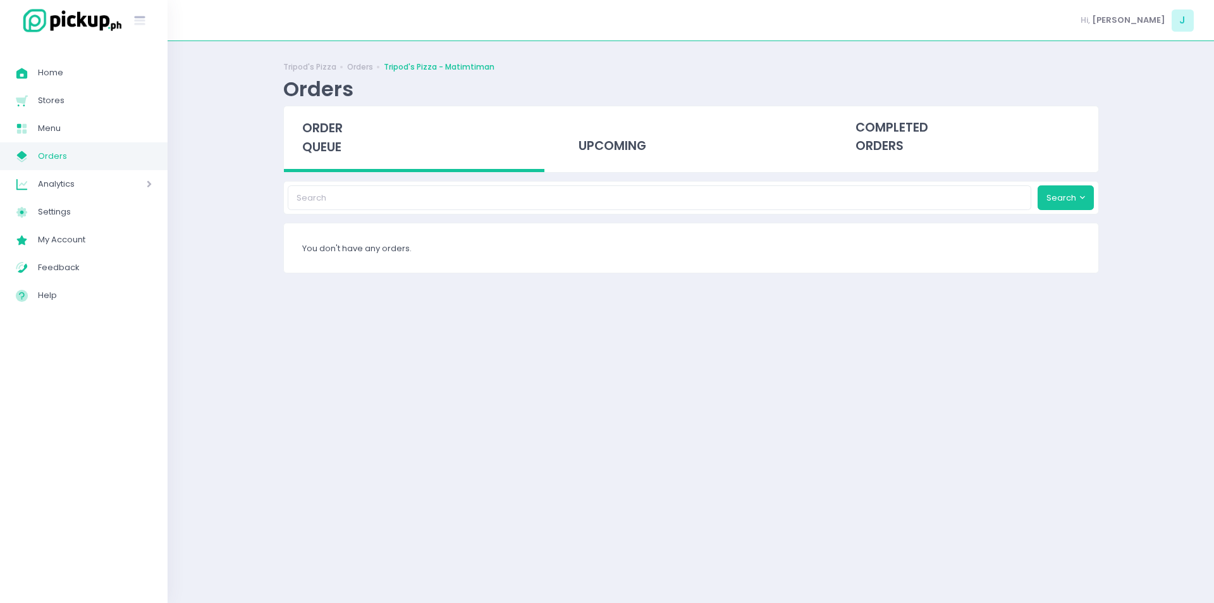
click at [333, 163] on div "order queue" at bounding box center [414, 139] width 261 height 66
click at [314, 131] on span "order queue" at bounding box center [322, 138] width 40 height 36
click at [355, 158] on div "order queue" at bounding box center [414, 139] width 261 height 66
click at [331, 103] on div "Tripod's Pizza Orders Tripod's Pizza - Matimtiman Orders" at bounding box center [691, 81] width 816 height 49
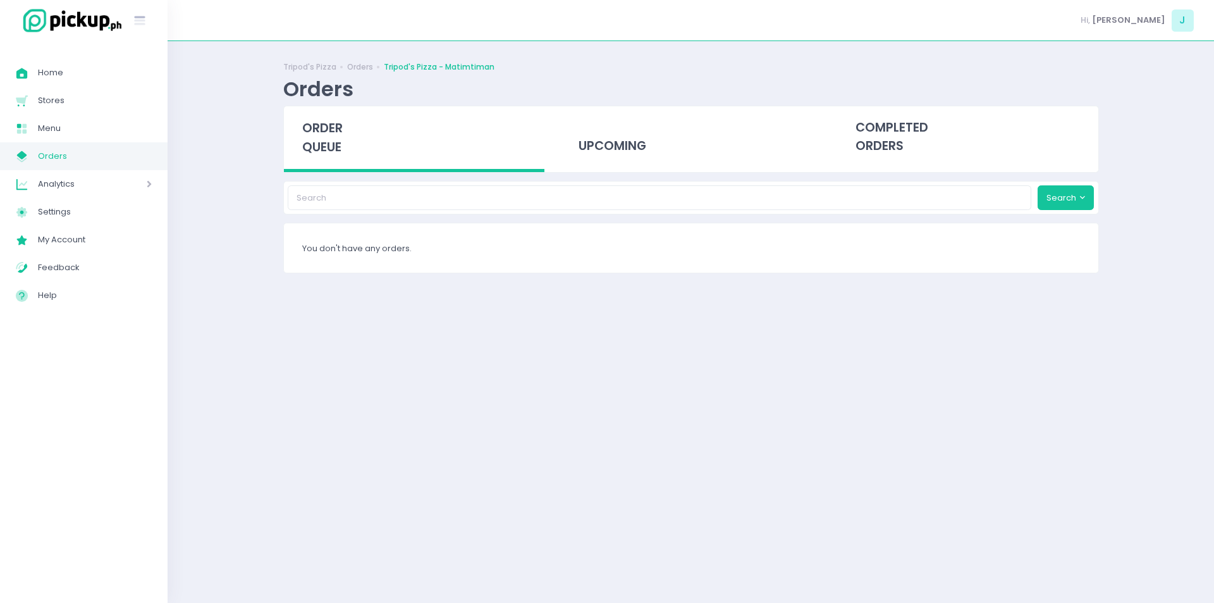
click at [330, 127] on span "order queue" at bounding box center [322, 138] width 40 height 36
click at [322, 153] on span "order queue" at bounding box center [322, 138] width 40 height 36
click at [311, 152] on span "order queue" at bounding box center [322, 138] width 40 height 36
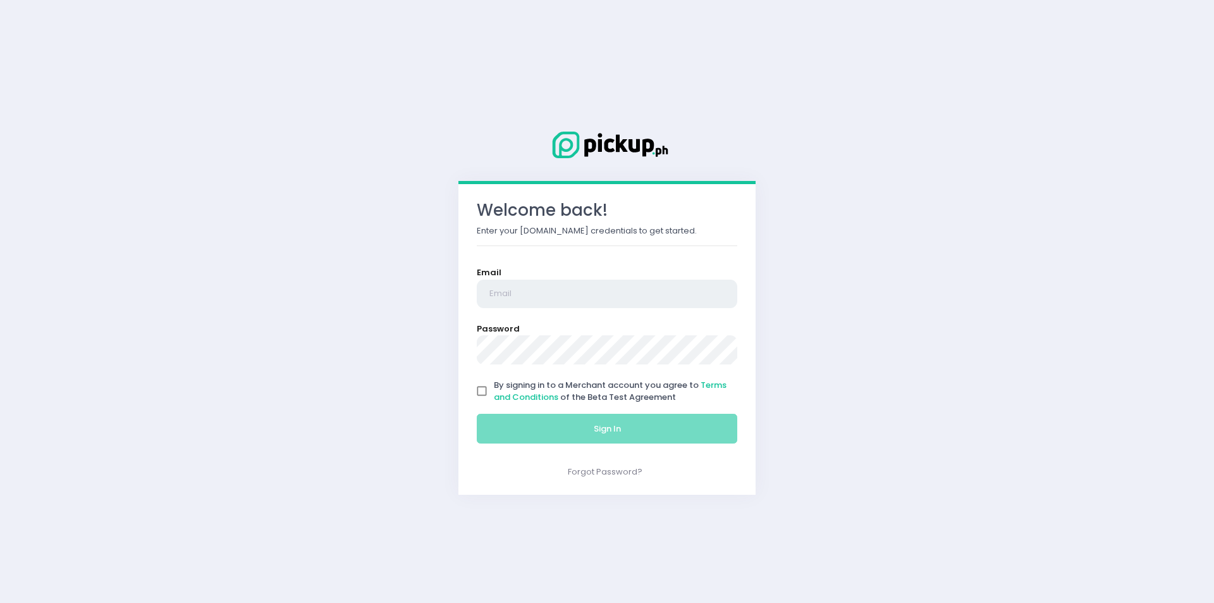
type input "[EMAIL_ADDRESS][DOMAIN_NAME]"
click at [475, 388] on input "By signing in to a Merchant account you agree to Terms and Conditions of the Be…" at bounding box center [482, 391] width 24 height 24
checkbox input "true"
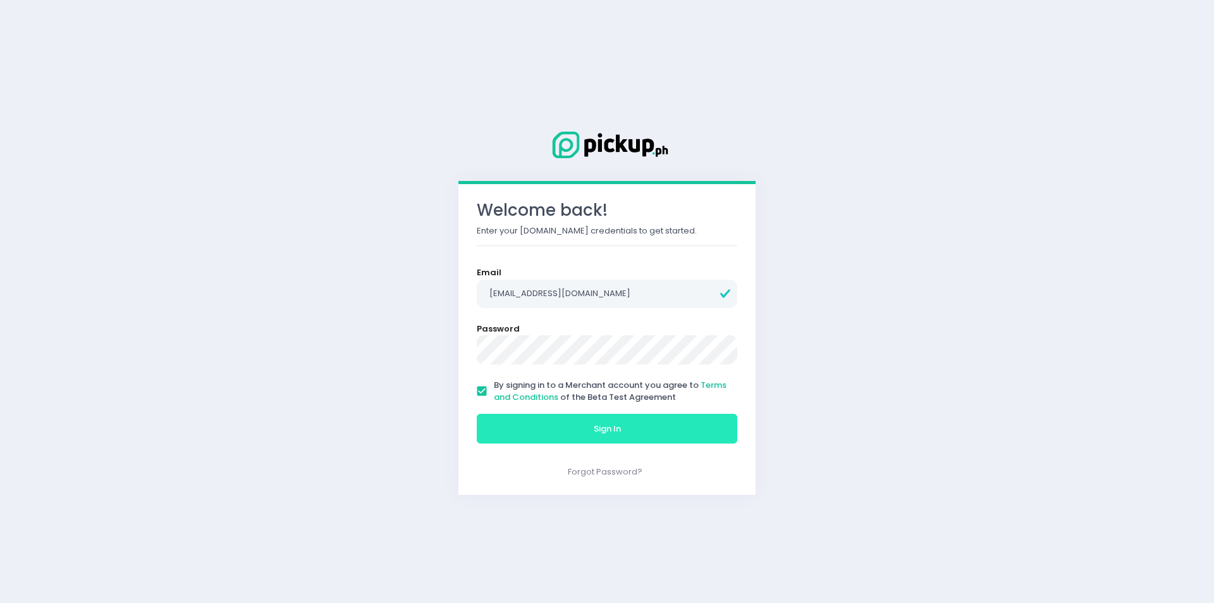
click at [501, 418] on button "Sign In" at bounding box center [607, 429] width 261 height 30
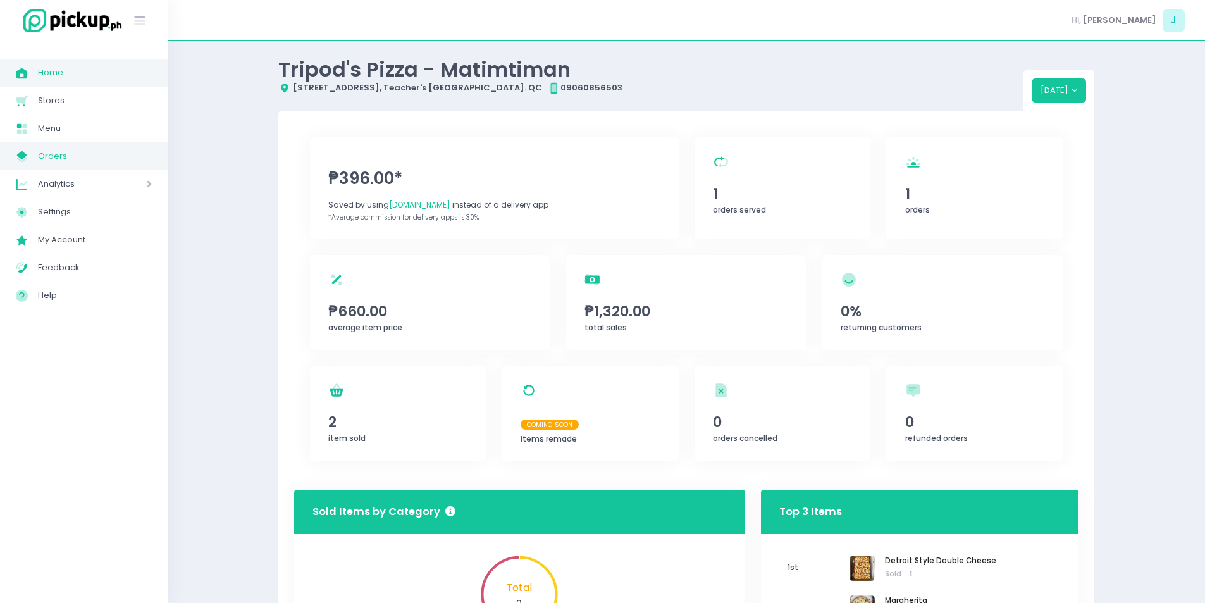
click at [95, 155] on span "Orders" at bounding box center [95, 156] width 114 height 16
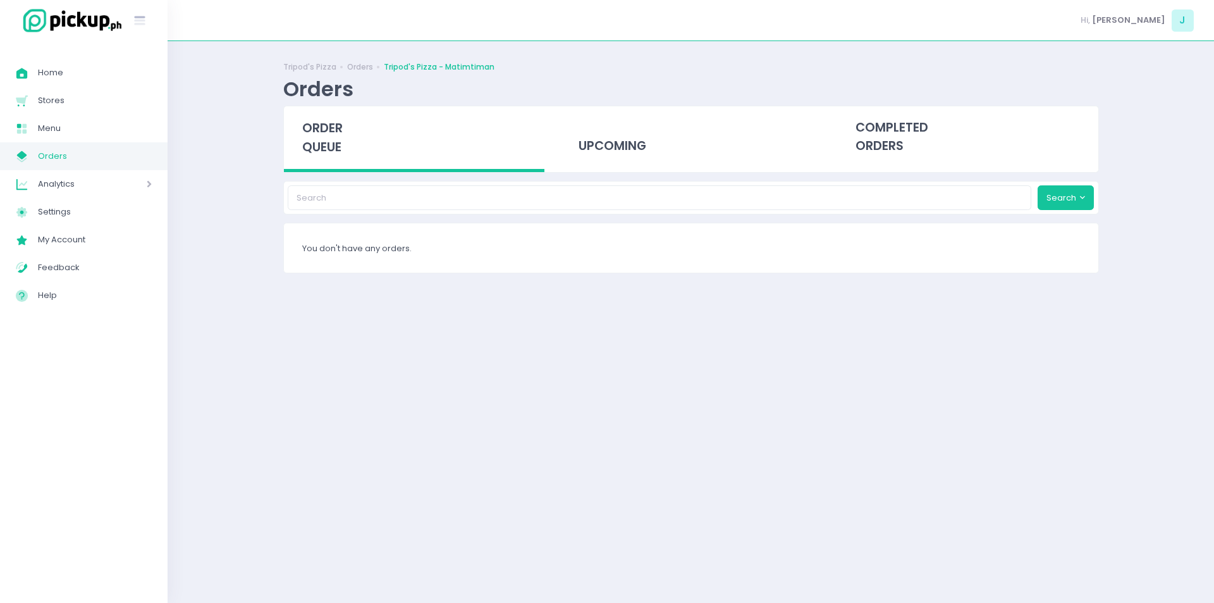
click at [297, 148] on div "order queue" at bounding box center [414, 139] width 261 height 66
click at [335, 137] on span "order queue" at bounding box center [322, 138] width 40 height 36
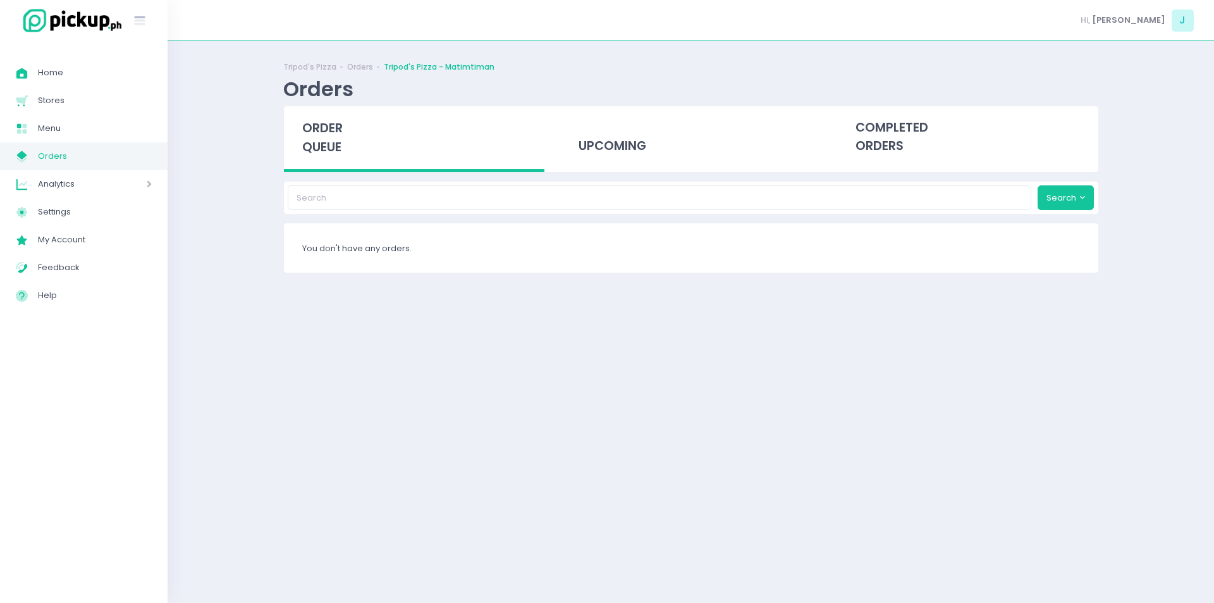
click at [336, 125] on span "order queue" at bounding box center [322, 138] width 40 height 36
click at [330, 135] on span "order queue" at bounding box center [322, 138] width 40 height 36
click at [341, 151] on span "order queue" at bounding box center [322, 138] width 40 height 36
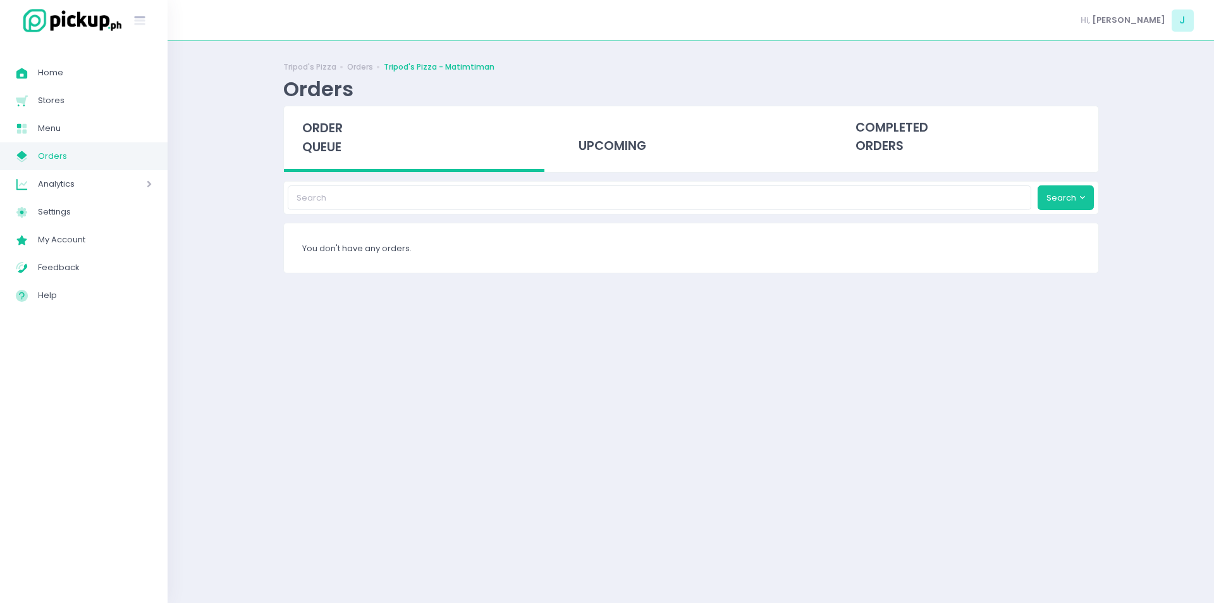
click at [341, 151] on span "order queue" at bounding box center [322, 138] width 40 height 36
click at [343, 136] on span "order queue" at bounding box center [322, 138] width 40 height 36
click at [327, 140] on span "order queue" at bounding box center [322, 138] width 40 height 36
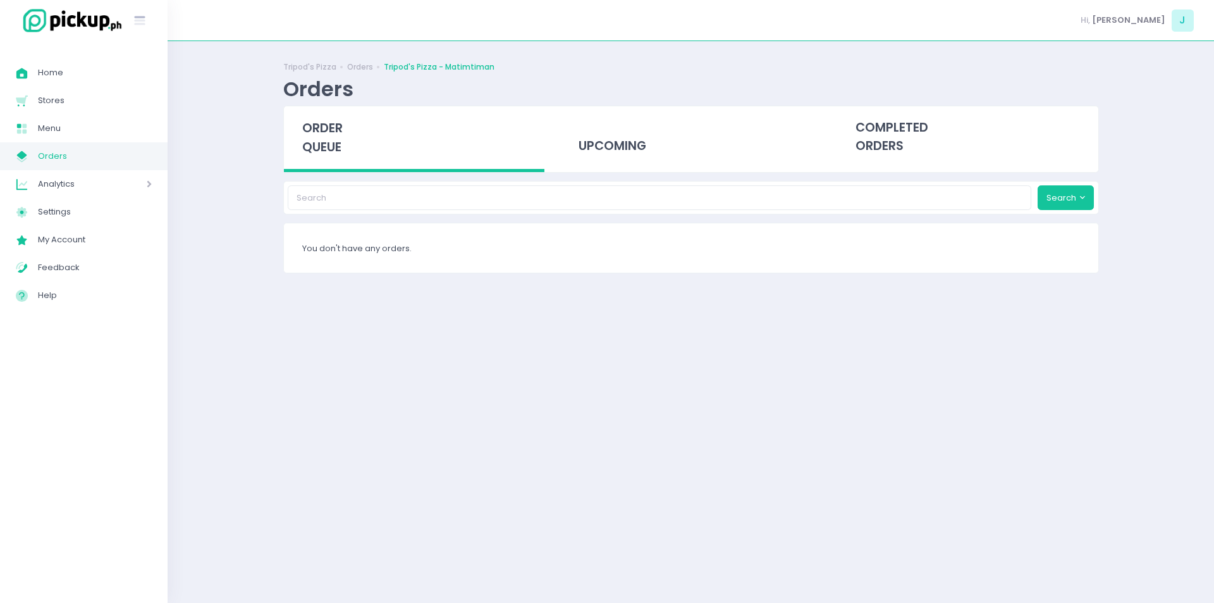
click at [327, 140] on span "order queue" at bounding box center [322, 138] width 40 height 36
click at [298, 140] on div "order queue" at bounding box center [414, 139] width 261 height 66
click at [327, 125] on span "order queue" at bounding box center [322, 138] width 40 height 36
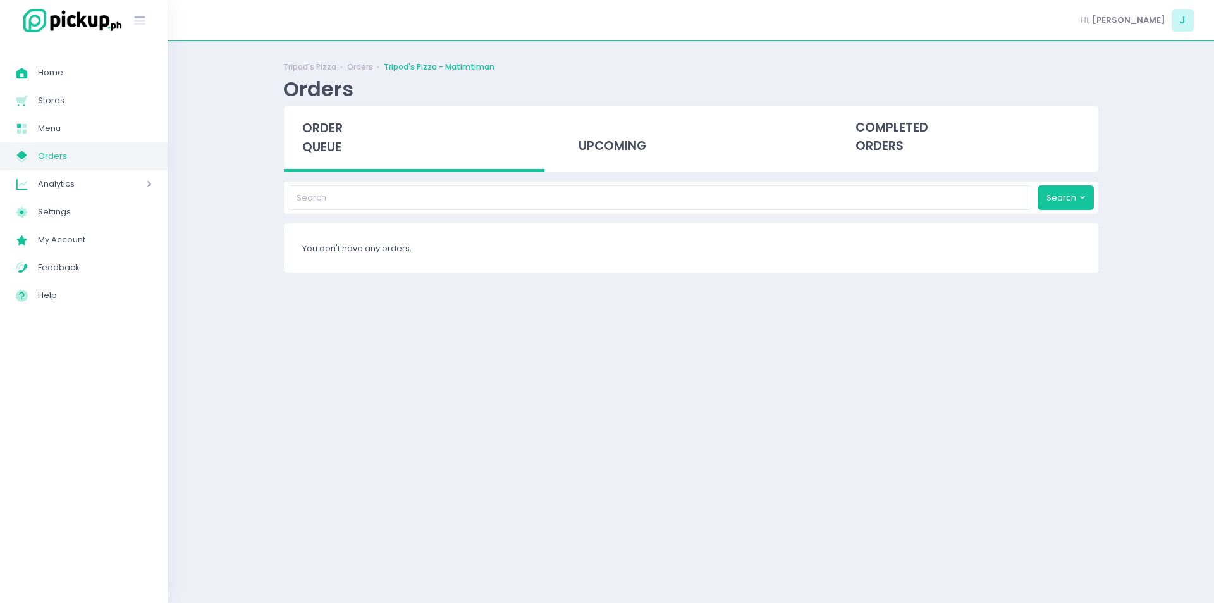
click at [327, 125] on span "order queue" at bounding box center [322, 138] width 40 height 36
click at [337, 125] on span "order queue" at bounding box center [322, 138] width 40 height 36
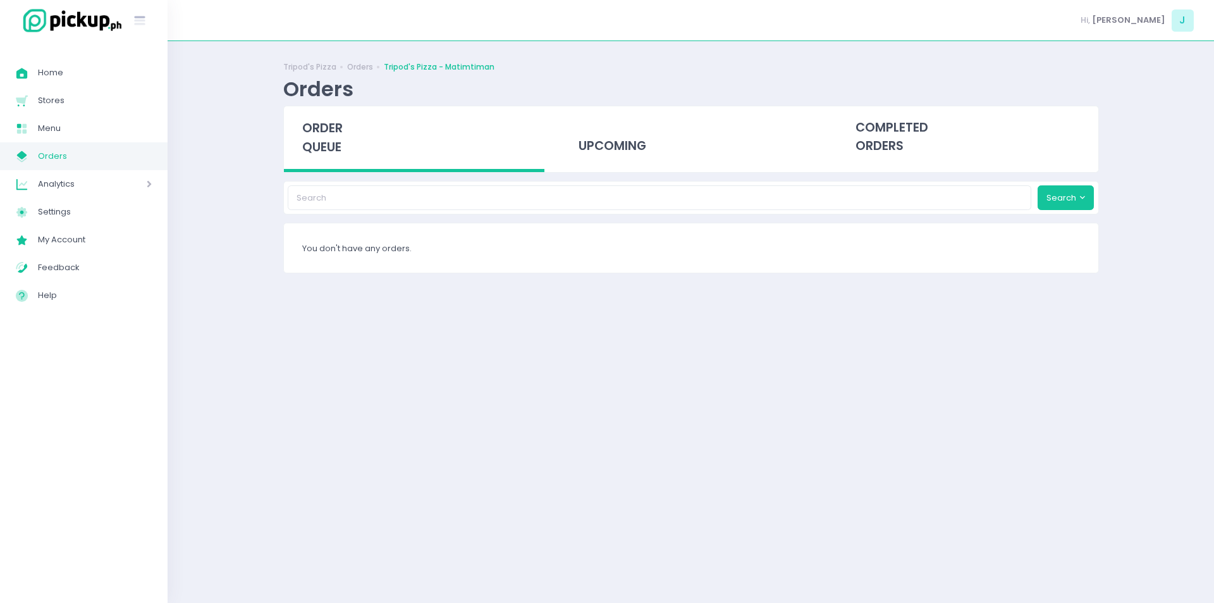
click at [337, 125] on span "order queue" at bounding box center [322, 138] width 40 height 36
click at [331, 135] on span "order queue" at bounding box center [322, 138] width 40 height 36
click at [335, 142] on span "order queue" at bounding box center [322, 138] width 40 height 36
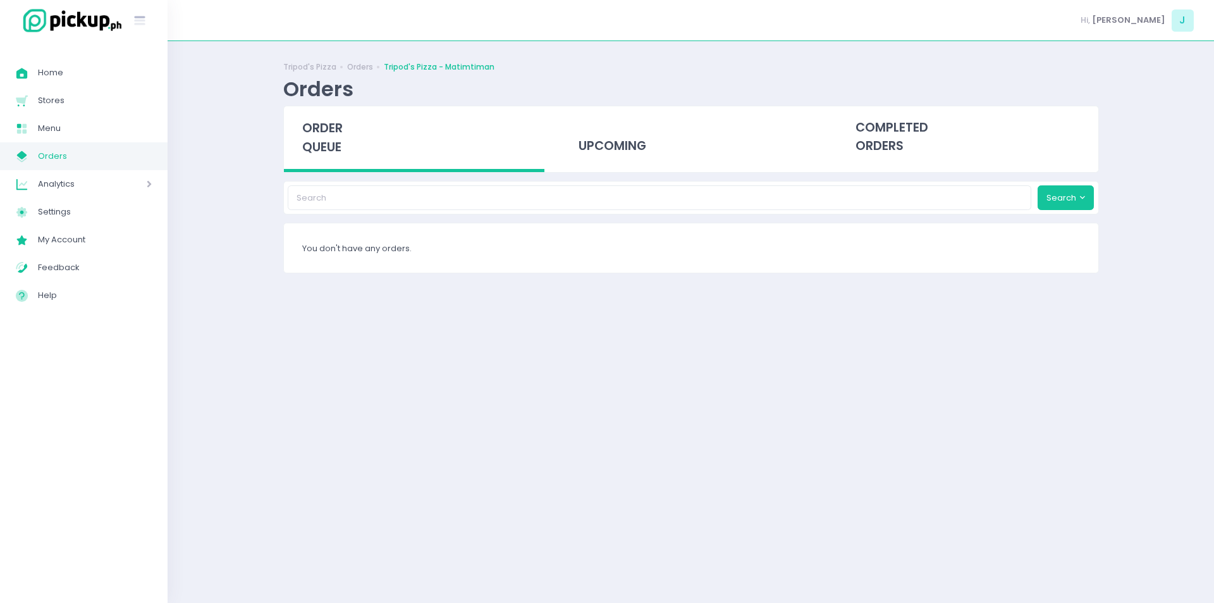
click at [335, 142] on span "order queue" at bounding box center [322, 138] width 40 height 36
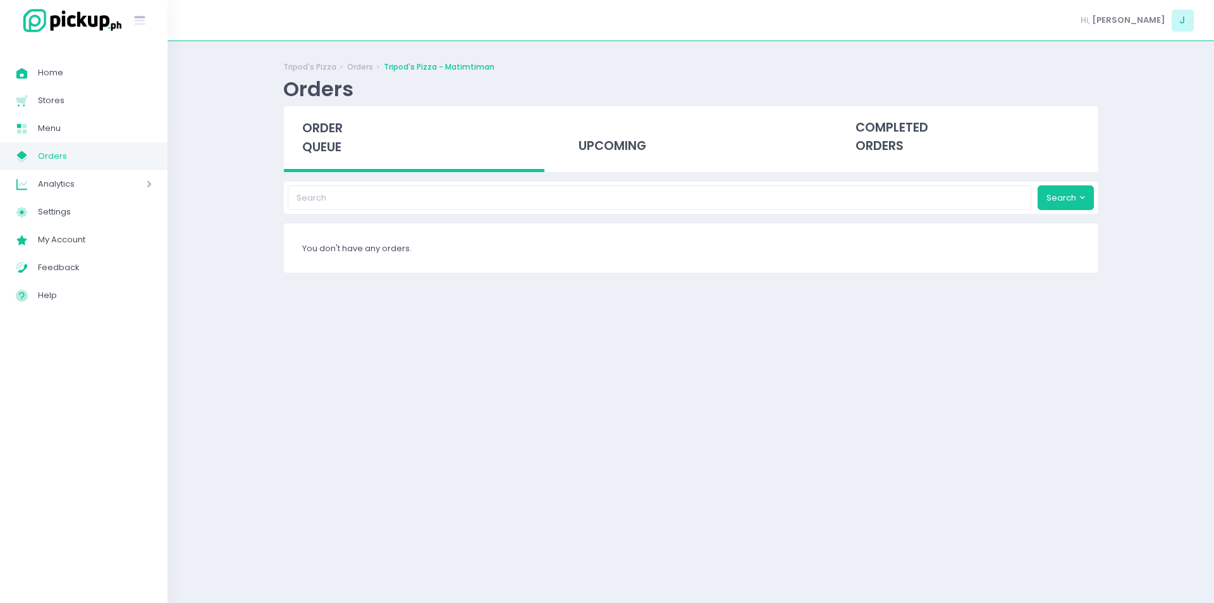
click at [335, 142] on span "order queue" at bounding box center [322, 138] width 40 height 36
click at [335, 164] on div "order queue" at bounding box center [414, 139] width 261 height 66
click at [337, 130] on span "order queue" at bounding box center [322, 138] width 40 height 36
click at [328, 128] on span "order queue" at bounding box center [322, 138] width 40 height 36
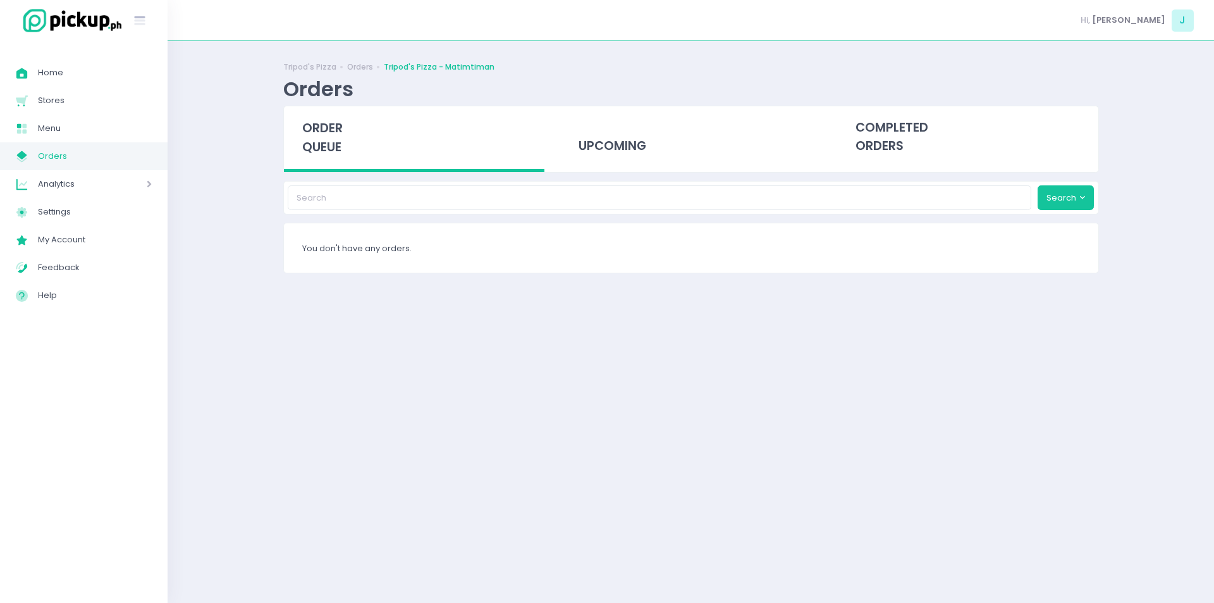
click at [328, 128] on span "order queue" at bounding box center [322, 138] width 40 height 36
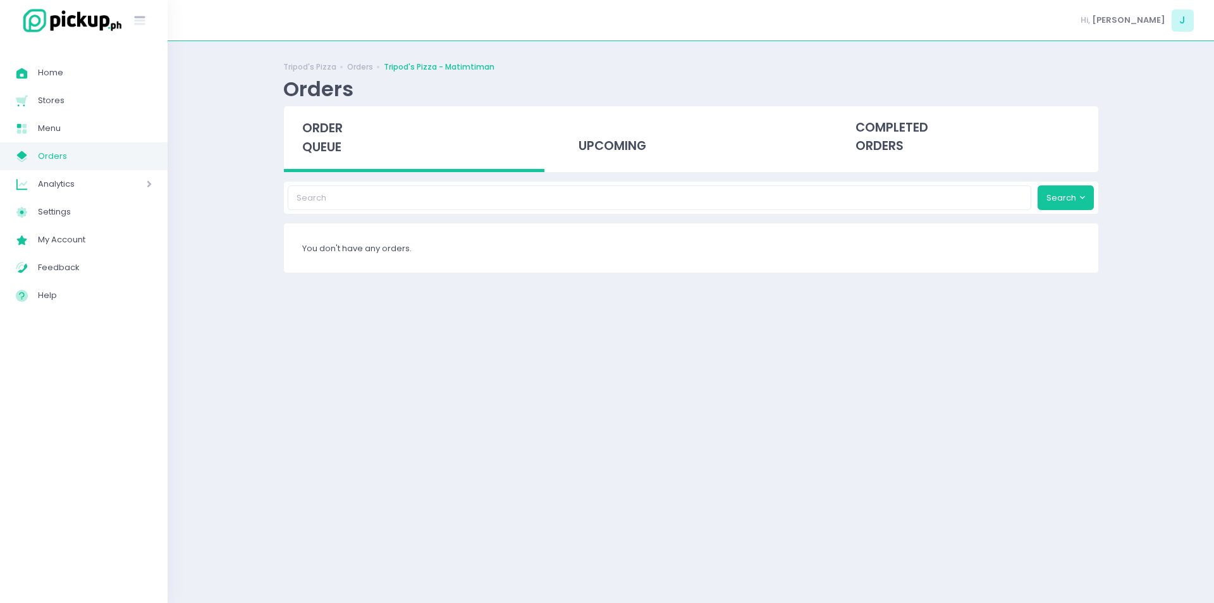
click at [307, 142] on span "order queue" at bounding box center [322, 138] width 40 height 36
click at [330, 142] on span "order queue" at bounding box center [322, 138] width 40 height 36
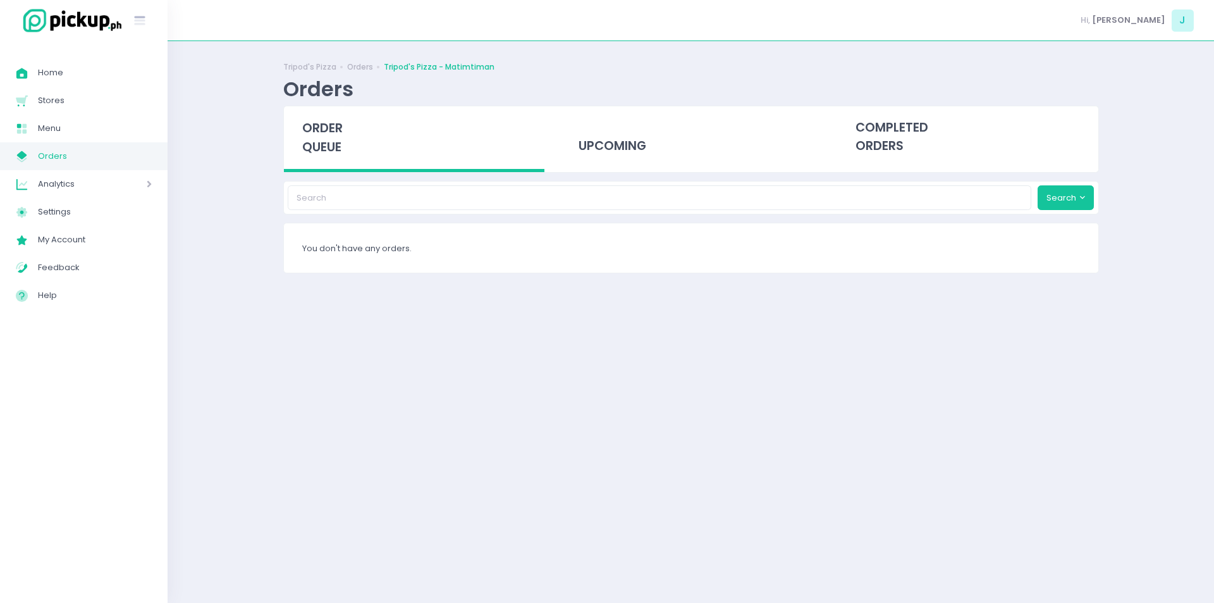
click at [312, 144] on span "order queue" at bounding box center [322, 138] width 40 height 36
click at [331, 142] on span "order queue" at bounding box center [322, 138] width 40 height 36
click at [337, 162] on div "order queue" at bounding box center [414, 139] width 261 height 66
click at [341, 141] on span "order queue" at bounding box center [322, 138] width 40 height 36
click at [332, 114] on div "order queue" at bounding box center [414, 139] width 261 height 66
